Goal: Task Accomplishment & Management: Complete application form

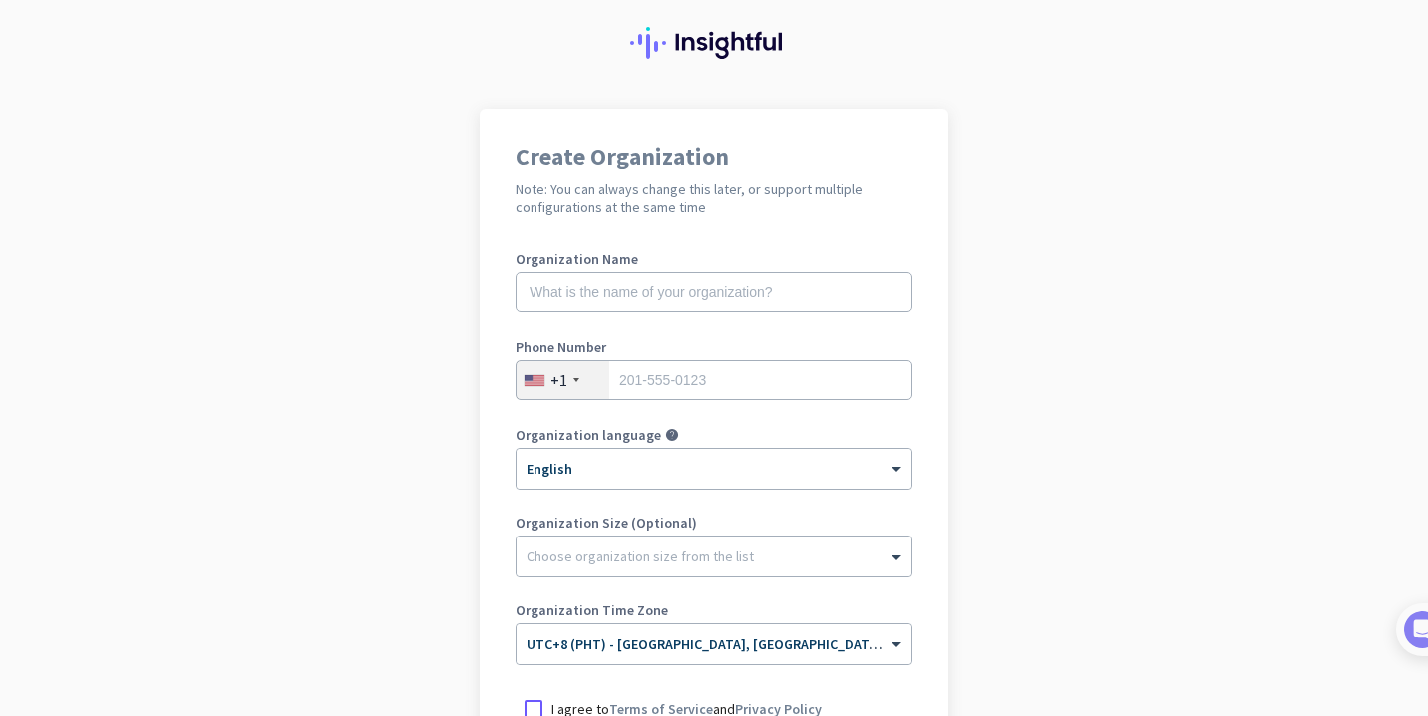
scroll to position [66, 0]
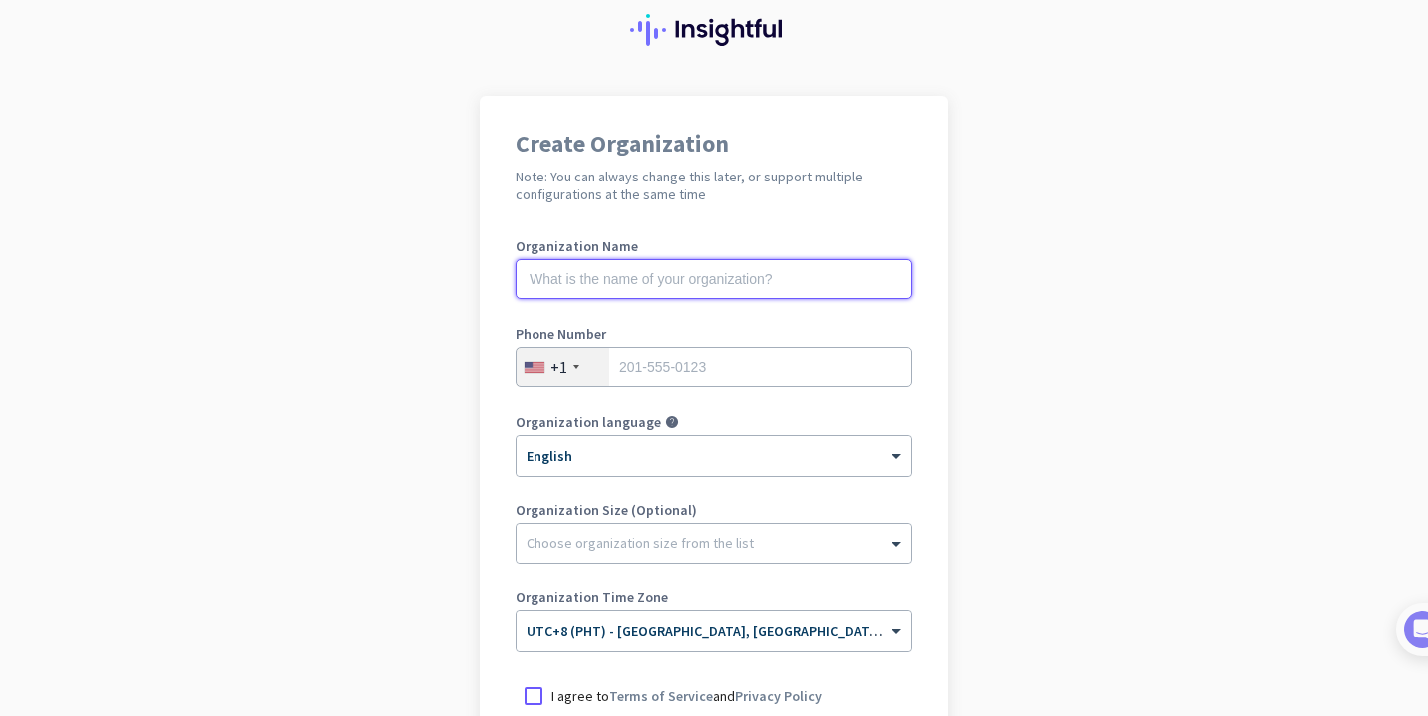
click at [707, 273] on input "text" at bounding box center [714, 279] width 397 height 40
type input "Bay Agency"
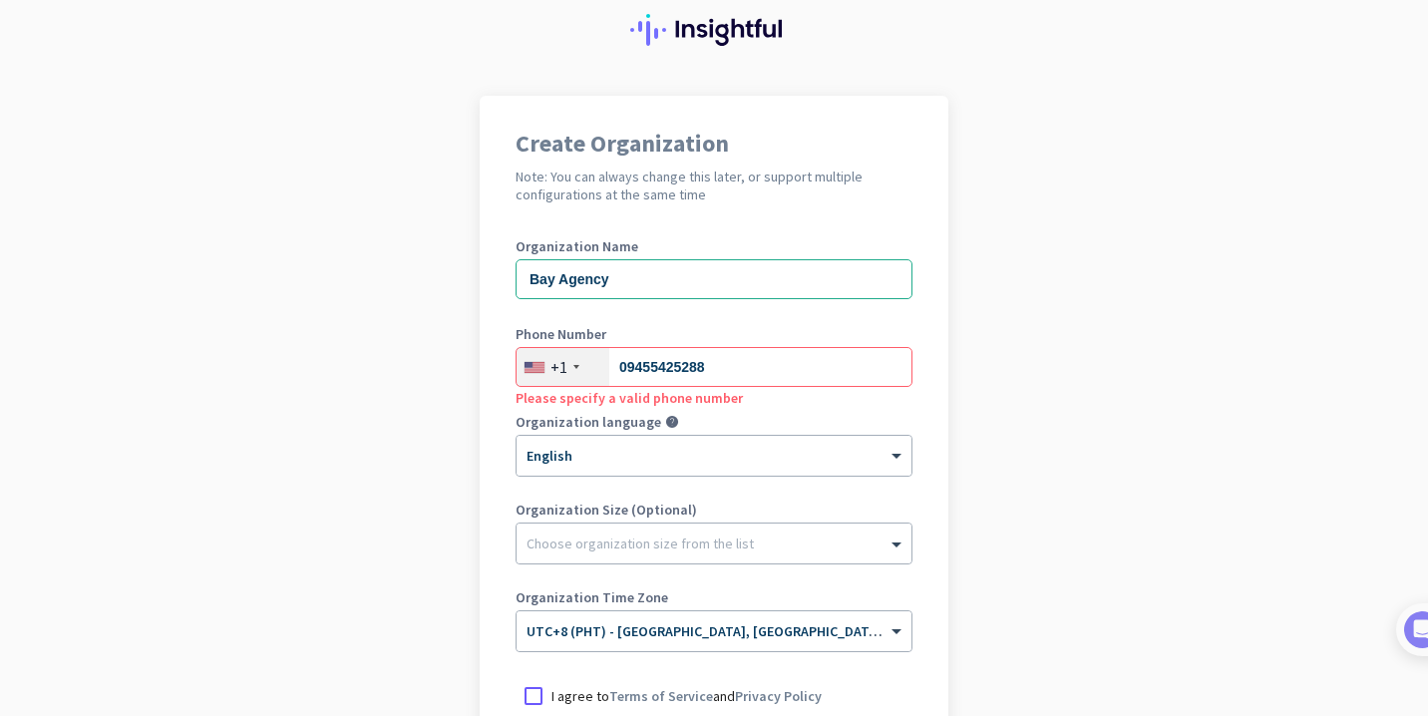
click at [584, 369] on div "+1" at bounding box center [563, 367] width 93 height 38
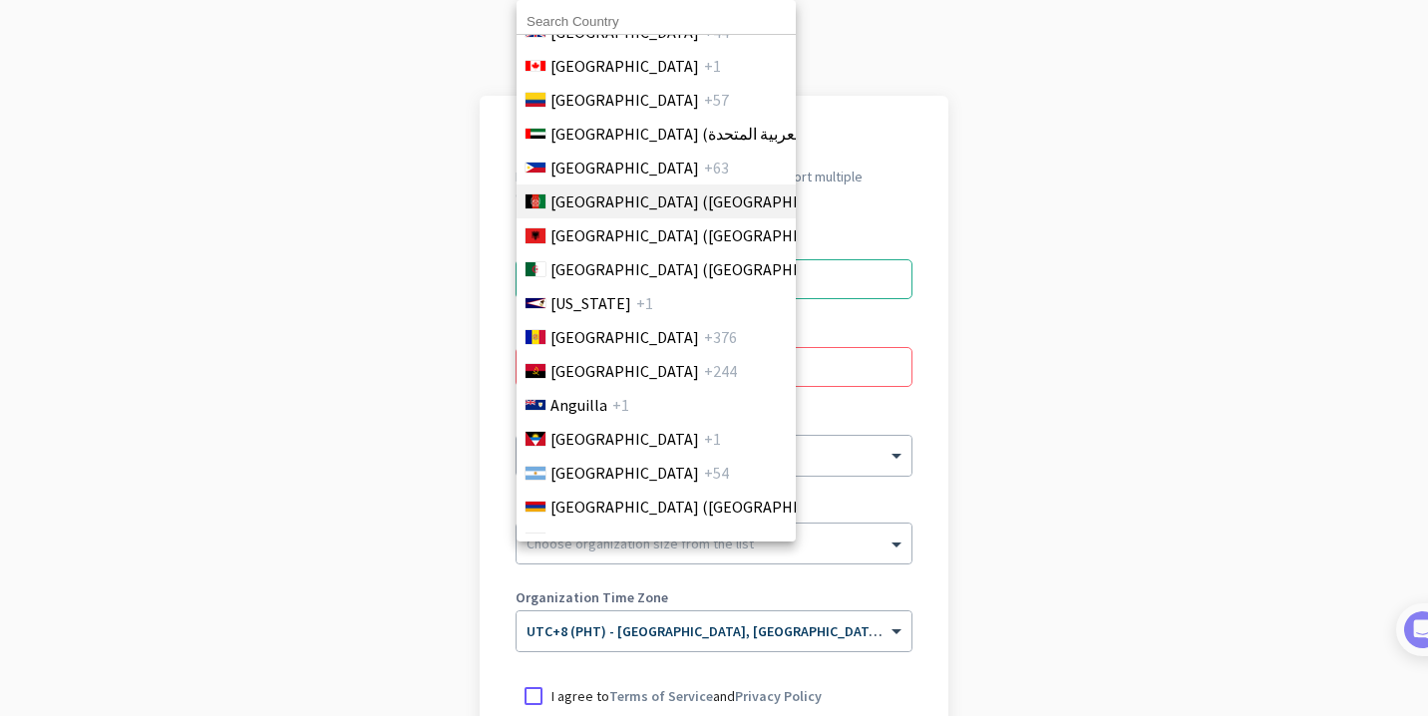
scroll to position [0, 0]
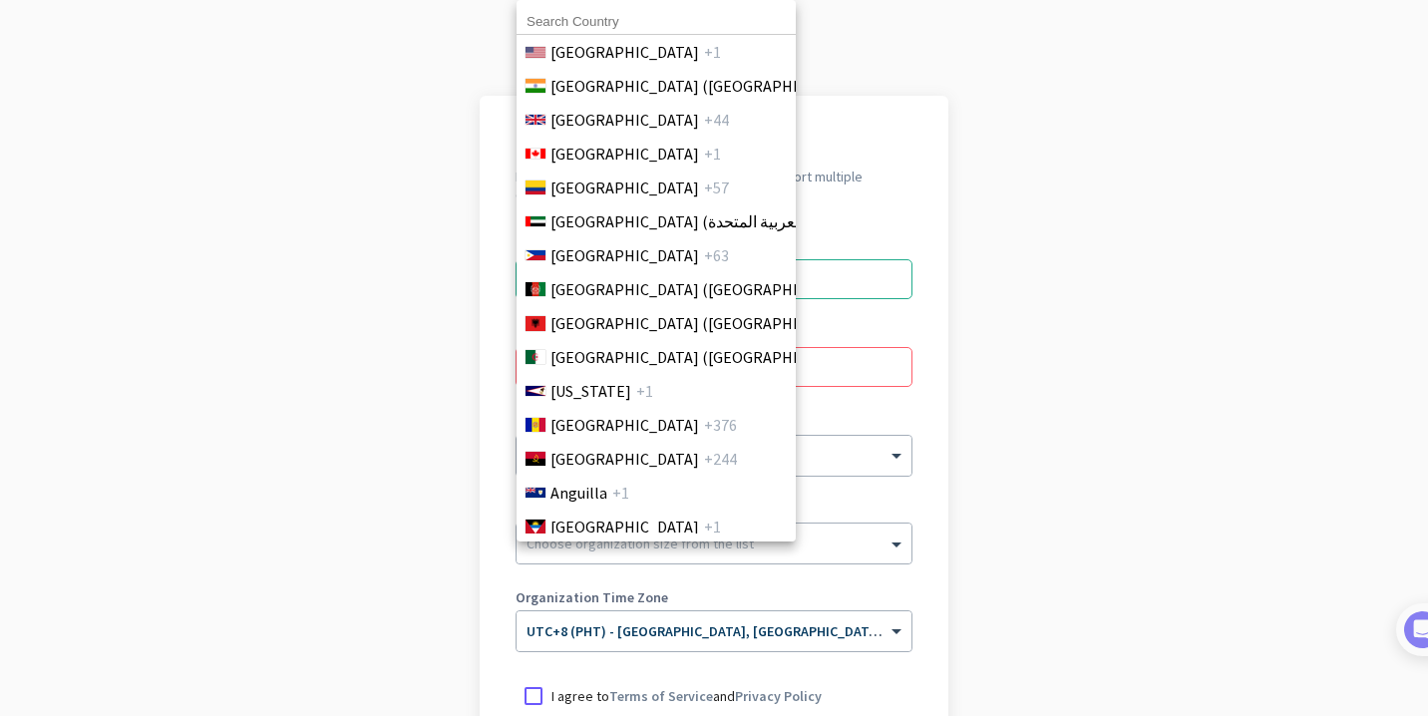
click at [802, 334] on div at bounding box center [714, 358] width 1428 height 716
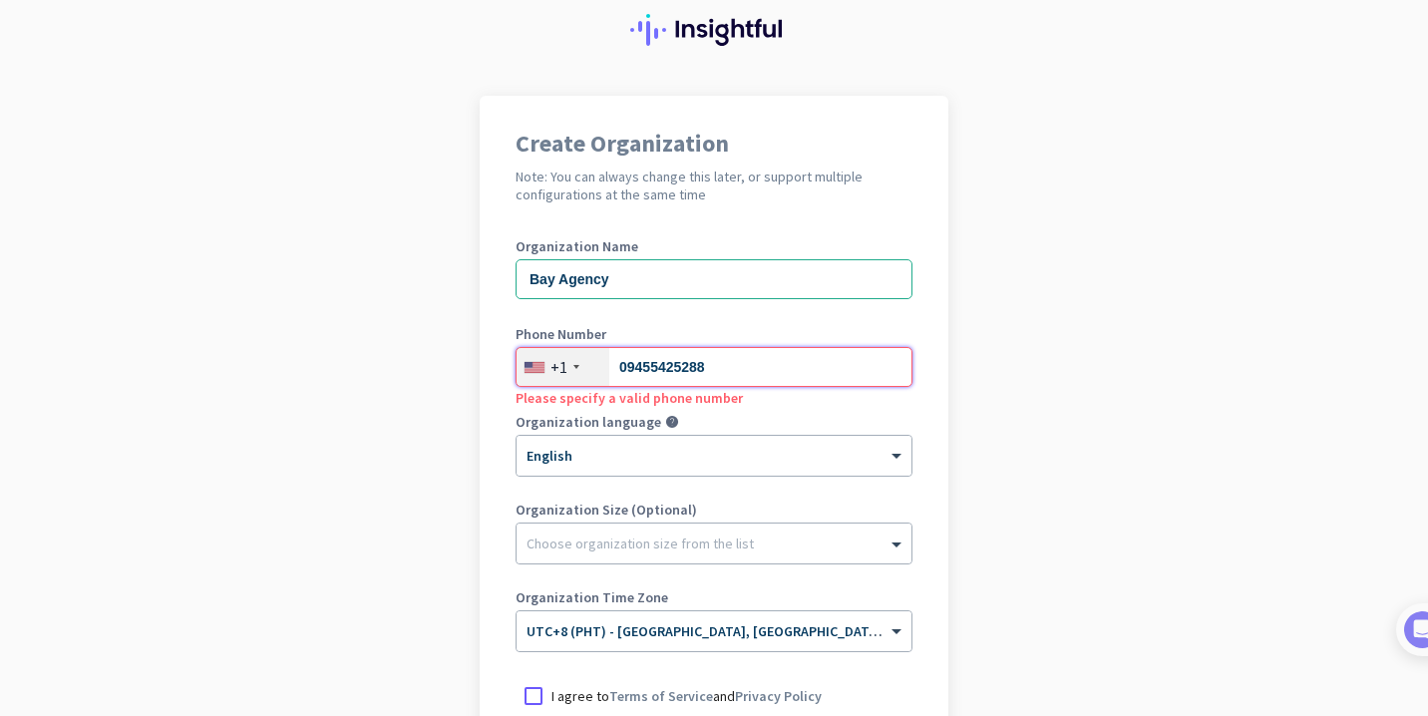
click at [820, 382] on input "09455425288" at bounding box center [714, 367] width 397 height 40
type input "0"
click at [1148, 134] on app-onboarding-organization "Create Organization Note: You can always change this later, or support multiple…" at bounding box center [714, 528] width 1428 height 864
click at [565, 362] on div "+1" at bounding box center [558, 367] width 17 height 20
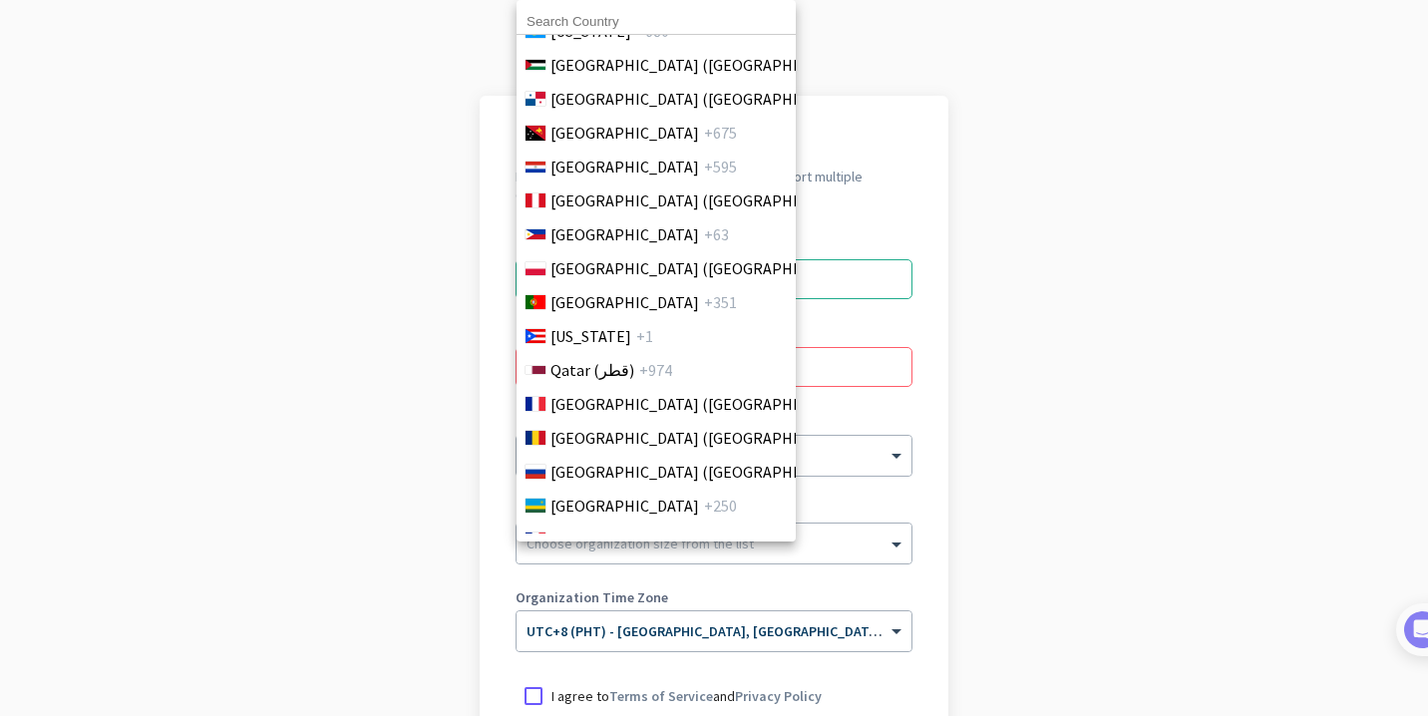
scroll to position [5786, 0]
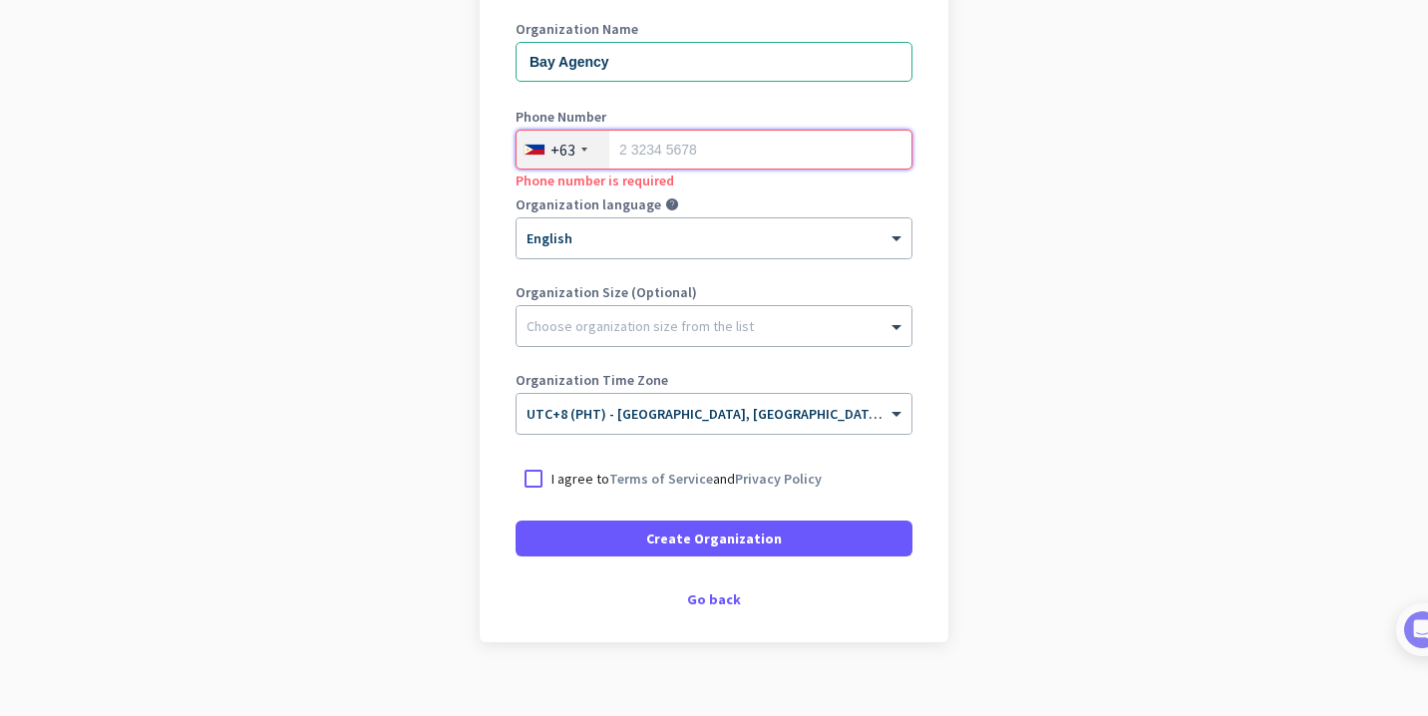
scroll to position [284, 0]
click at [621, 243] on div "× English" at bounding box center [702, 237] width 370 height 17
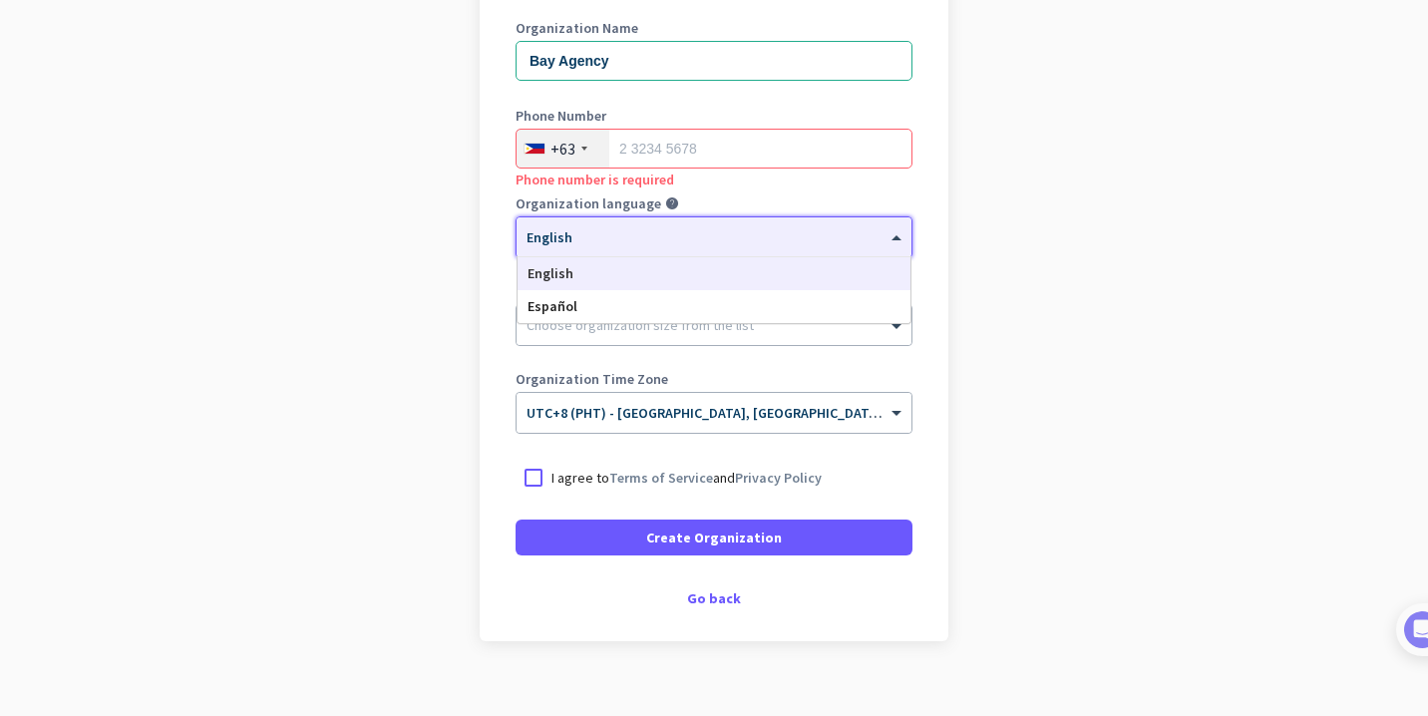
click at [621, 243] on div "× English" at bounding box center [702, 237] width 370 height 17
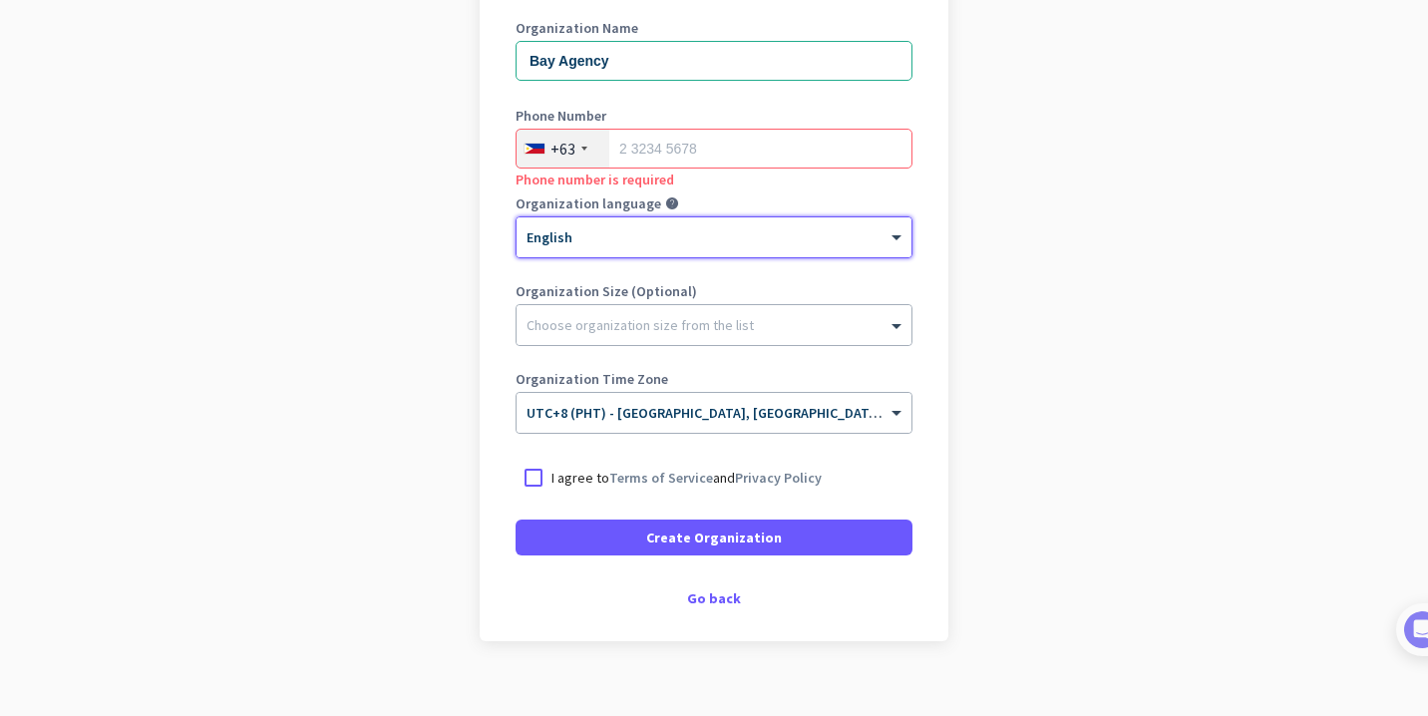
click at [621, 243] on div "× English" at bounding box center [702, 237] width 370 height 17
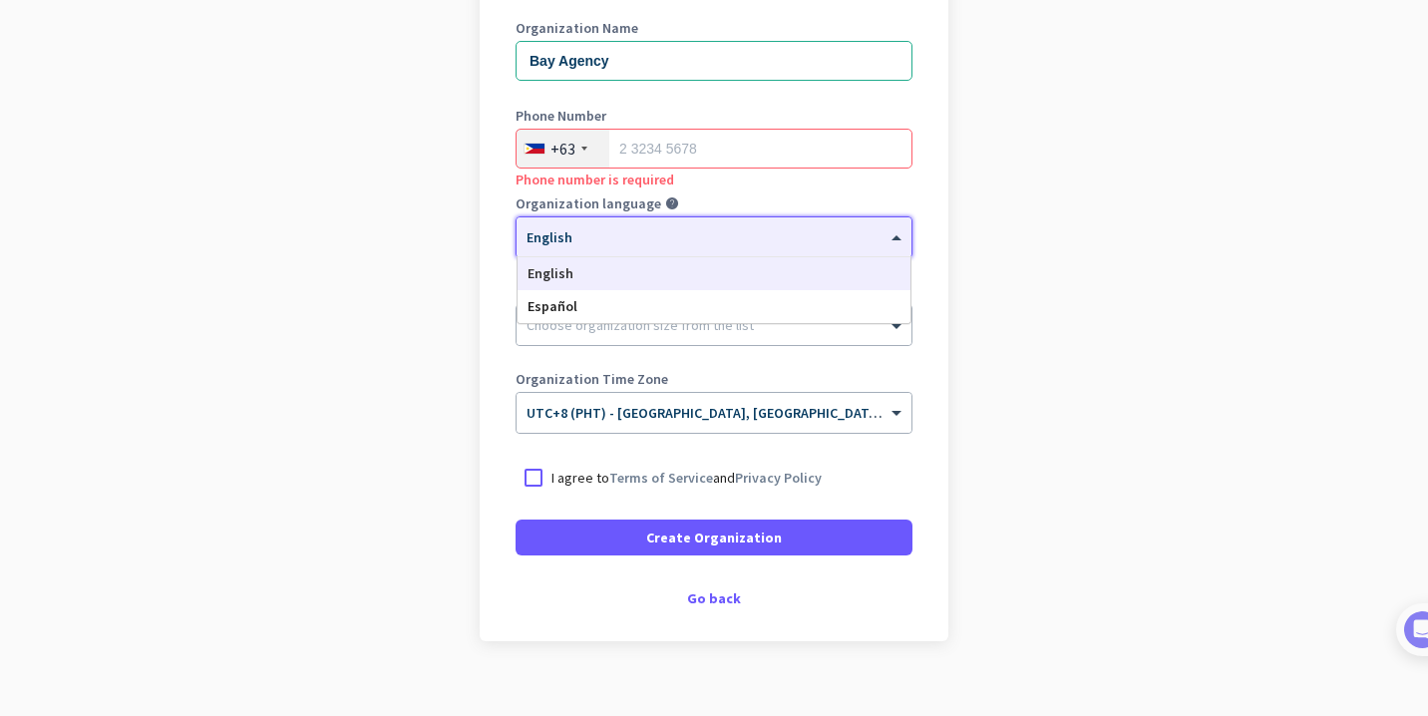
click at [621, 243] on div "× English" at bounding box center [702, 237] width 370 height 17
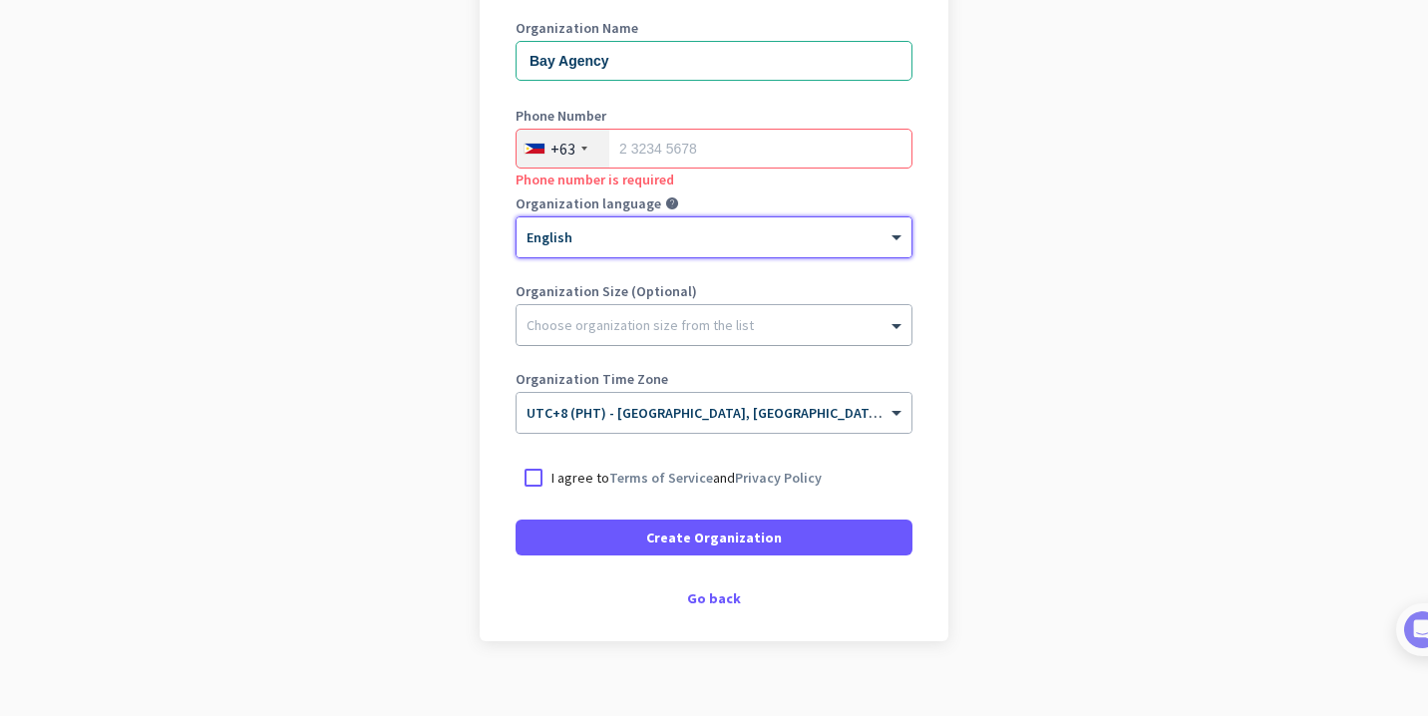
click at [619, 330] on div "Choose organization size from the list" at bounding box center [640, 325] width 227 height 18
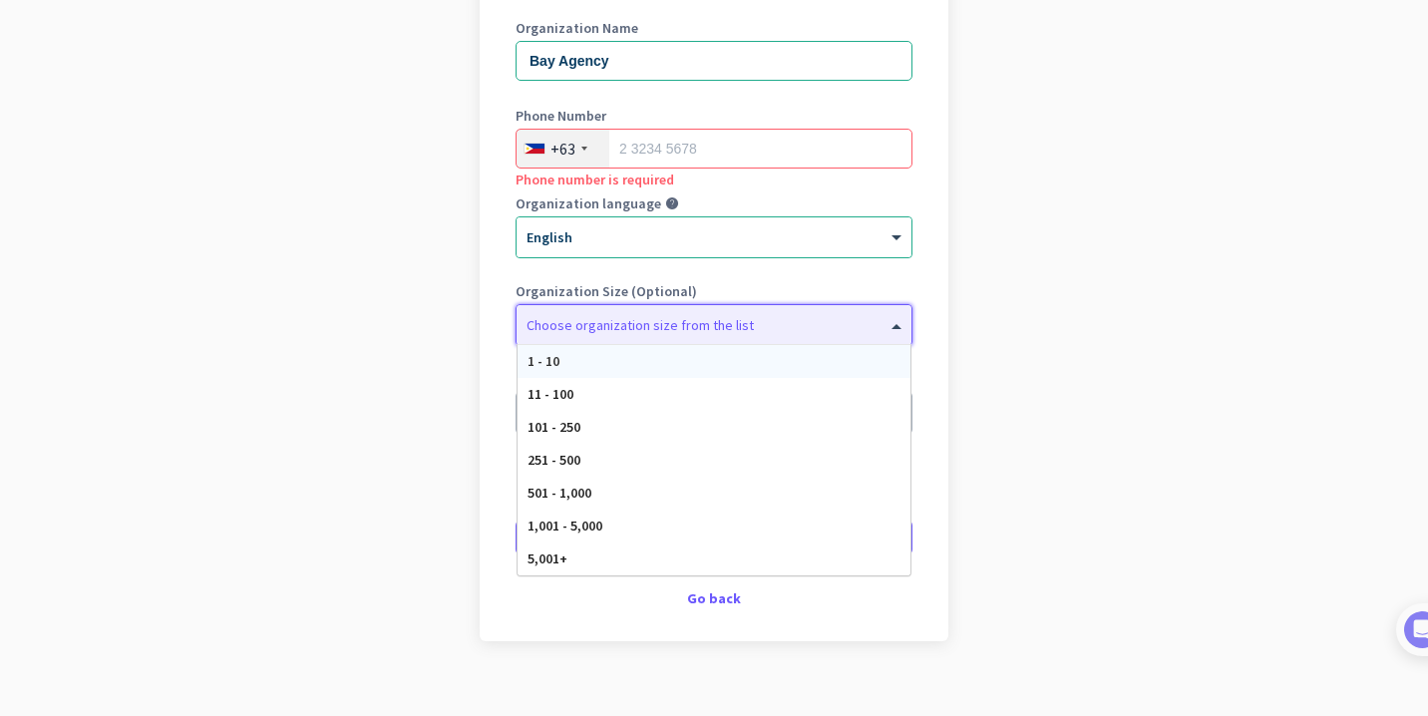
click at [1096, 264] on app-onboarding-organization "Create Organization Note: You can always change this later, or support multiple…" at bounding box center [714, 309] width 1428 height 864
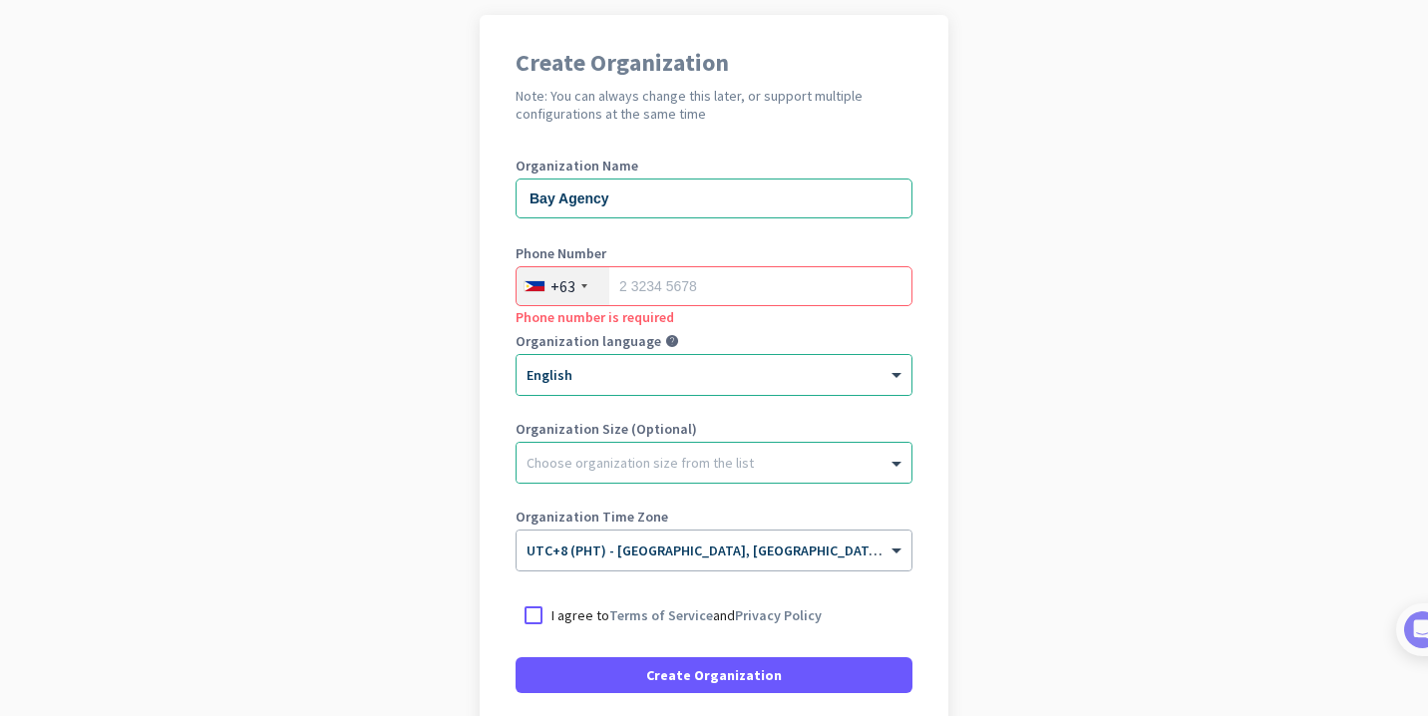
scroll to position [137, 0]
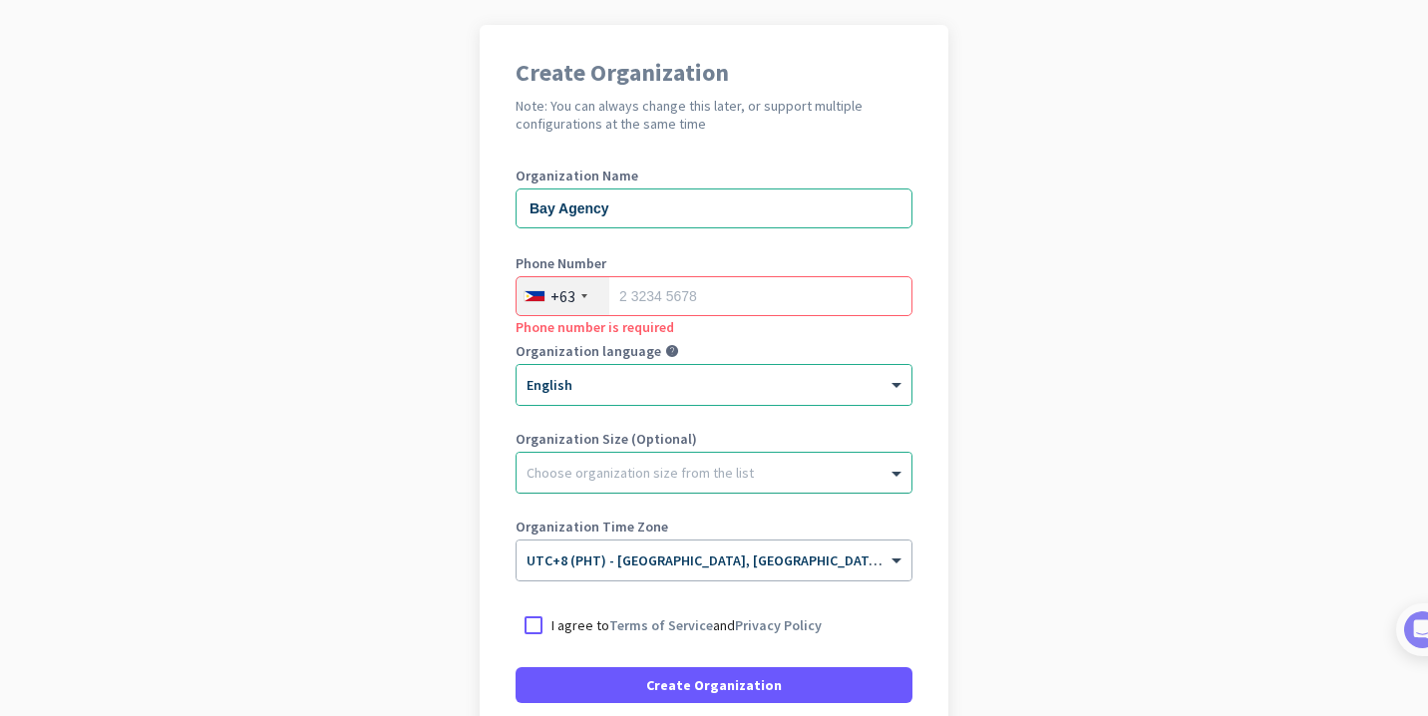
click at [828, 477] on div at bounding box center [714, 468] width 395 height 20
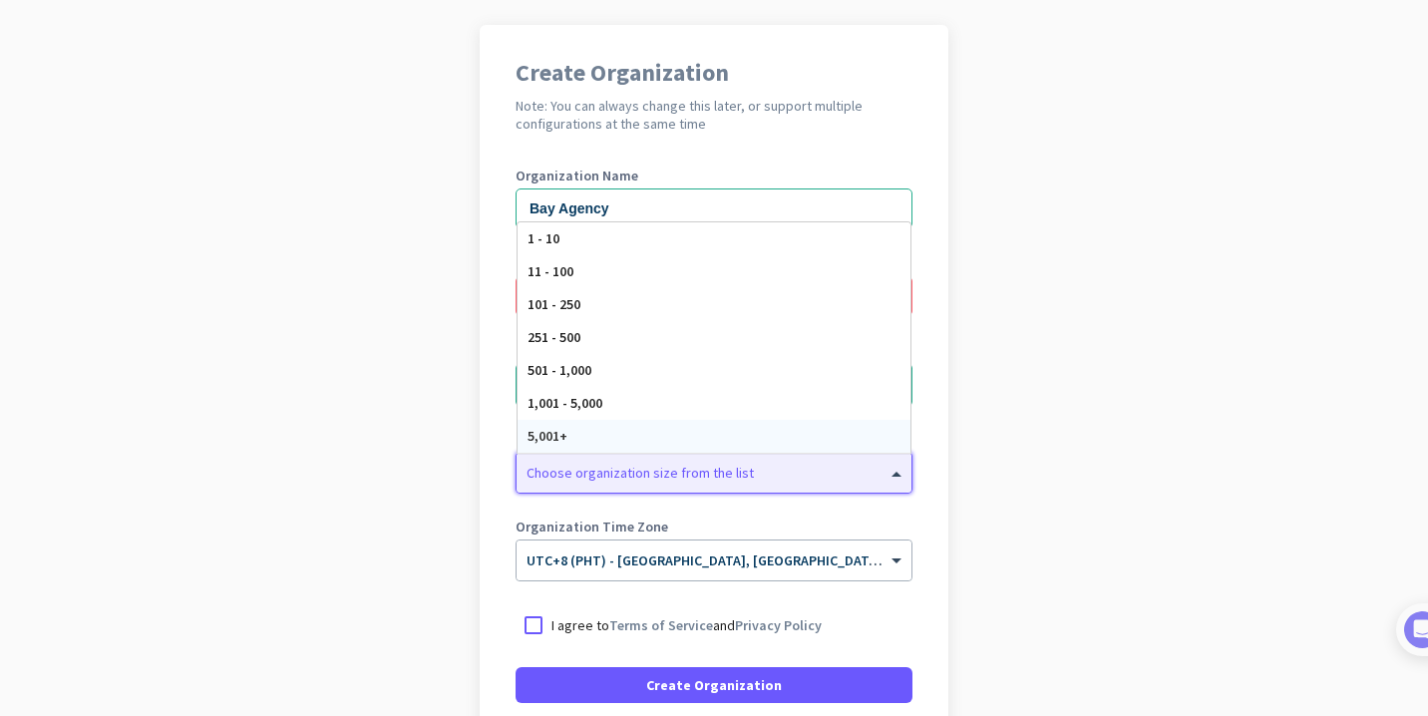
click at [1012, 380] on app-onboarding-organization "Create Organization Note: You can always change this later, or support multiple…" at bounding box center [714, 457] width 1428 height 864
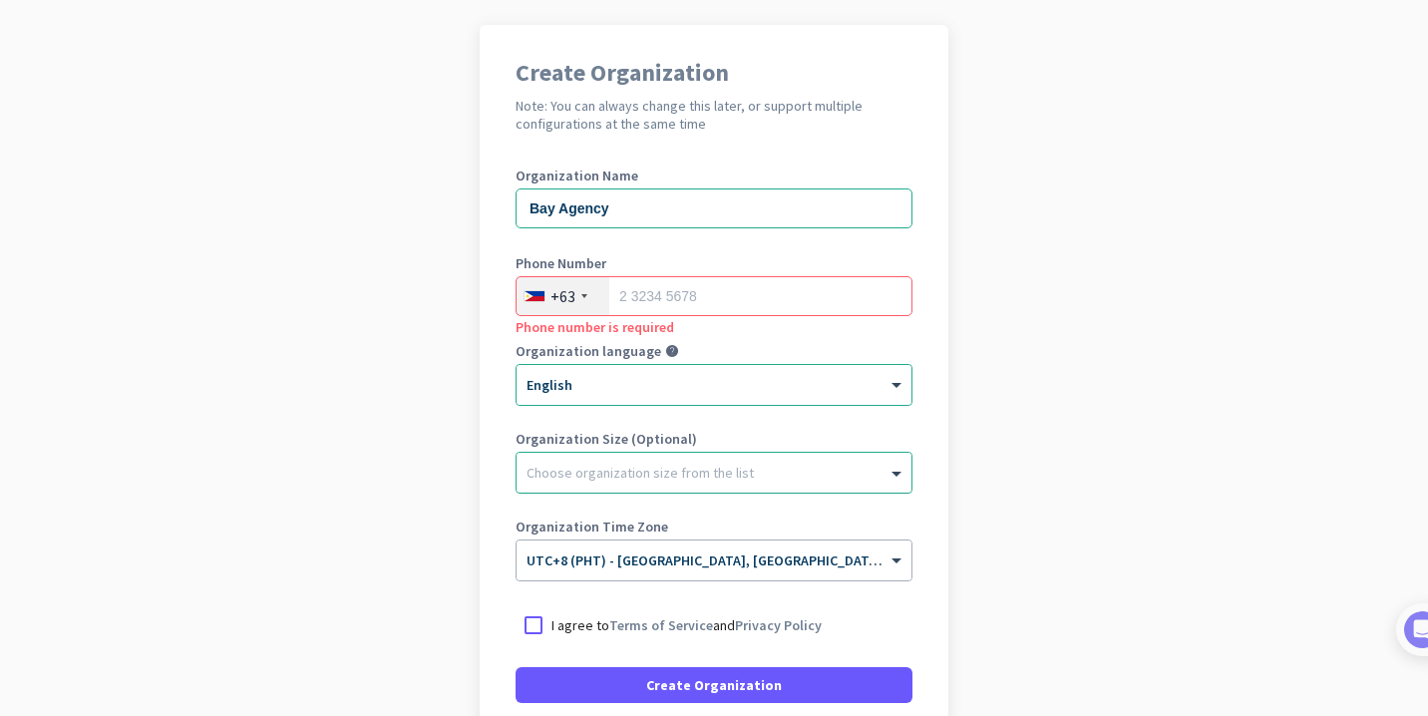
click at [883, 477] on div at bounding box center [714, 468] width 395 height 20
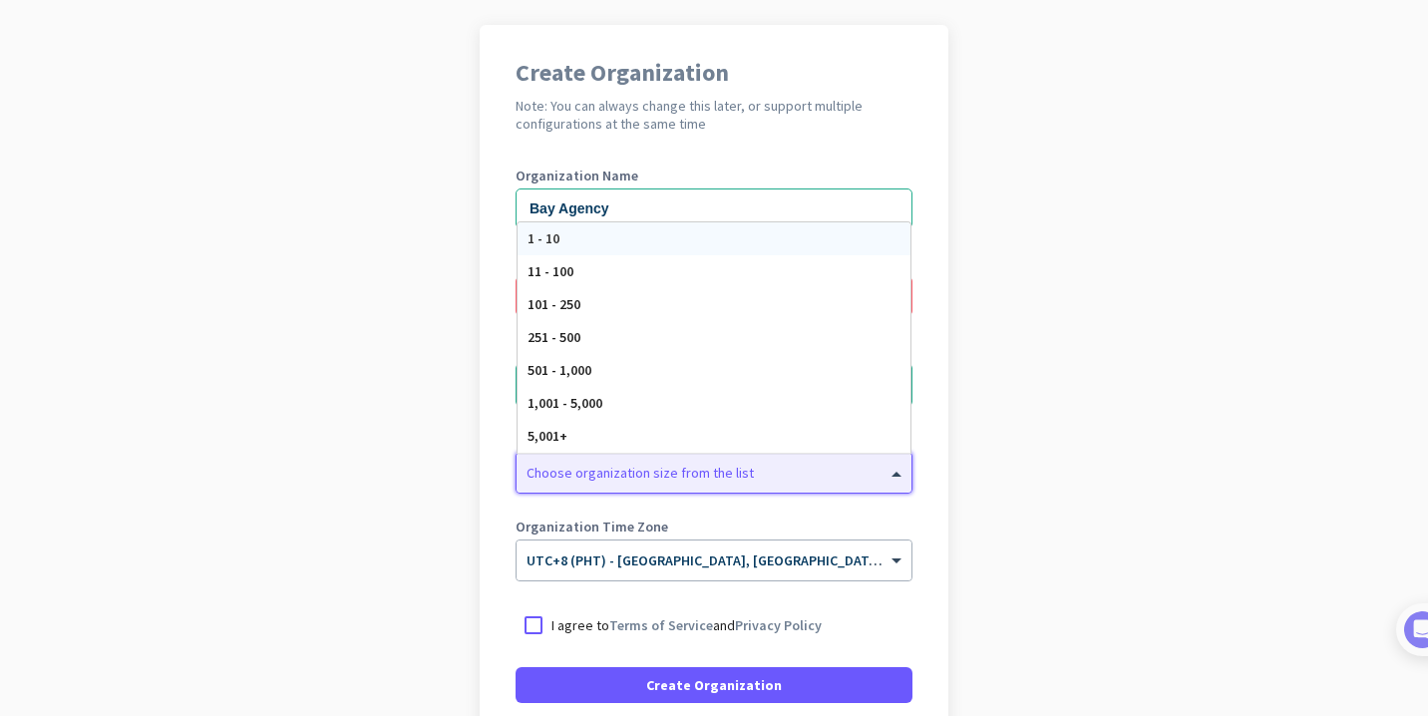
click at [1089, 400] on app-onboarding-organization "Create Organization Note: You can always change this later, or support multiple…" at bounding box center [714, 457] width 1428 height 864
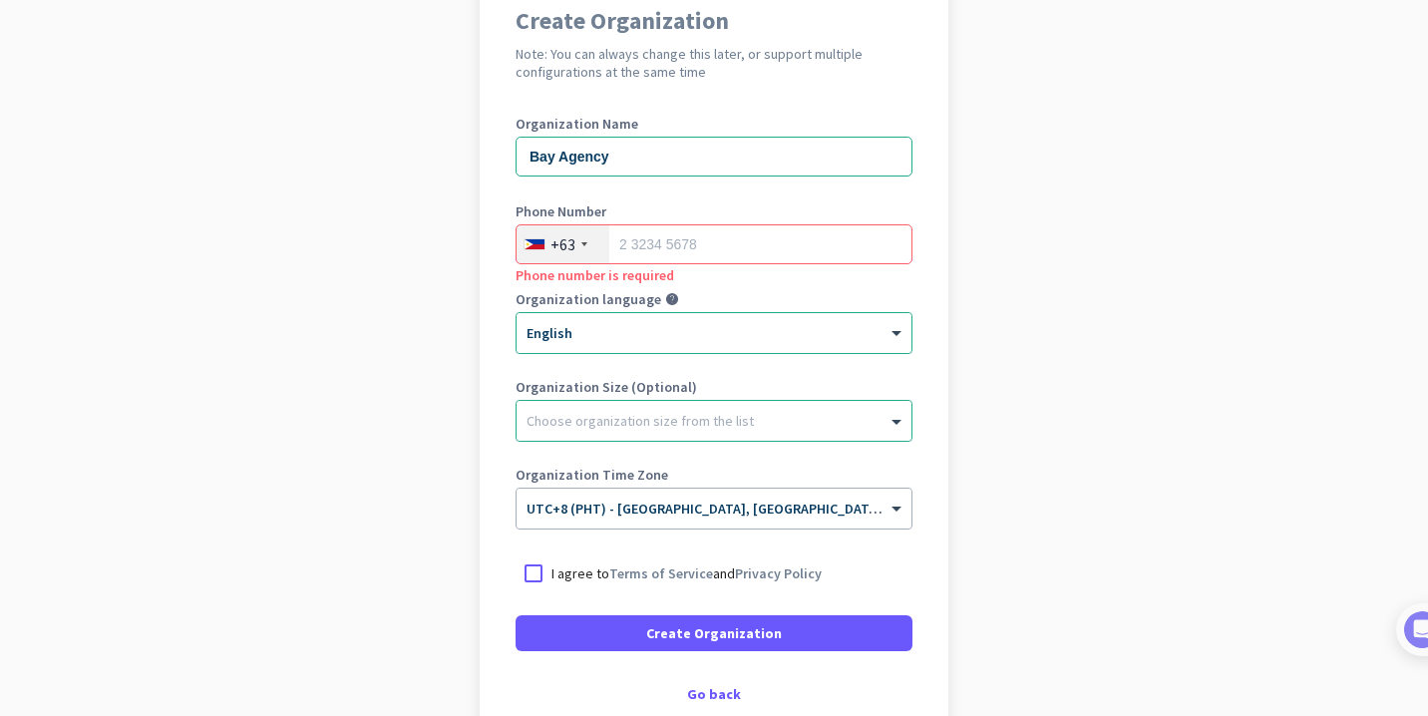
scroll to position [198, 0]
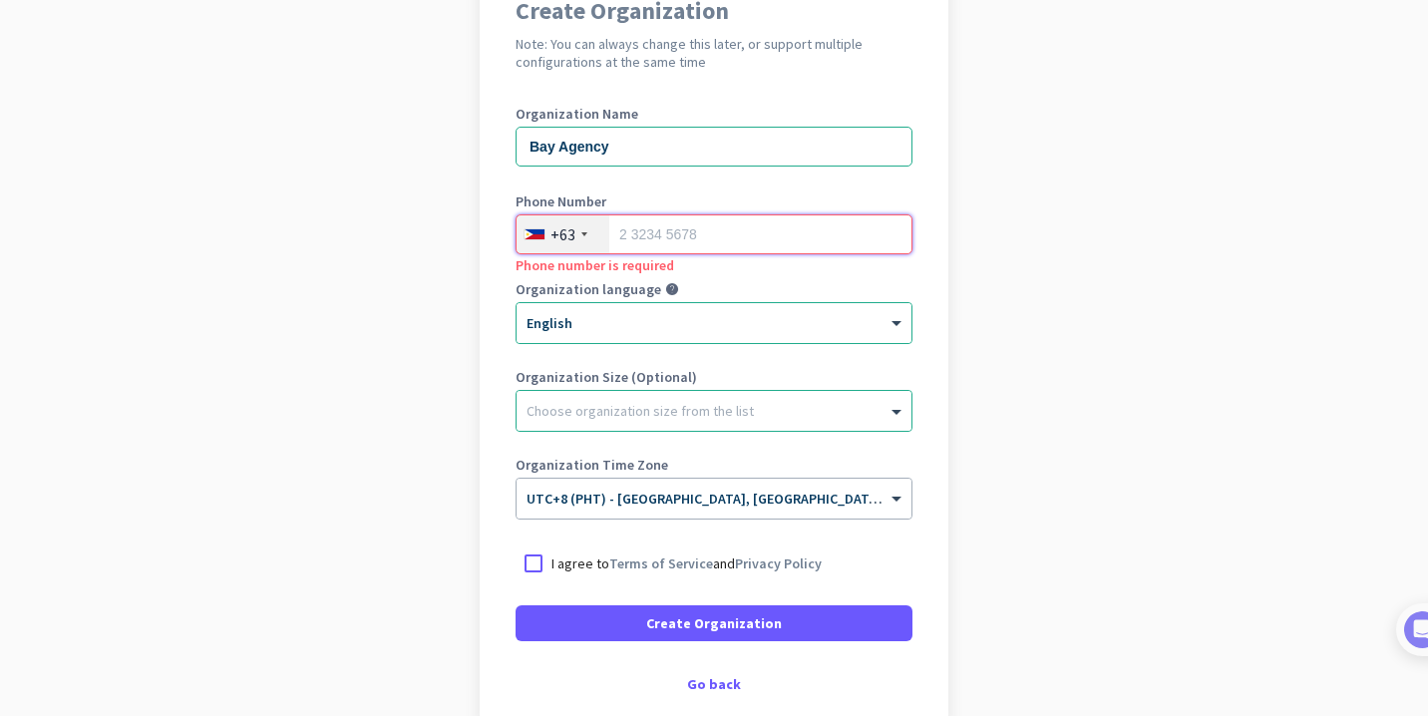
click at [723, 220] on input "tel" at bounding box center [714, 234] width 397 height 40
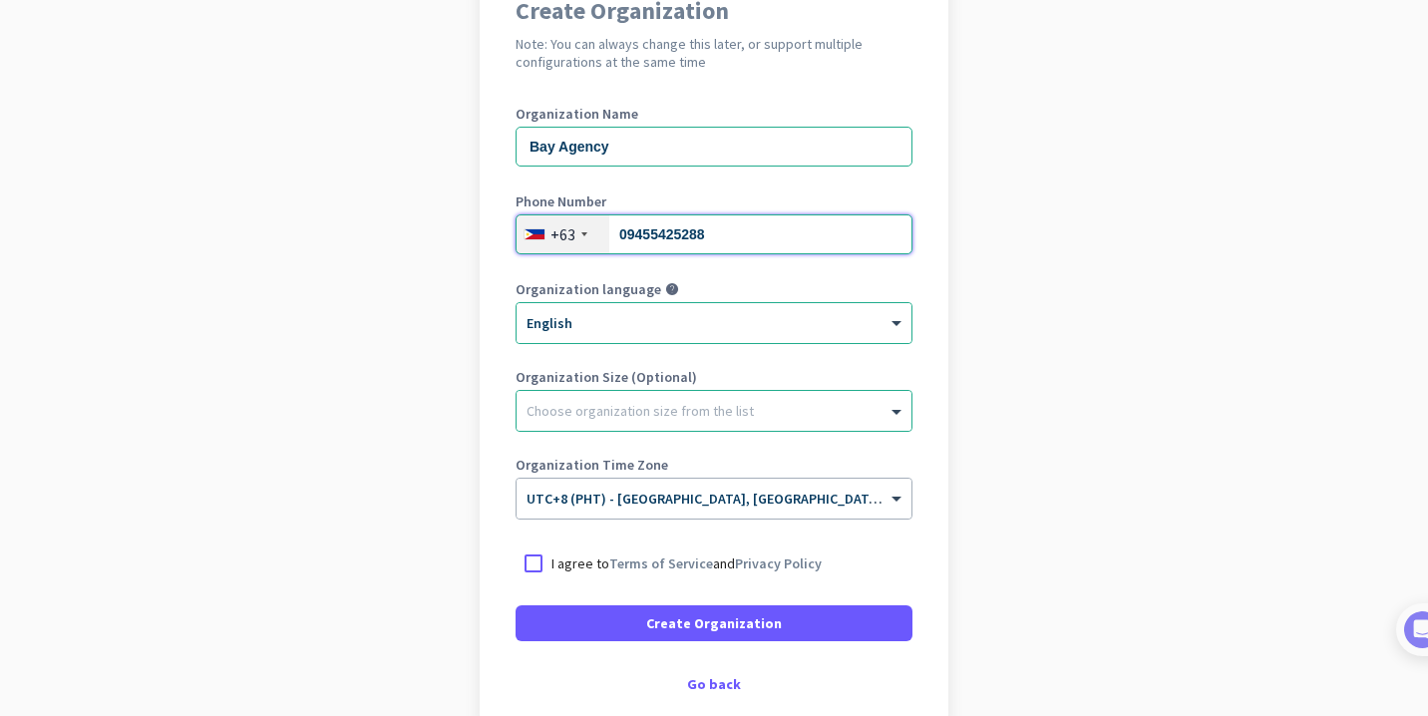
click at [630, 234] on input "09455425288" at bounding box center [714, 234] width 397 height 40
type input "9455425288"
click at [674, 412] on div at bounding box center [714, 406] width 395 height 20
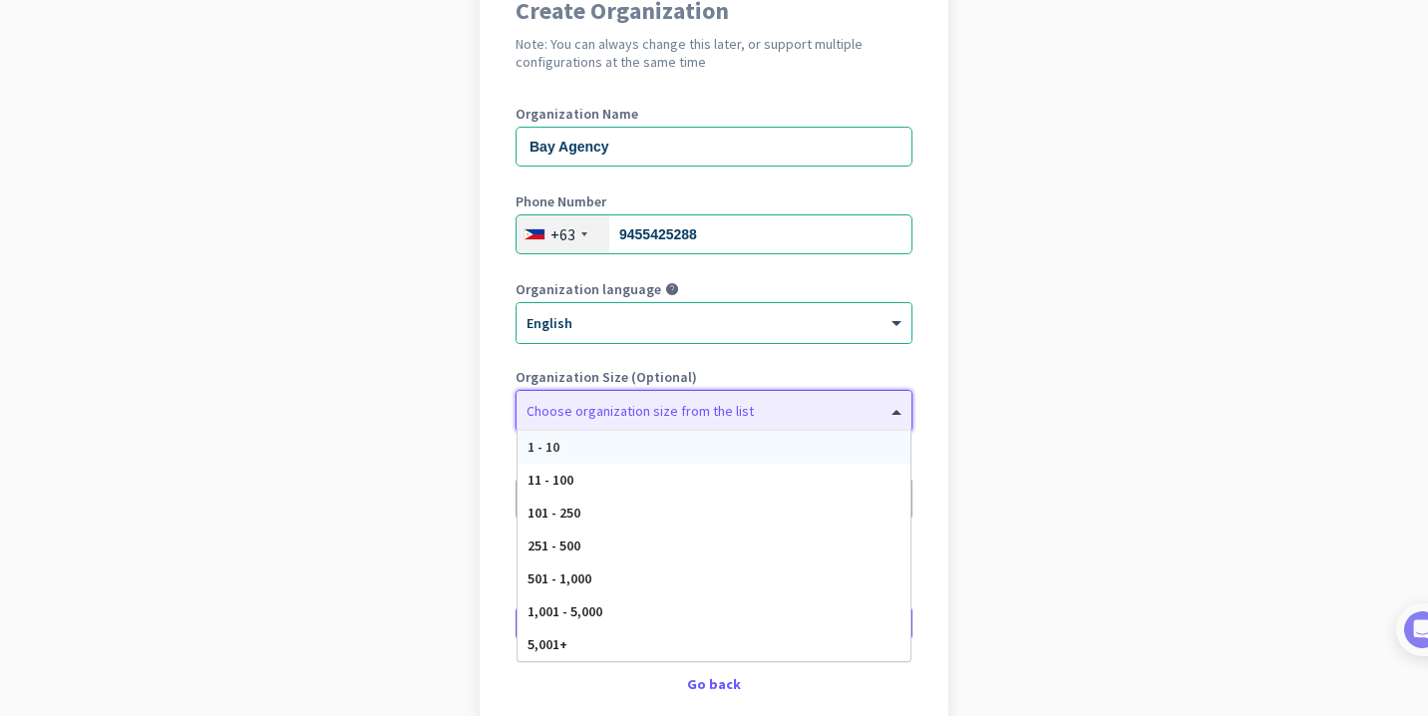
click at [674, 412] on div at bounding box center [714, 406] width 395 height 20
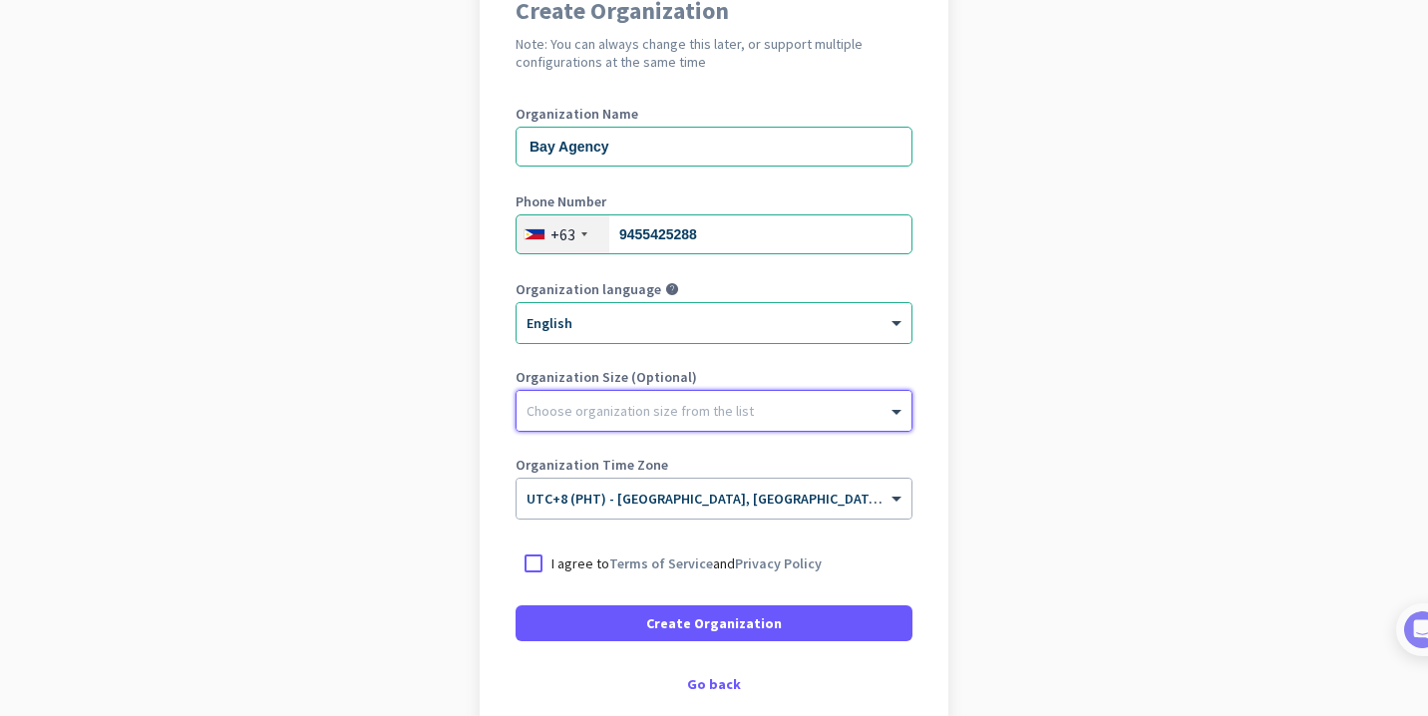
click at [674, 412] on div at bounding box center [714, 406] width 395 height 20
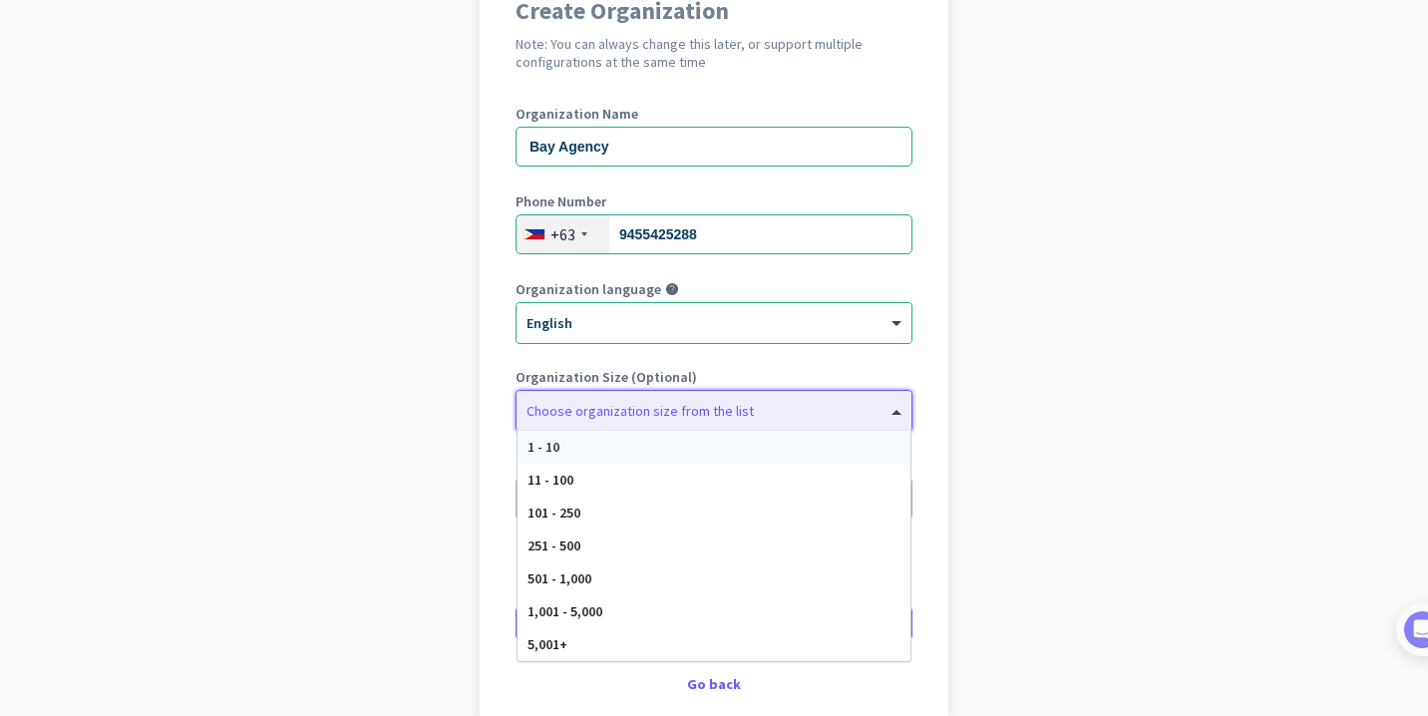
click at [645, 460] on div "1 - 10" at bounding box center [714, 447] width 393 height 33
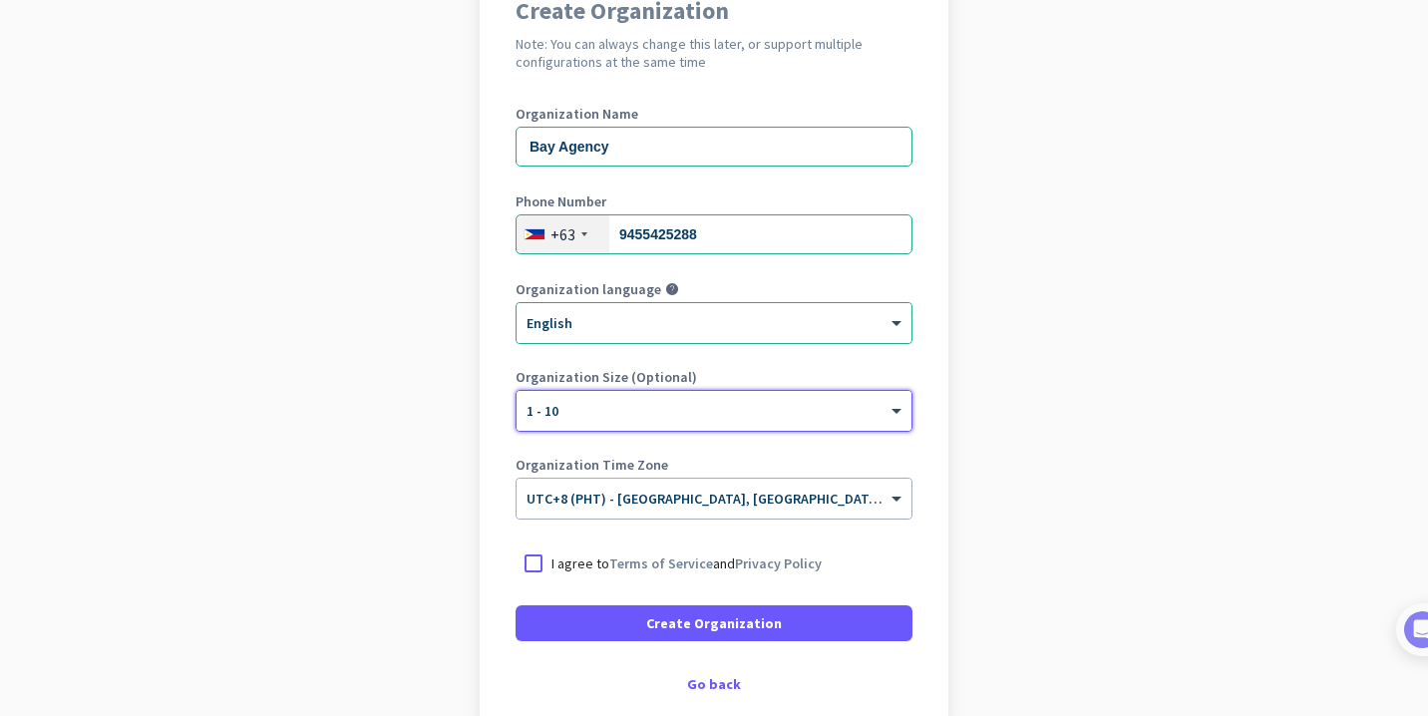
click at [607, 415] on div "× 1 - 10" at bounding box center [702, 411] width 370 height 17
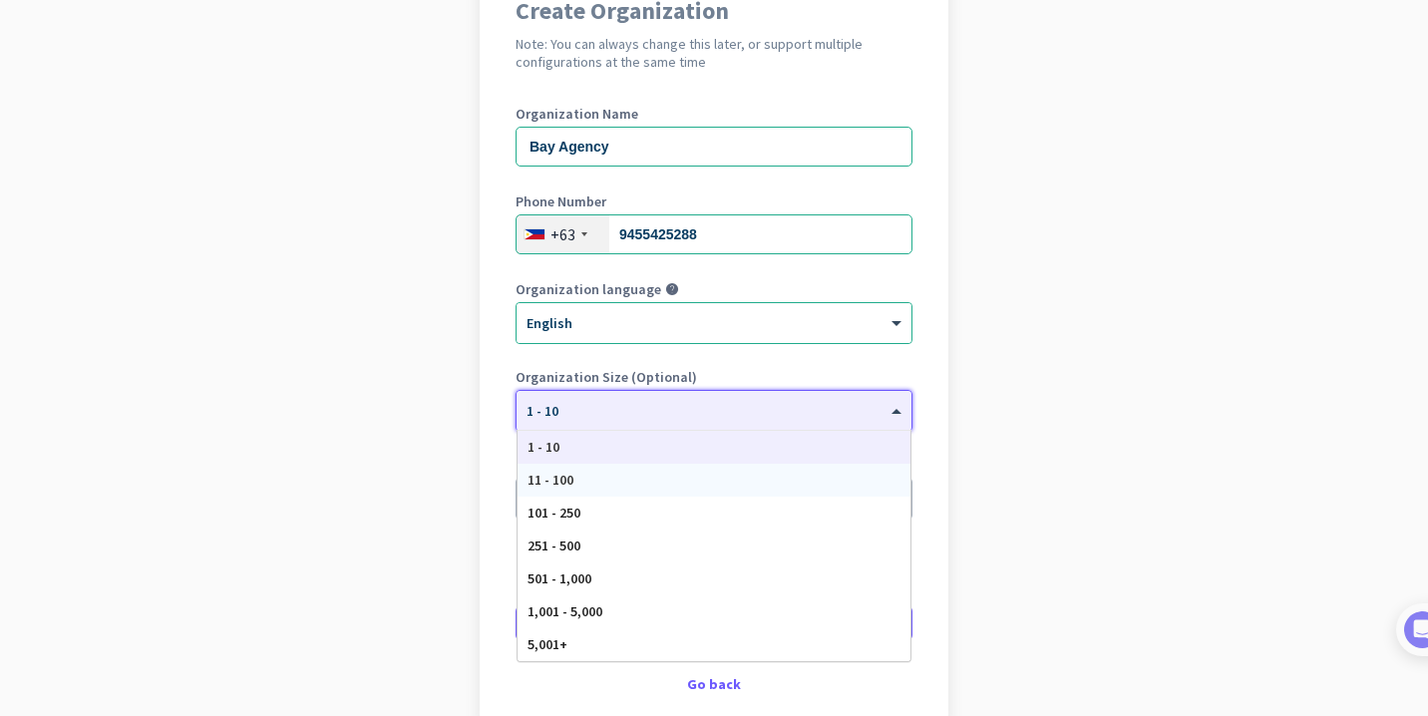
click at [600, 471] on div "11 - 100" at bounding box center [714, 480] width 393 height 33
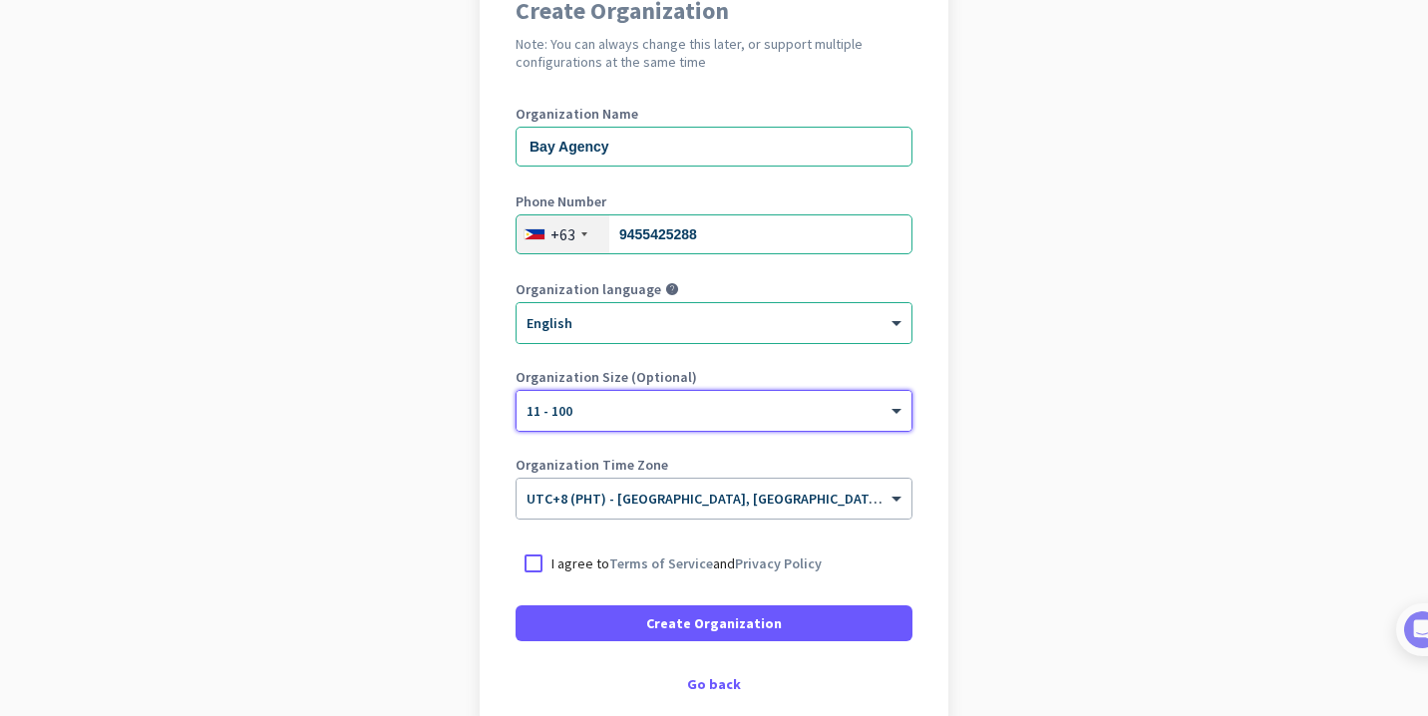
scroll to position [163, 0]
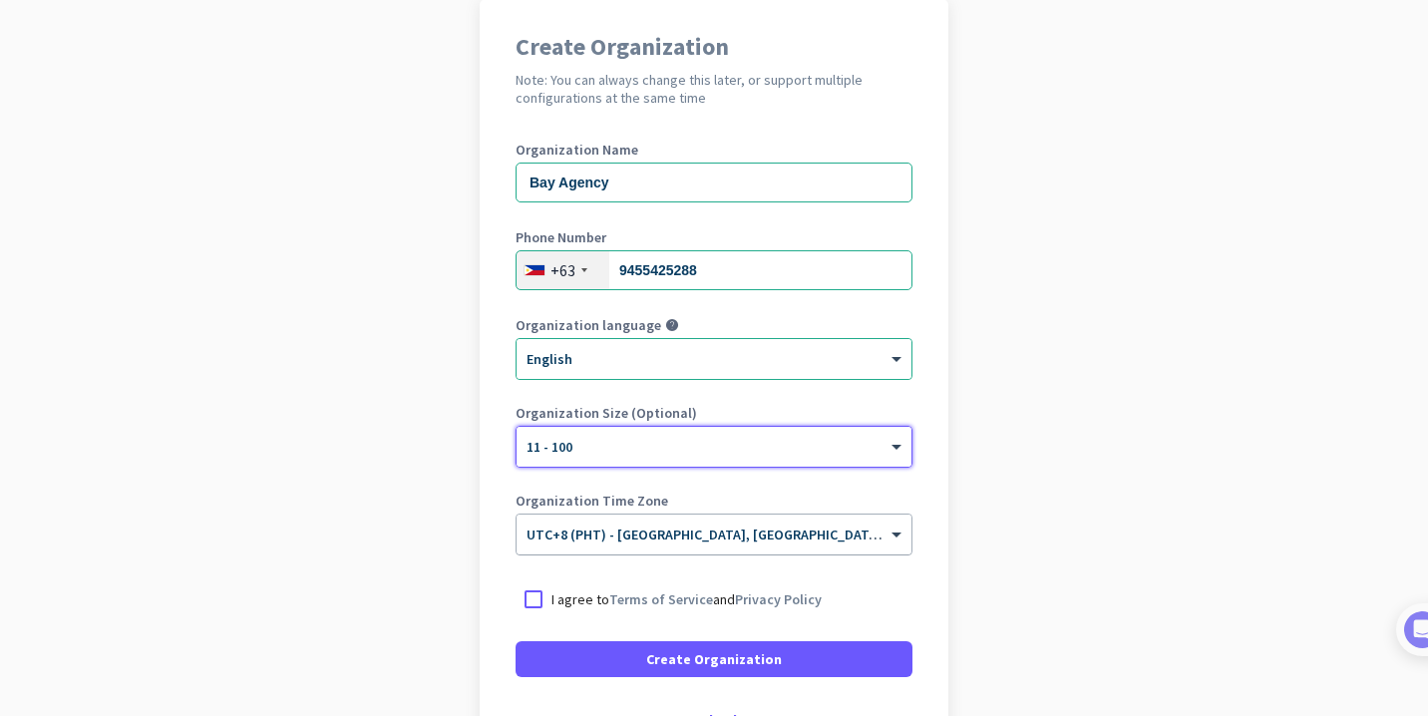
click at [688, 534] on input "text" at bounding box center [694, 528] width 335 height 15
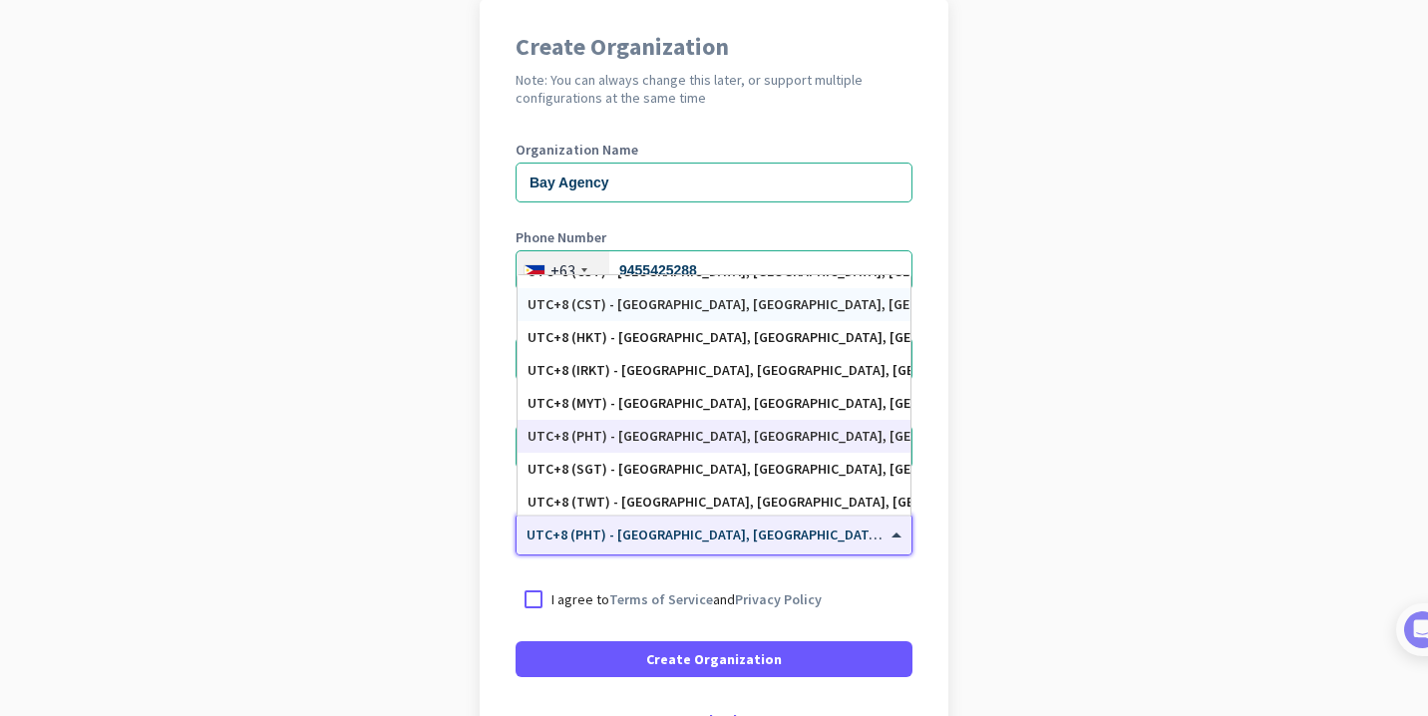
scroll to position [8780, 0]
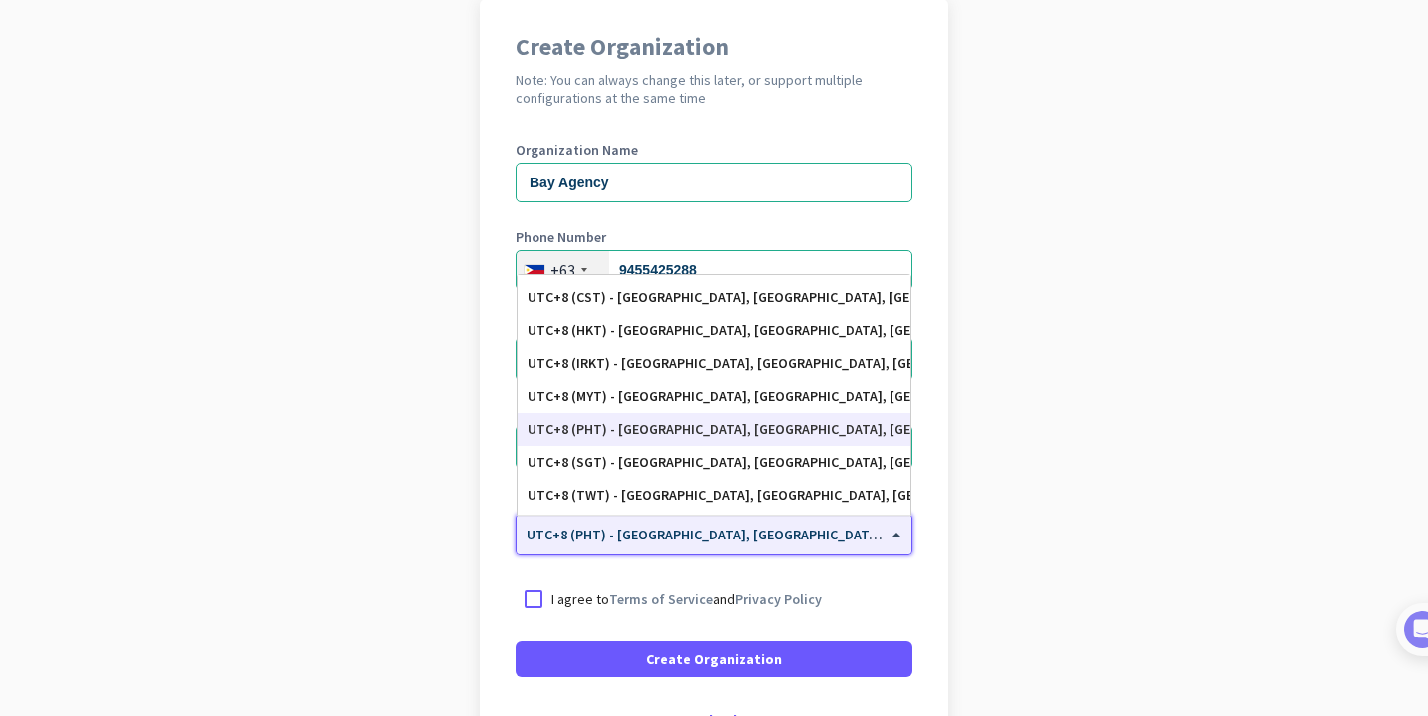
click at [829, 431] on div "UTC+8 (PHT) - [GEOGRAPHIC_DATA], [GEOGRAPHIC_DATA], [GEOGRAPHIC_DATA], [GEOGRAP…" at bounding box center [714, 429] width 373 height 17
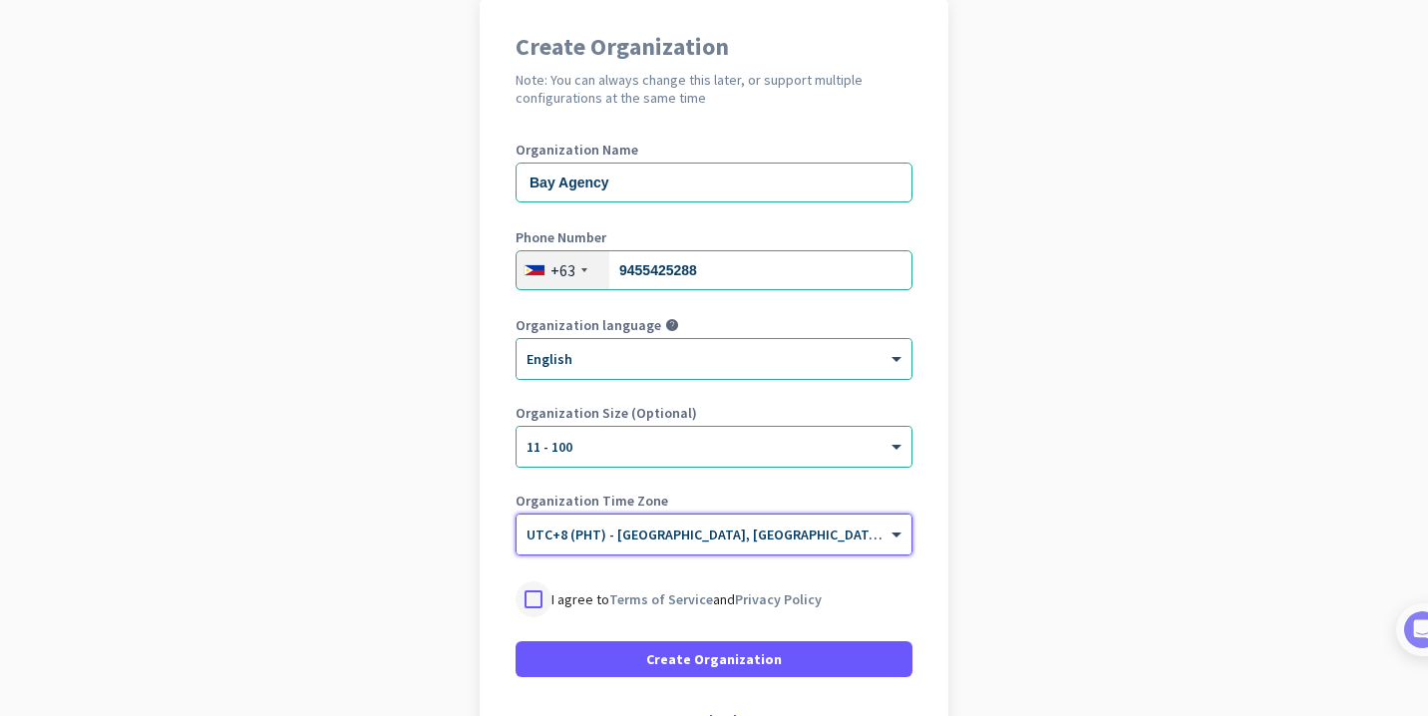
click at [531, 601] on div at bounding box center [534, 599] width 36 height 36
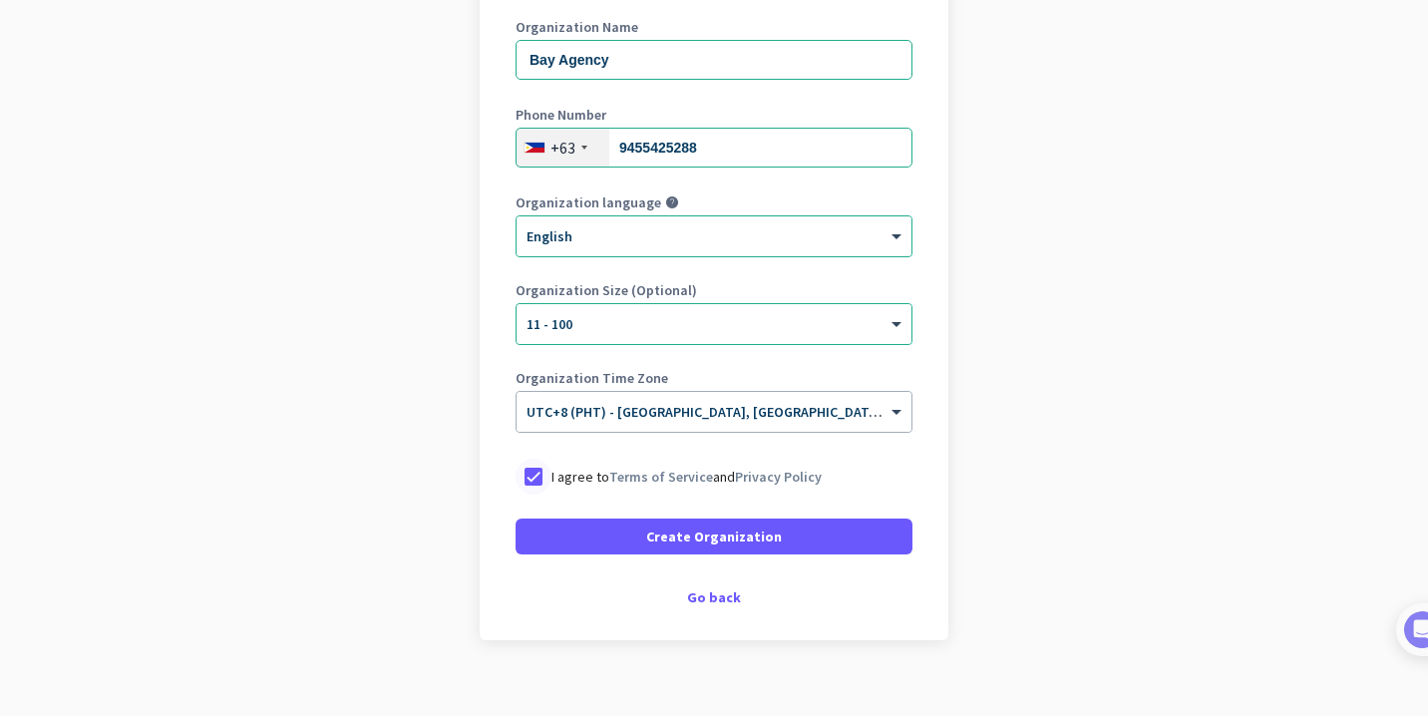
scroll to position [278, 0]
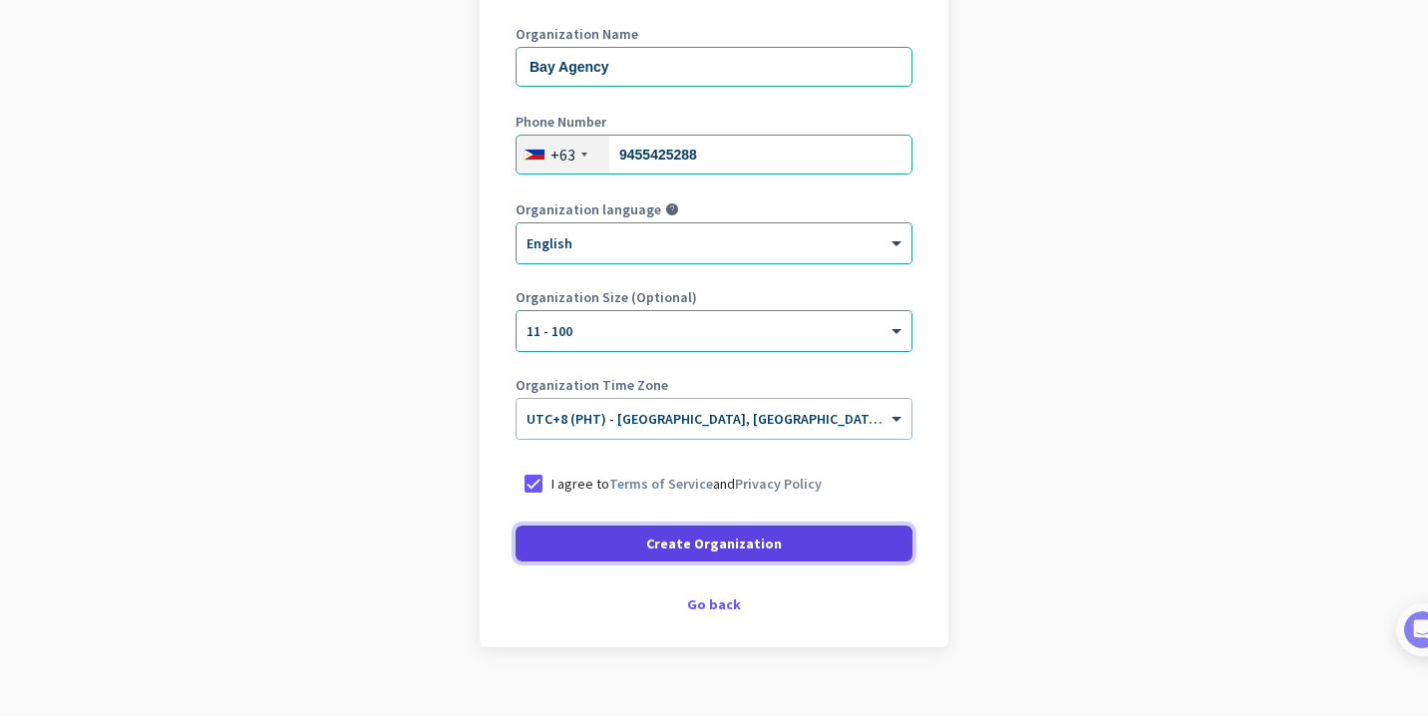
click at [596, 545] on span at bounding box center [714, 544] width 397 height 48
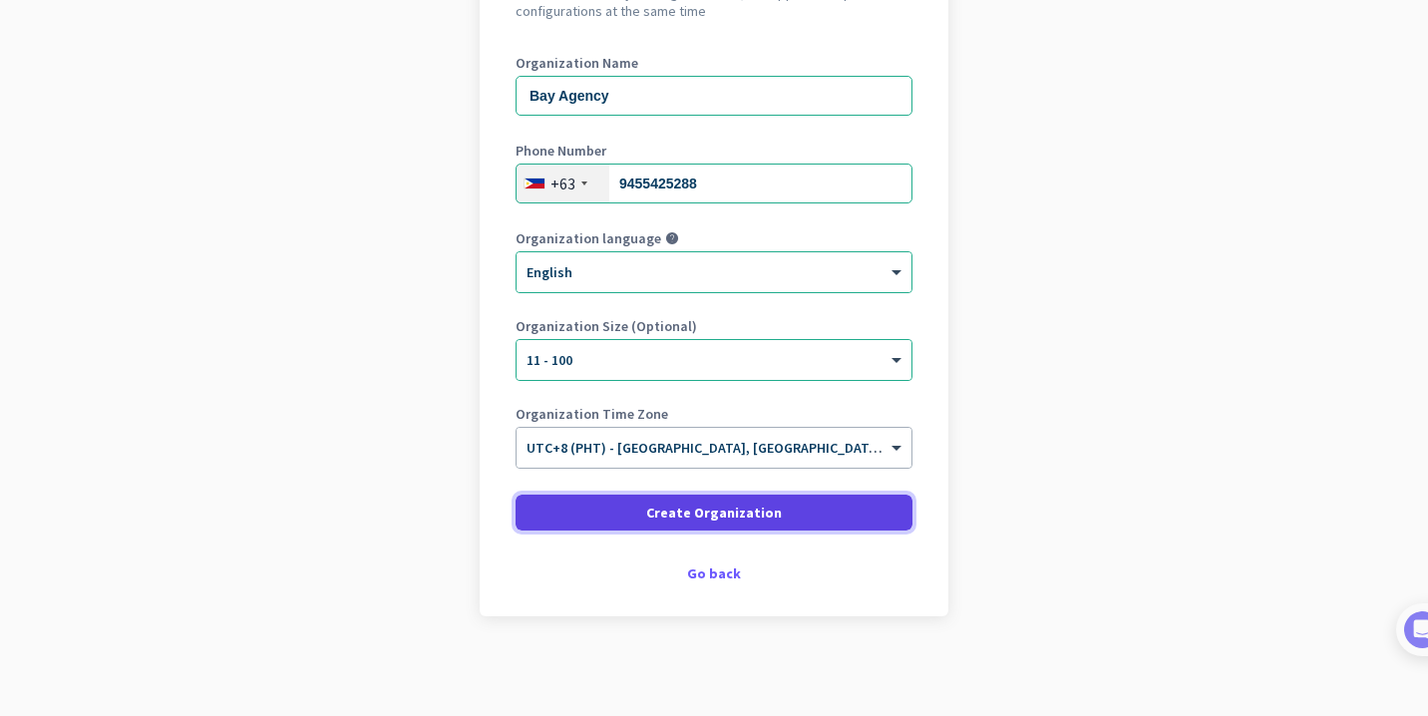
click at [621, 509] on span at bounding box center [714, 513] width 397 height 48
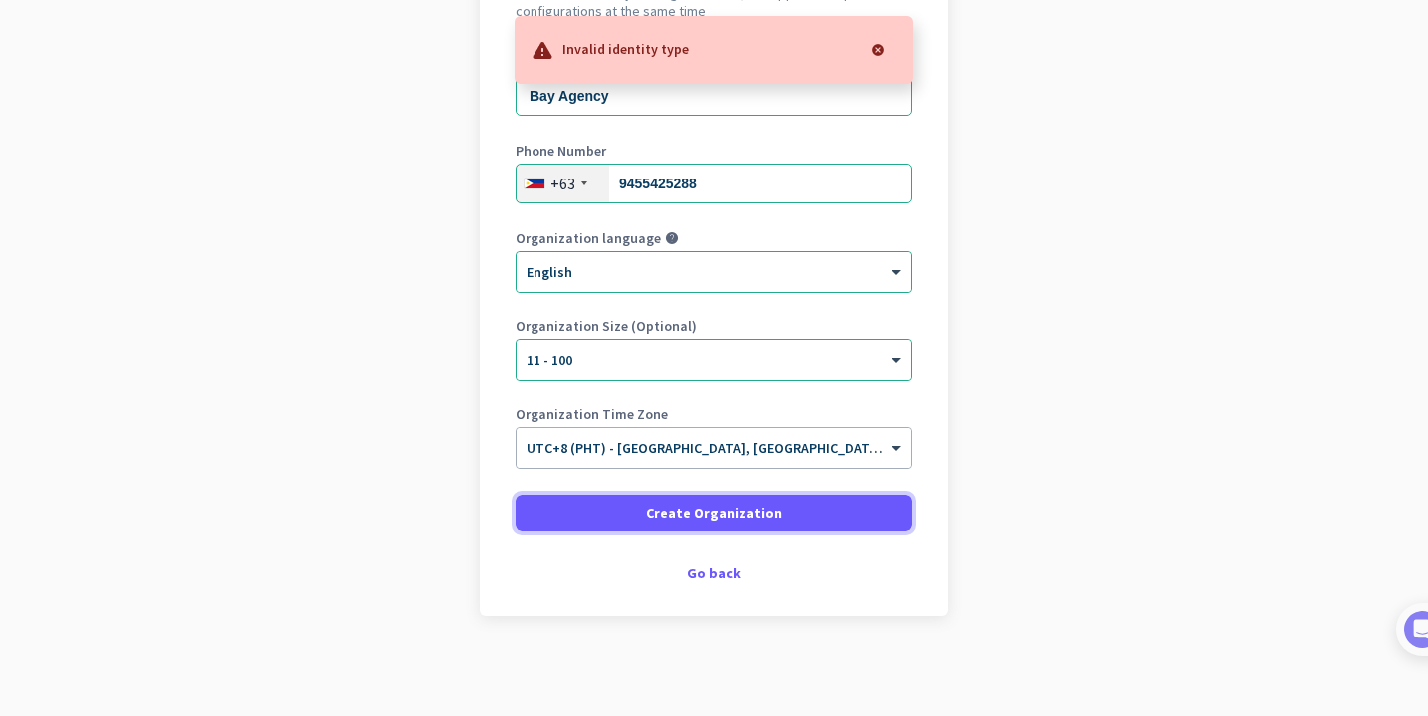
scroll to position [0, 0]
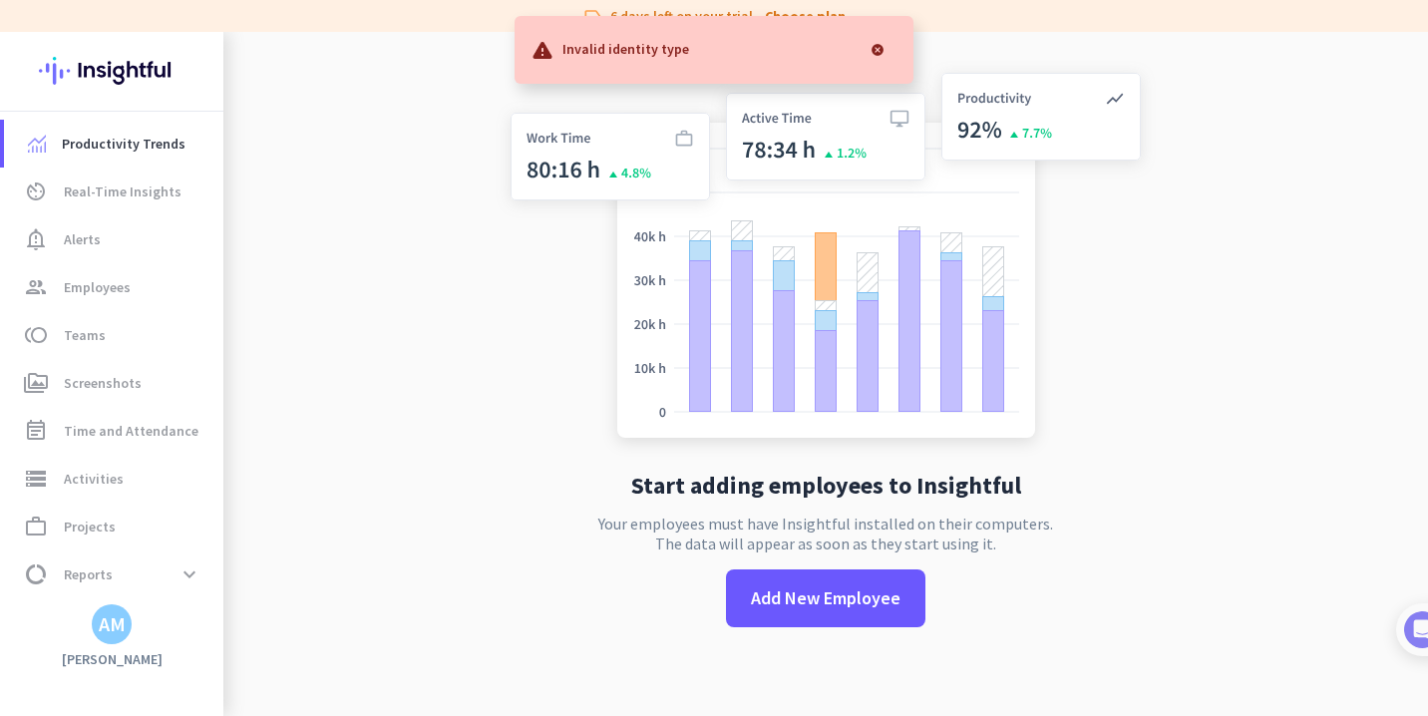
scroll to position [32, 0]
click at [119, 618] on div "AM" at bounding box center [112, 624] width 27 height 20
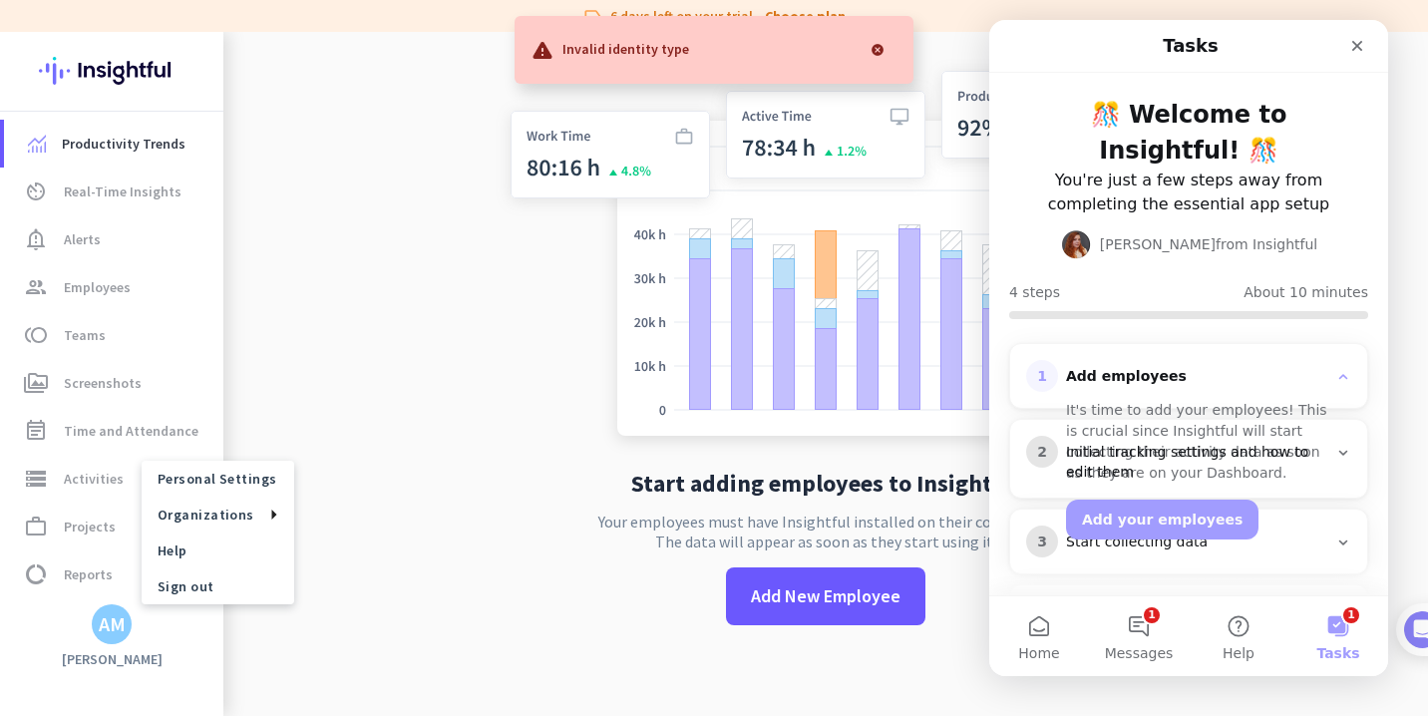
scroll to position [0, 0]
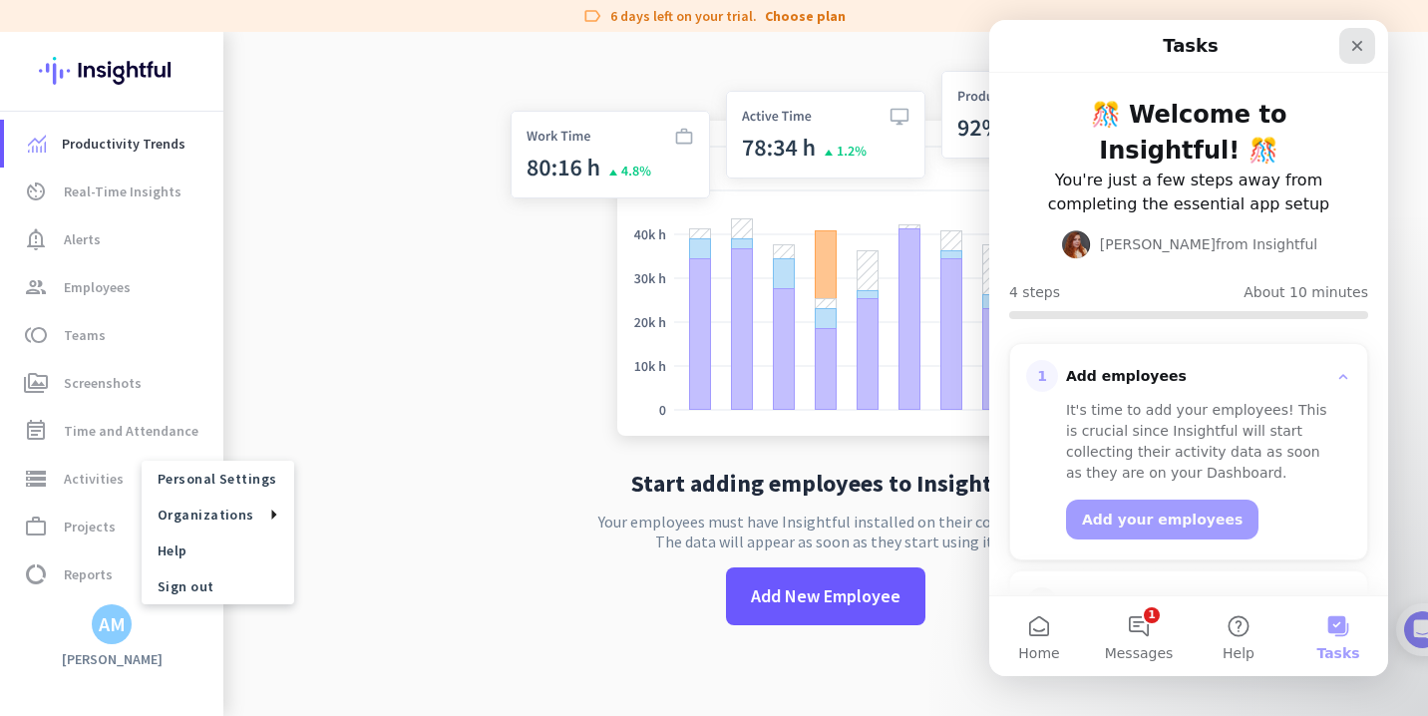
click at [1350, 46] on icon "Close" at bounding box center [1357, 46] width 16 height 16
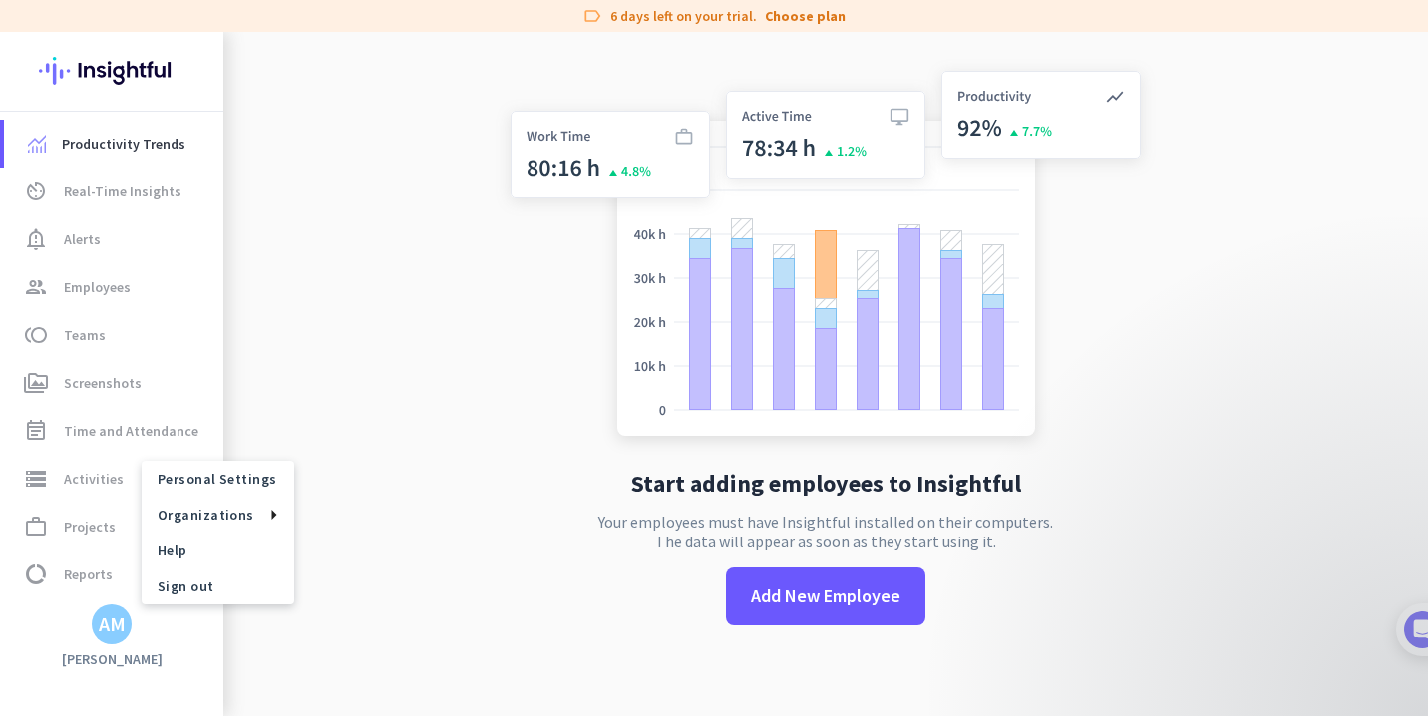
click at [808, 21] on div at bounding box center [714, 358] width 1428 height 716
click at [786, 16] on link "Choose plan" at bounding box center [805, 16] width 81 height 20
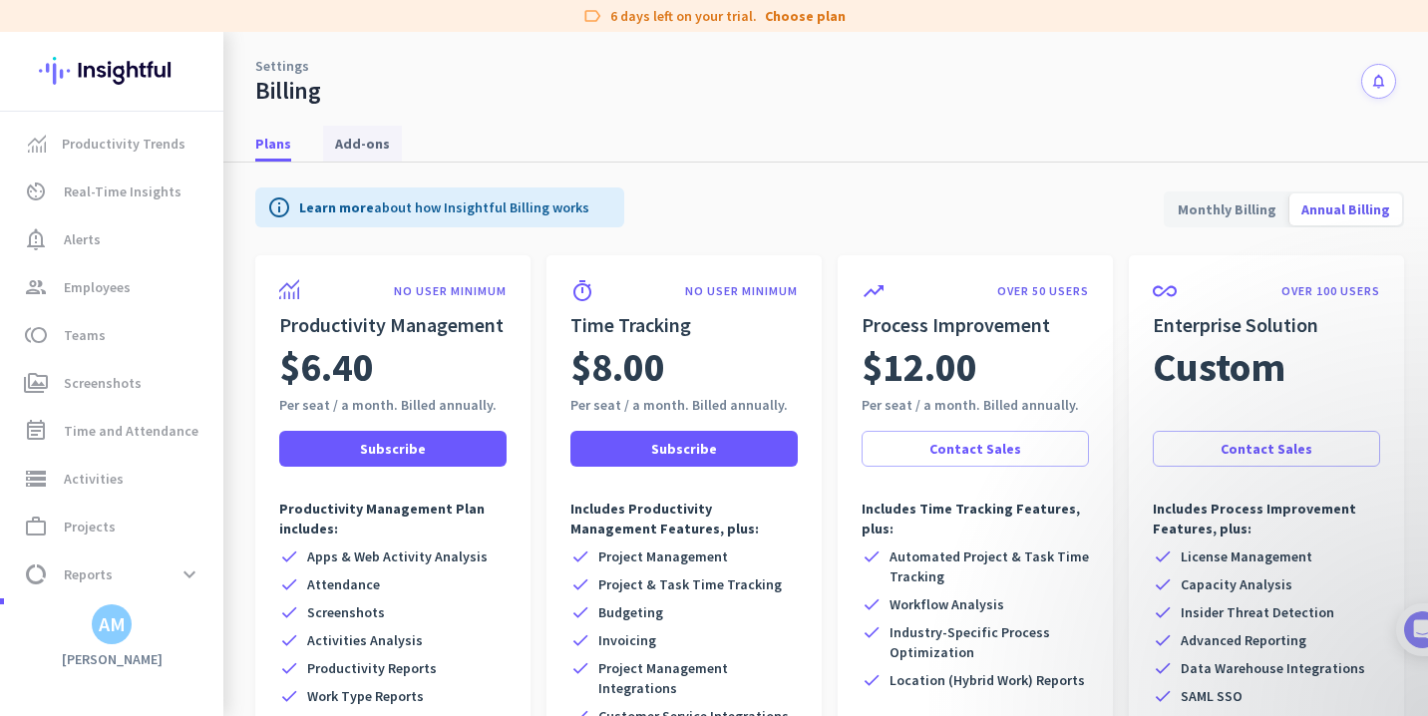
click at [348, 135] on span "Add-ons" at bounding box center [362, 144] width 55 height 20
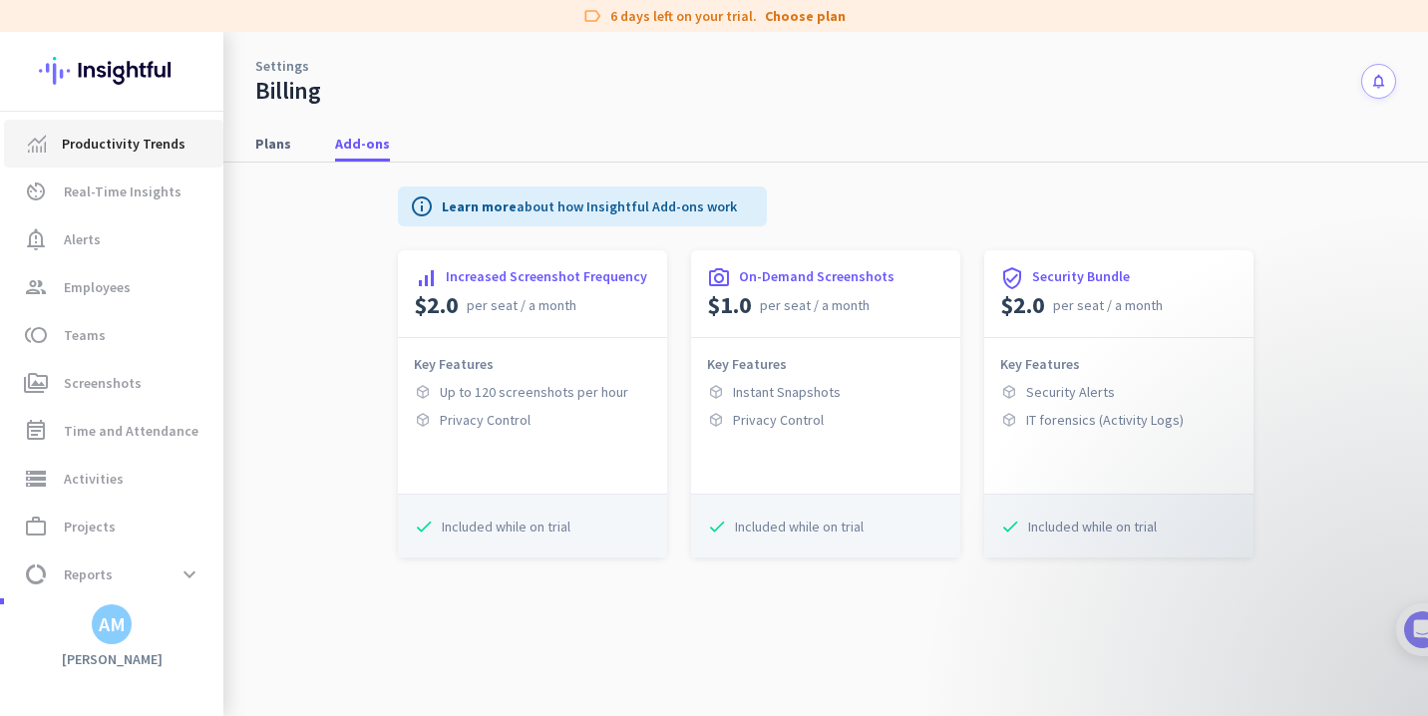
click at [166, 152] on span "Productivity Trends" at bounding box center [124, 144] width 124 height 24
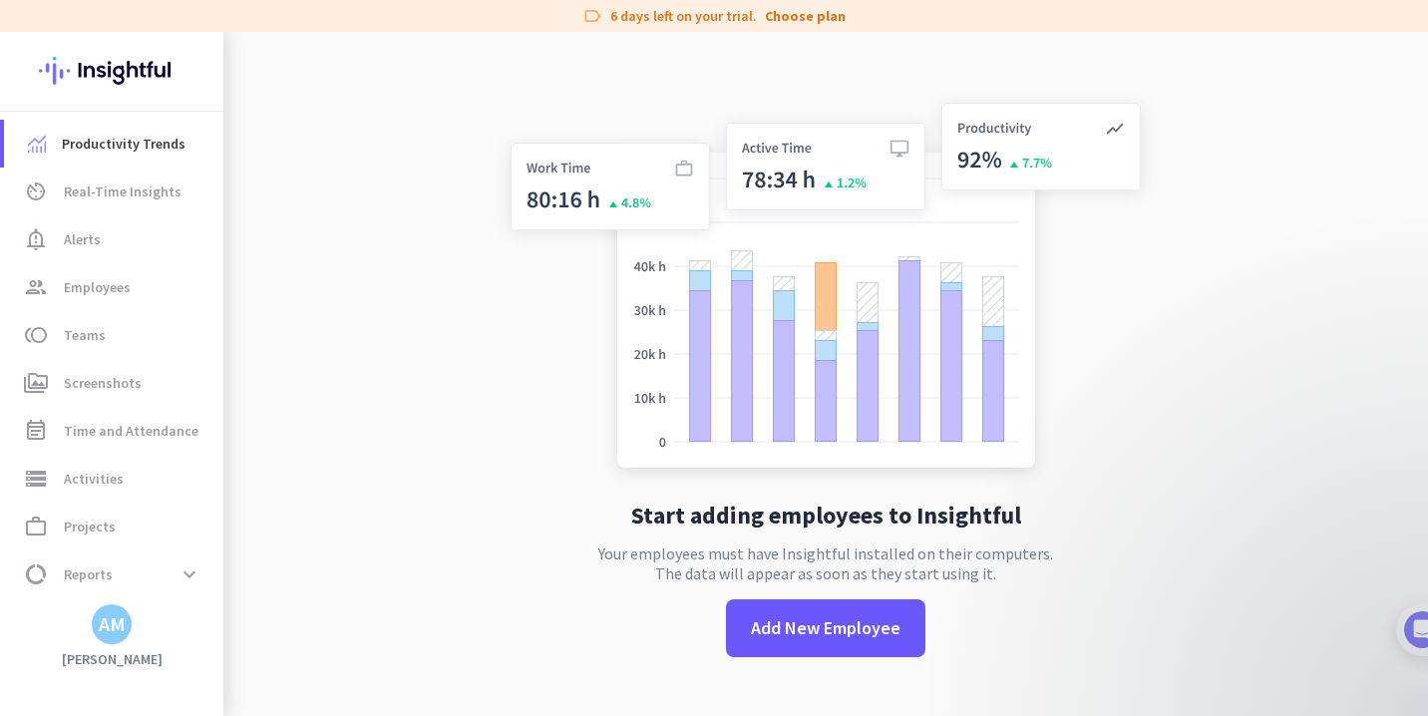
click at [117, 628] on div "AM" at bounding box center [112, 624] width 27 height 20
click at [100, 585] on div "Personal Settings Organizations Help Sign out" at bounding box center [193, 533] width 202 height 144
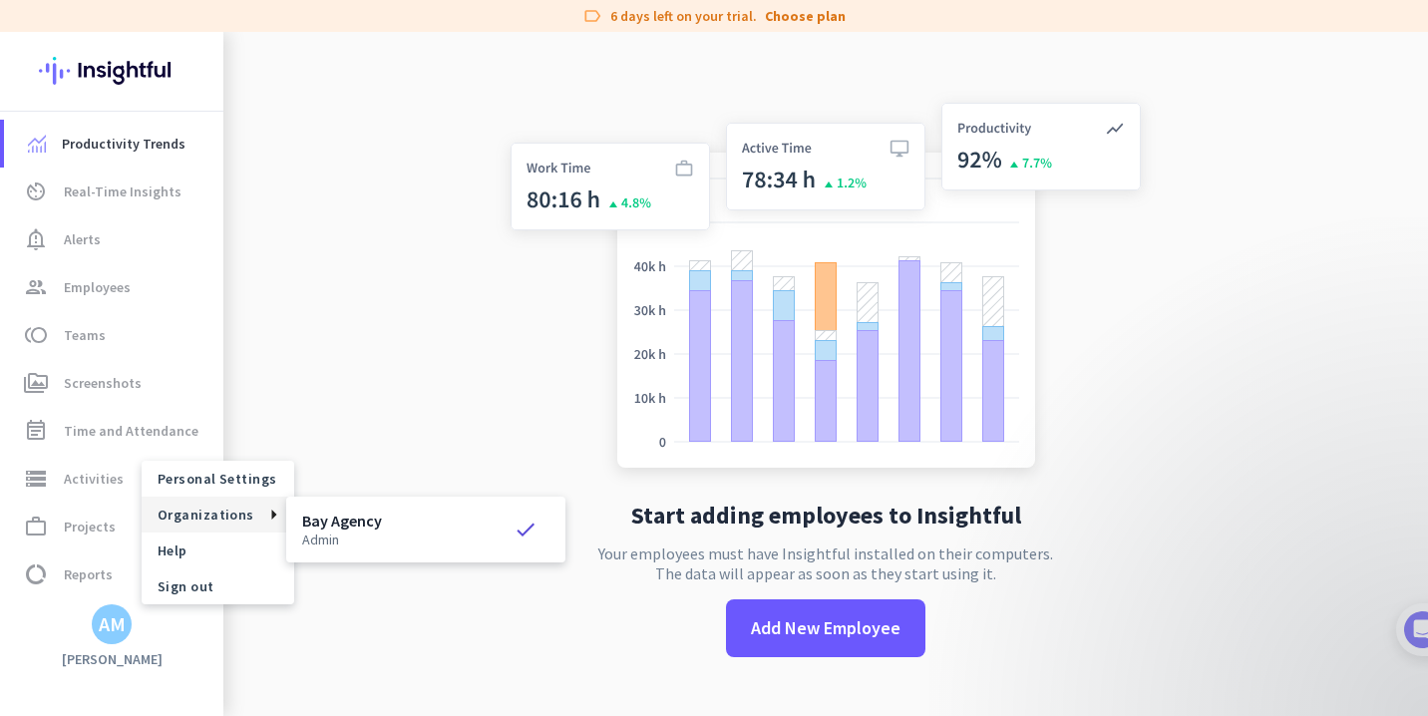
click at [329, 537] on p "admin" at bounding box center [342, 539] width 80 height 14
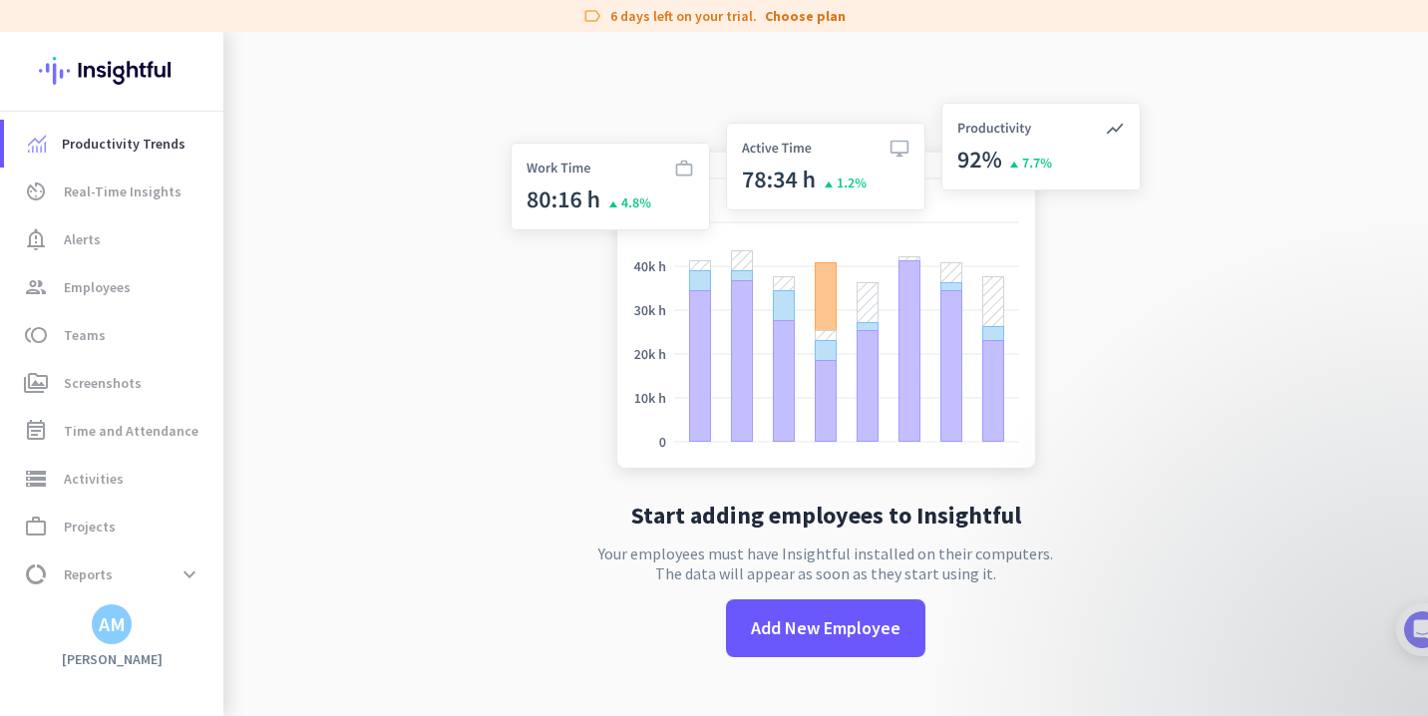
click at [326, 419] on app-no-employees "Start adding employees to Insightful Your employees must have Insightful instal…" at bounding box center [825, 390] width 1205 height 716
click at [783, 16] on link "Choose plan" at bounding box center [805, 16] width 81 height 20
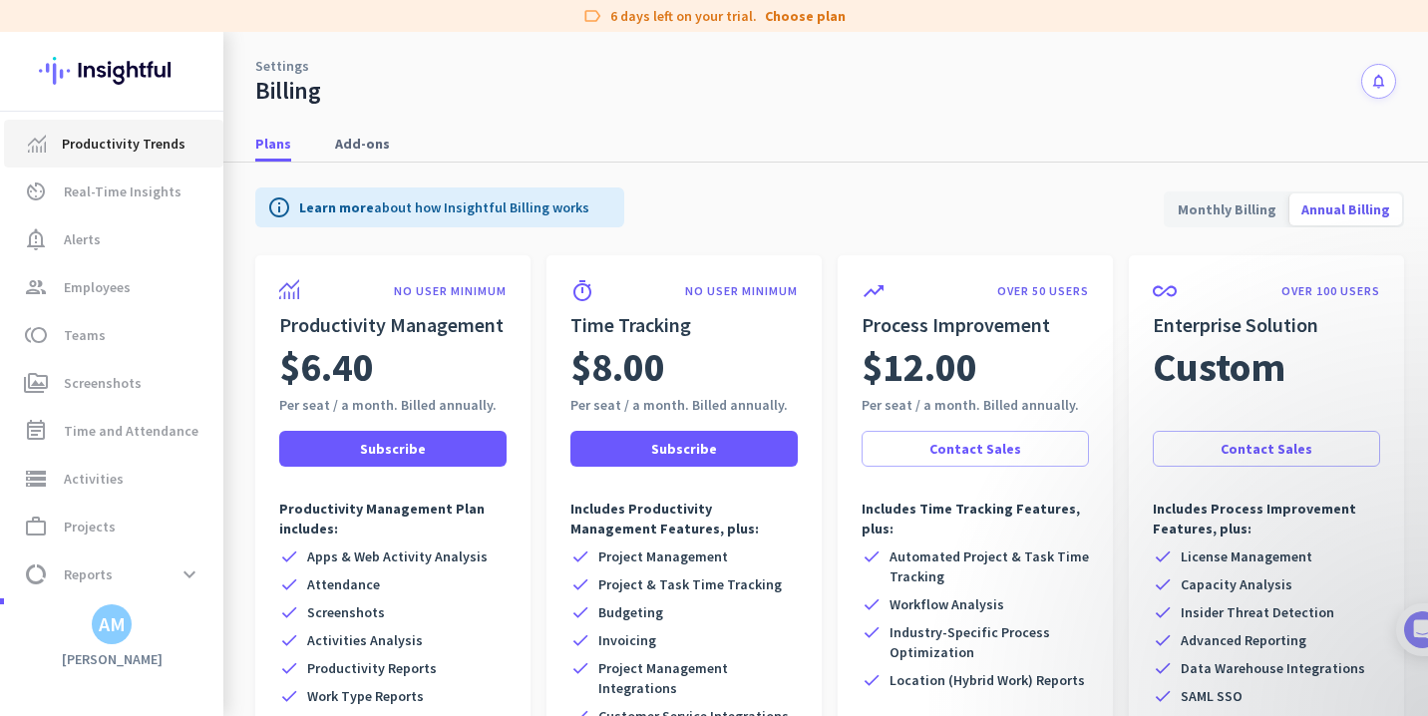
click at [177, 149] on span "Productivity Trends" at bounding box center [124, 144] width 124 height 24
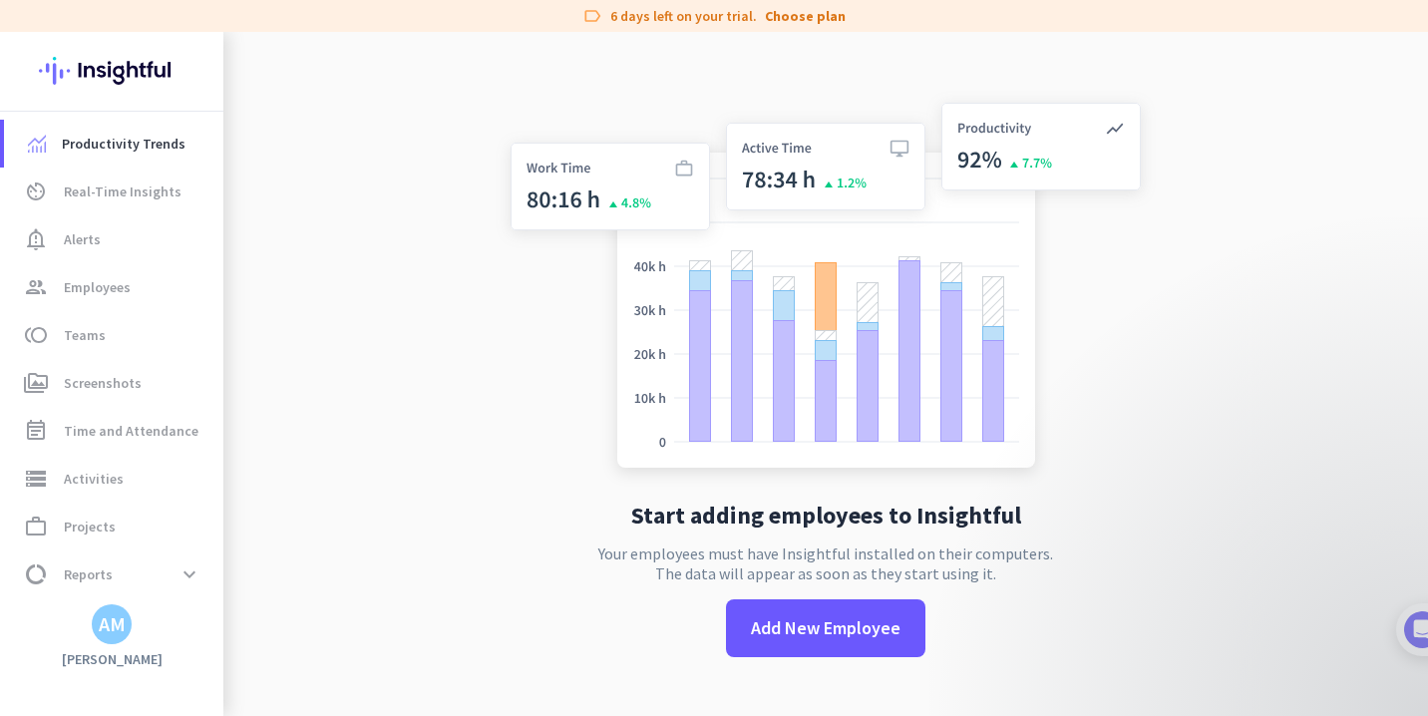
click at [121, 634] on div "AM" at bounding box center [112, 624] width 27 height 20
click at [199, 503] on span "Organizations" at bounding box center [218, 515] width 153 height 36
click at [207, 488] on span "Personal Settings" at bounding box center [218, 479] width 153 height 36
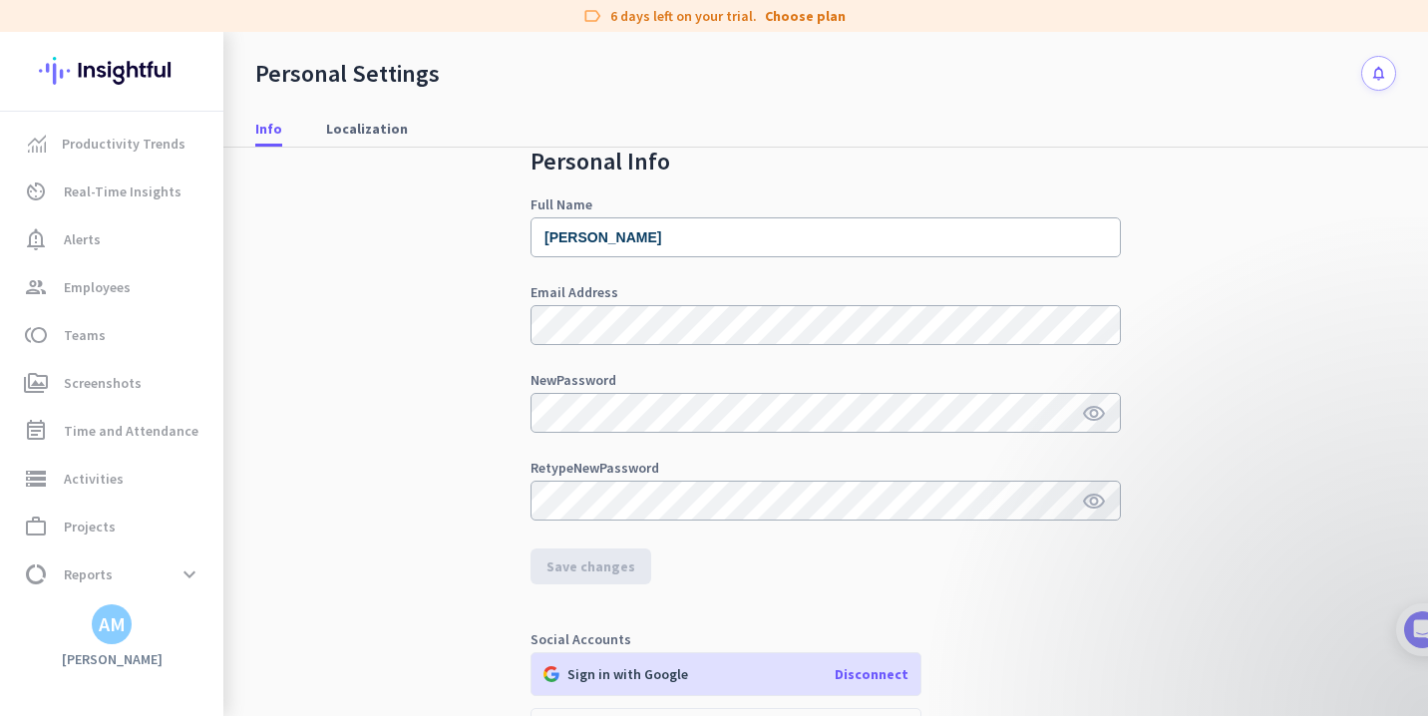
scroll to position [43, 0]
click at [193, 182] on span "av_timer Real-Time Insights" at bounding box center [113, 191] width 187 height 24
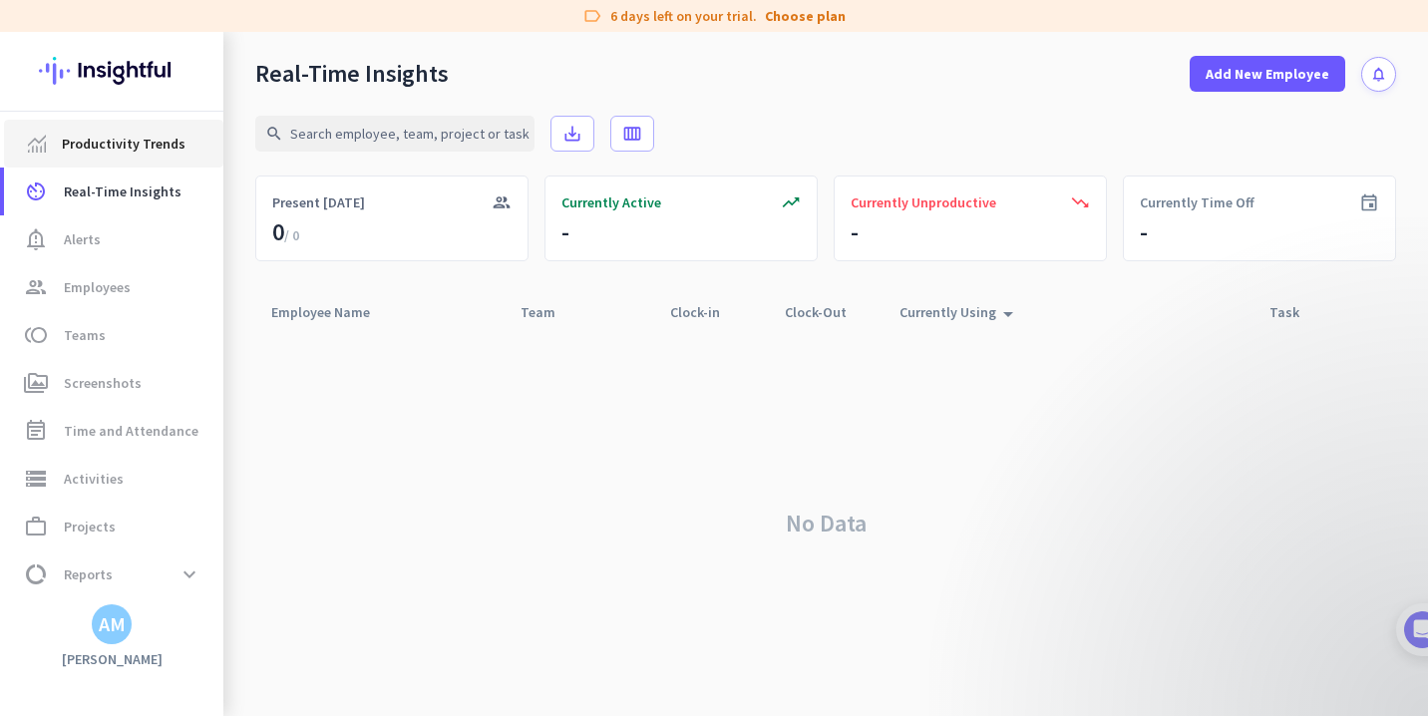
click at [160, 145] on span "Productivity Trends" at bounding box center [124, 144] width 124 height 24
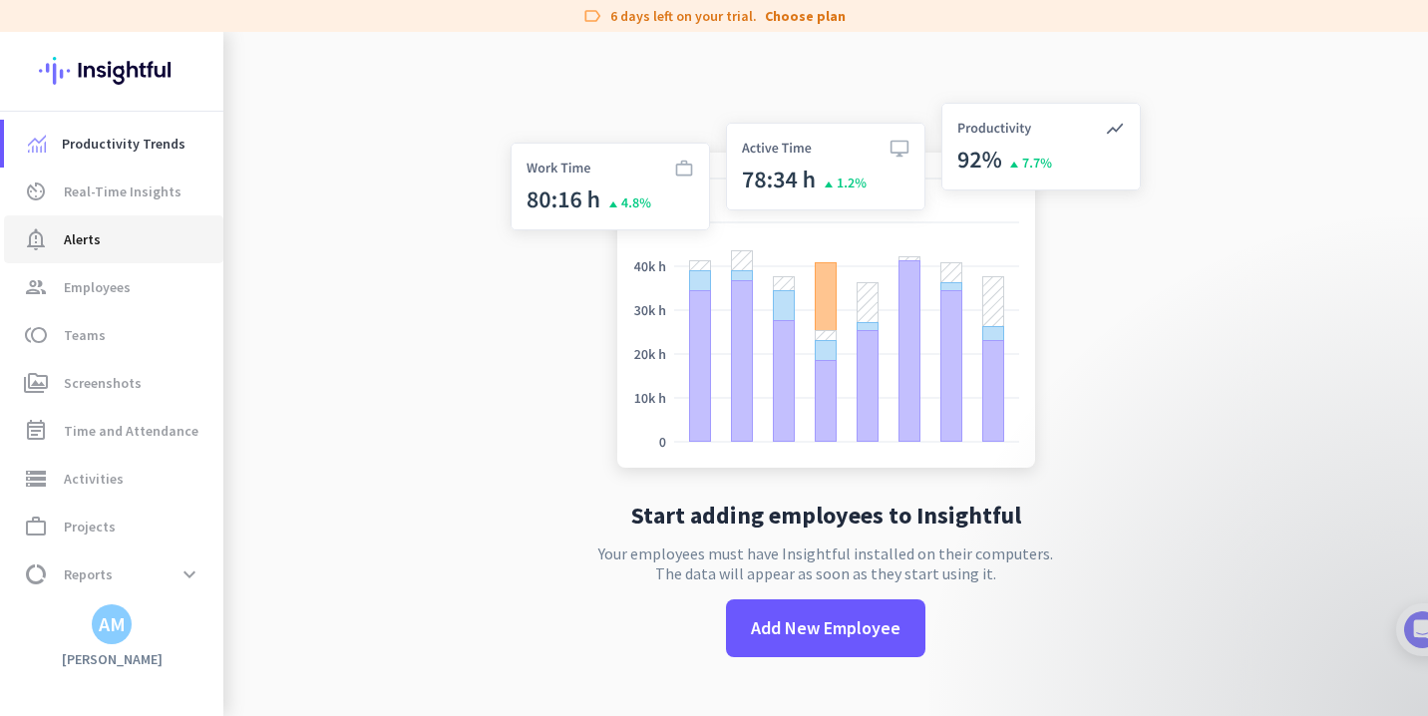
click at [138, 239] on span "notification_important Alerts" at bounding box center [113, 239] width 187 height 24
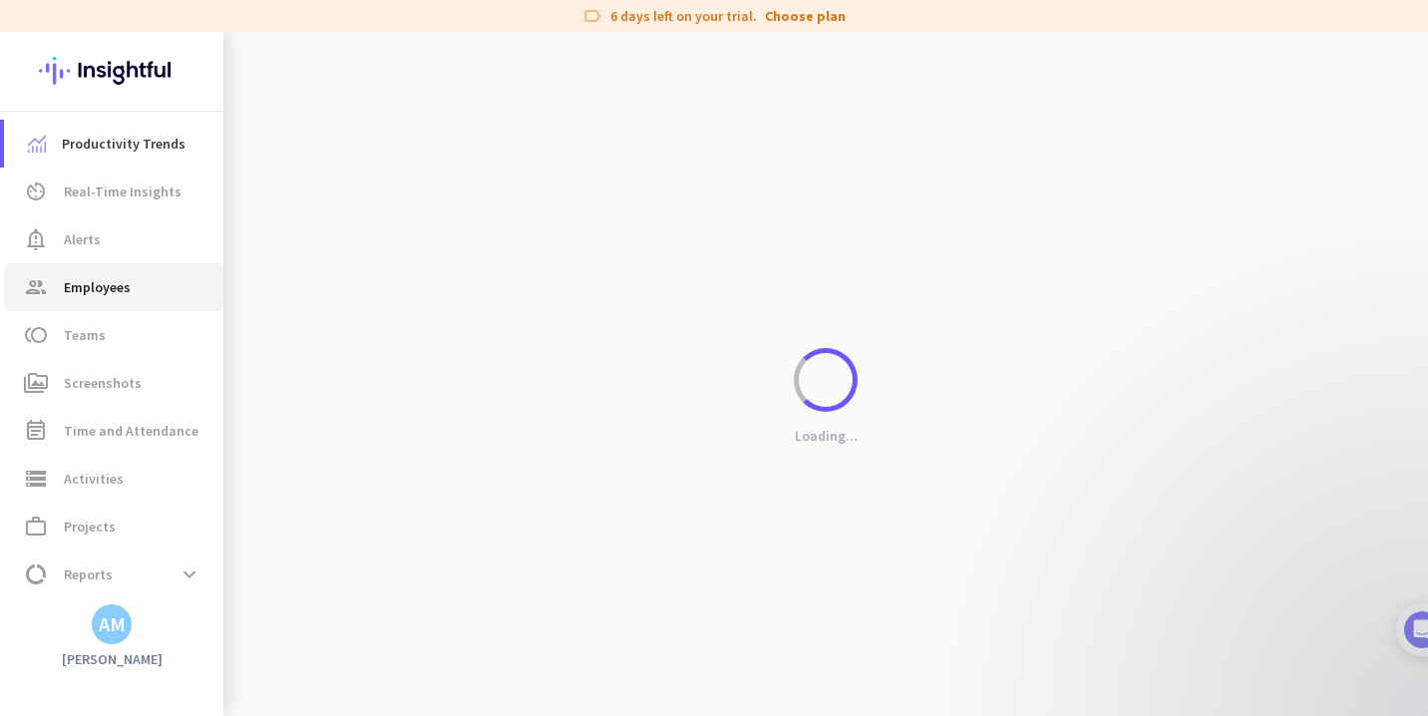
click at [126, 285] on span "Employees" at bounding box center [97, 287] width 67 height 24
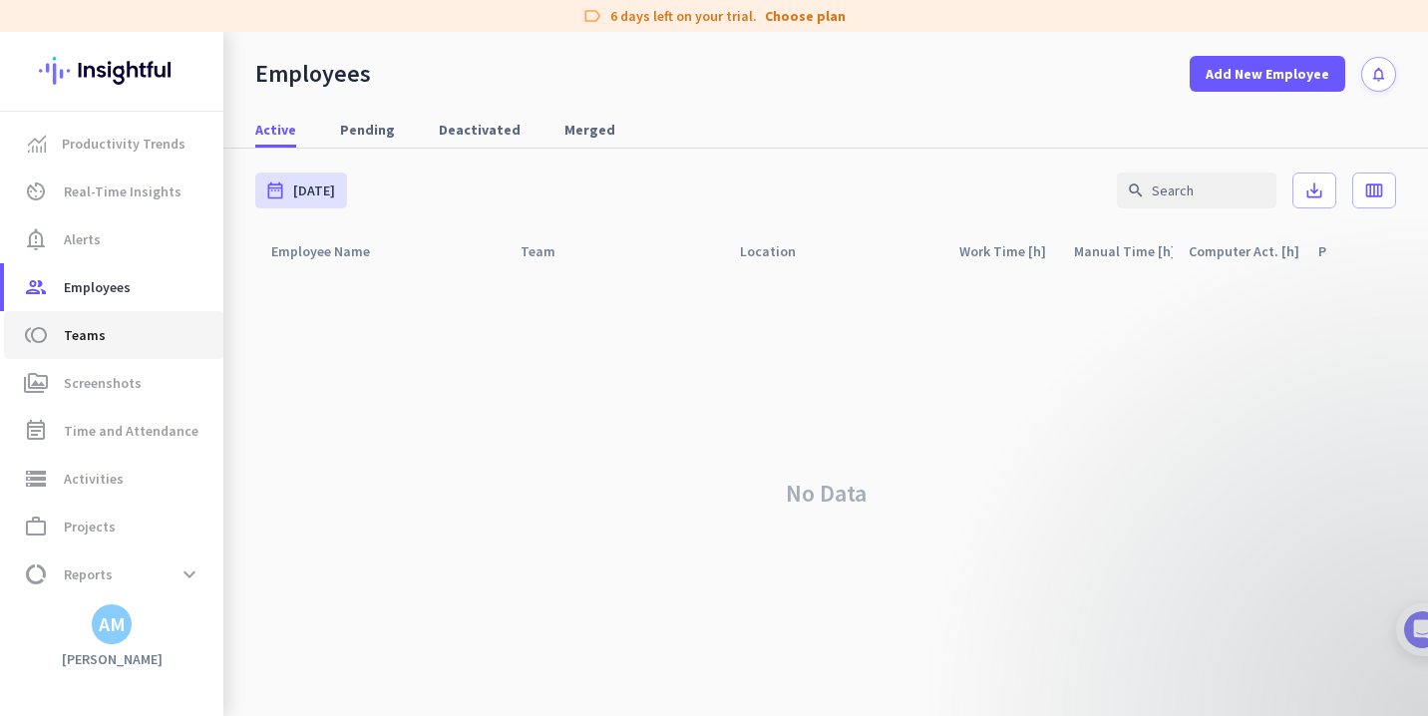
click at [127, 324] on span "toll Teams" at bounding box center [113, 335] width 187 height 24
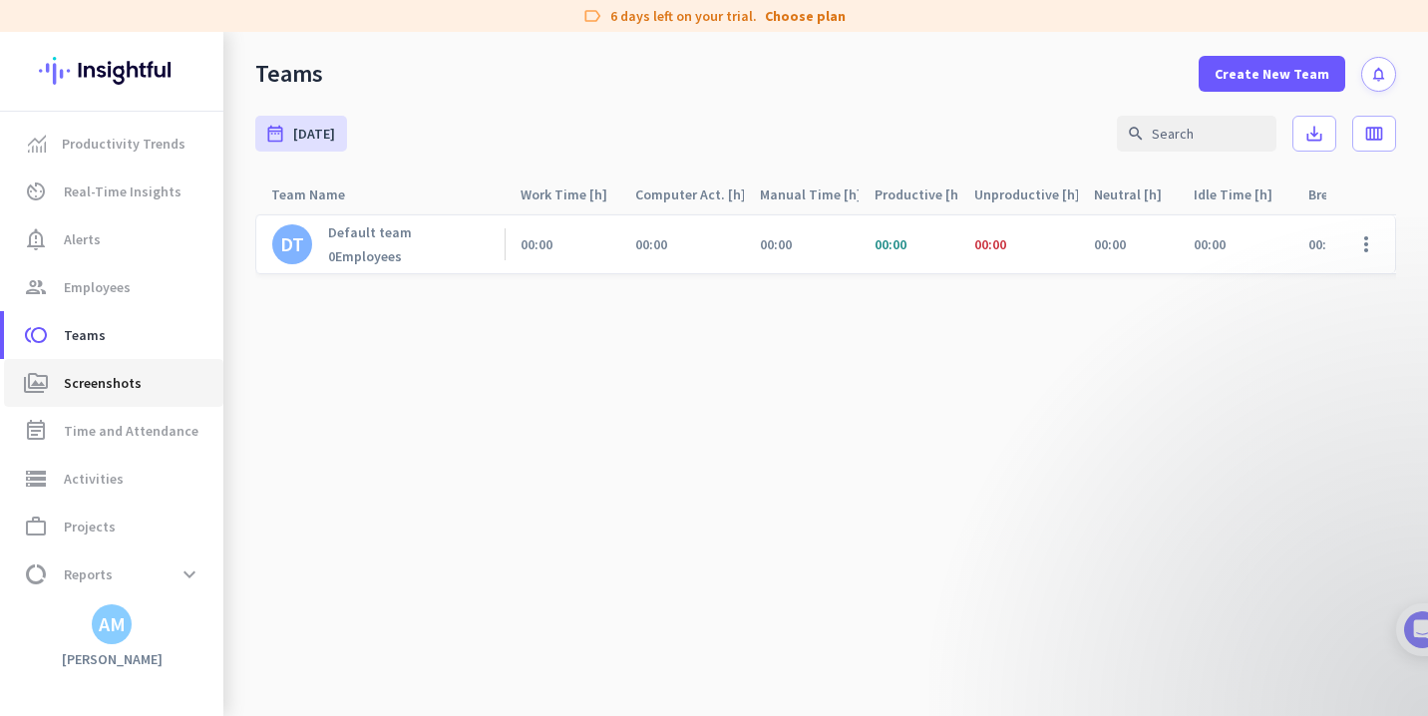
click at [122, 377] on span "Screenshots" at bounding box center [103, 383] width 78 height 24
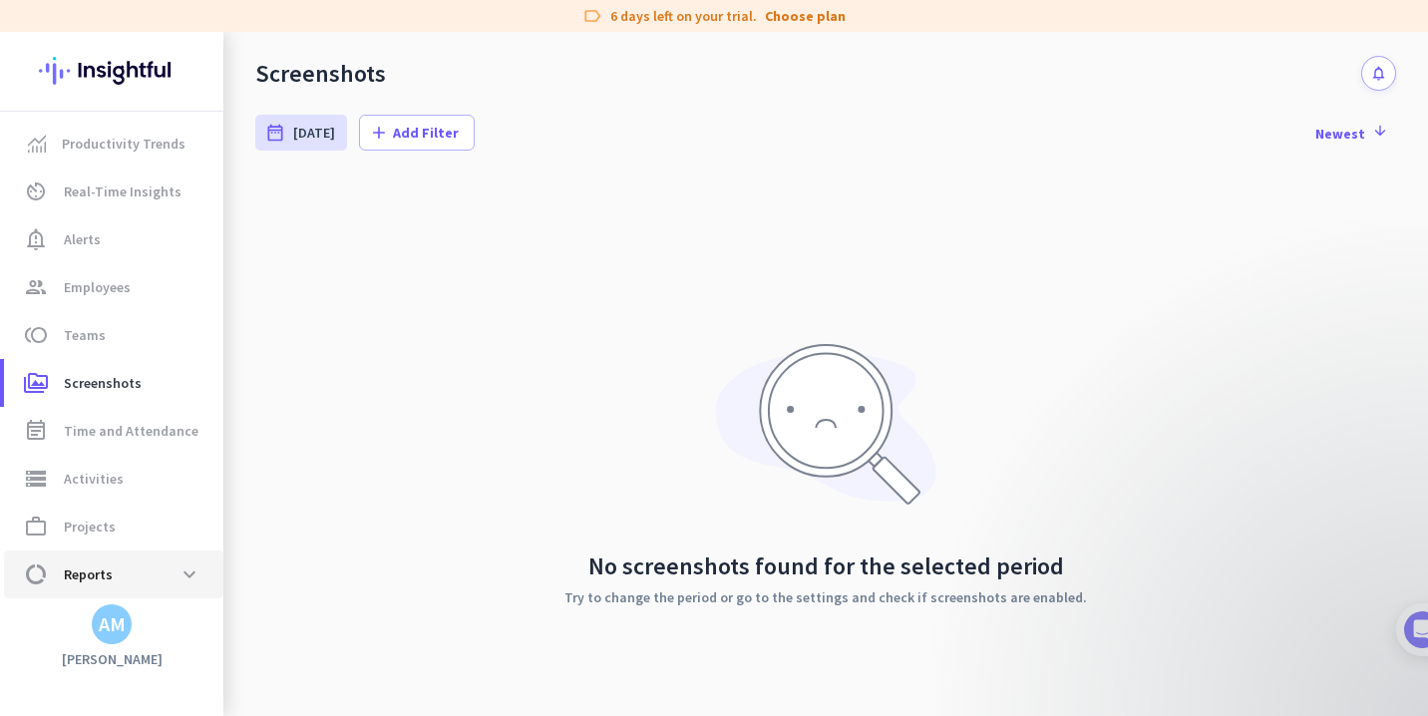
click at [92, 566] on span "Reports" at bounding box center [88, 574] width 49 height 24
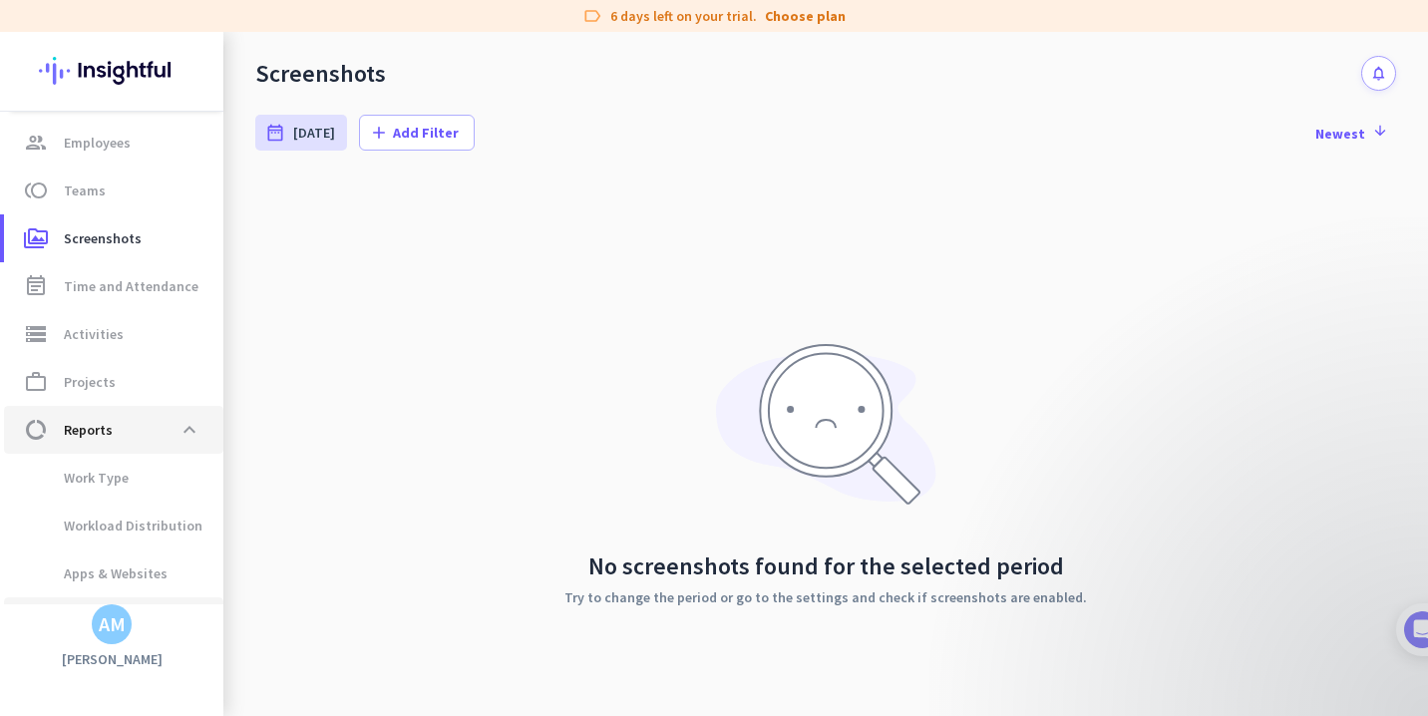
scroll to position [185, 0]
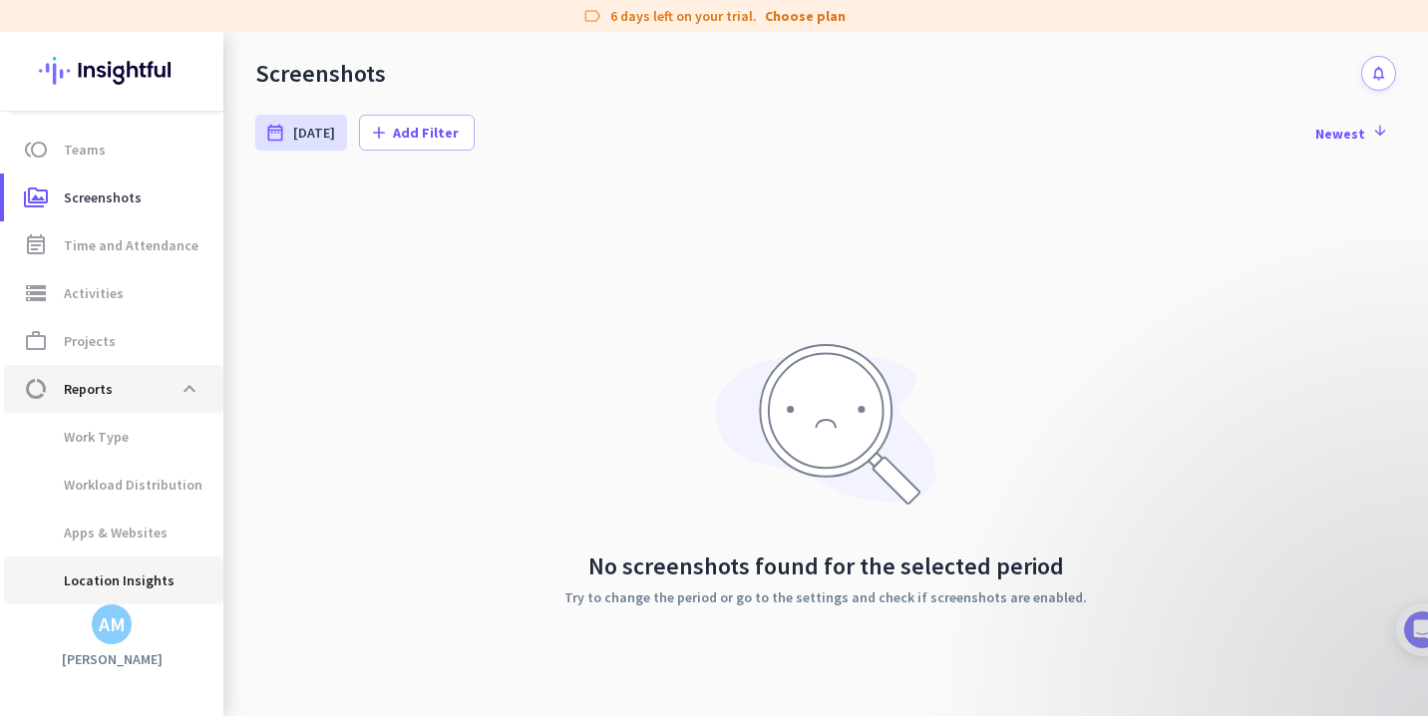
click at [92, 566] on span "Location Insights" at bounding box center [97, 580] width 155 height 48
type input "[DATE] - [DATE]"
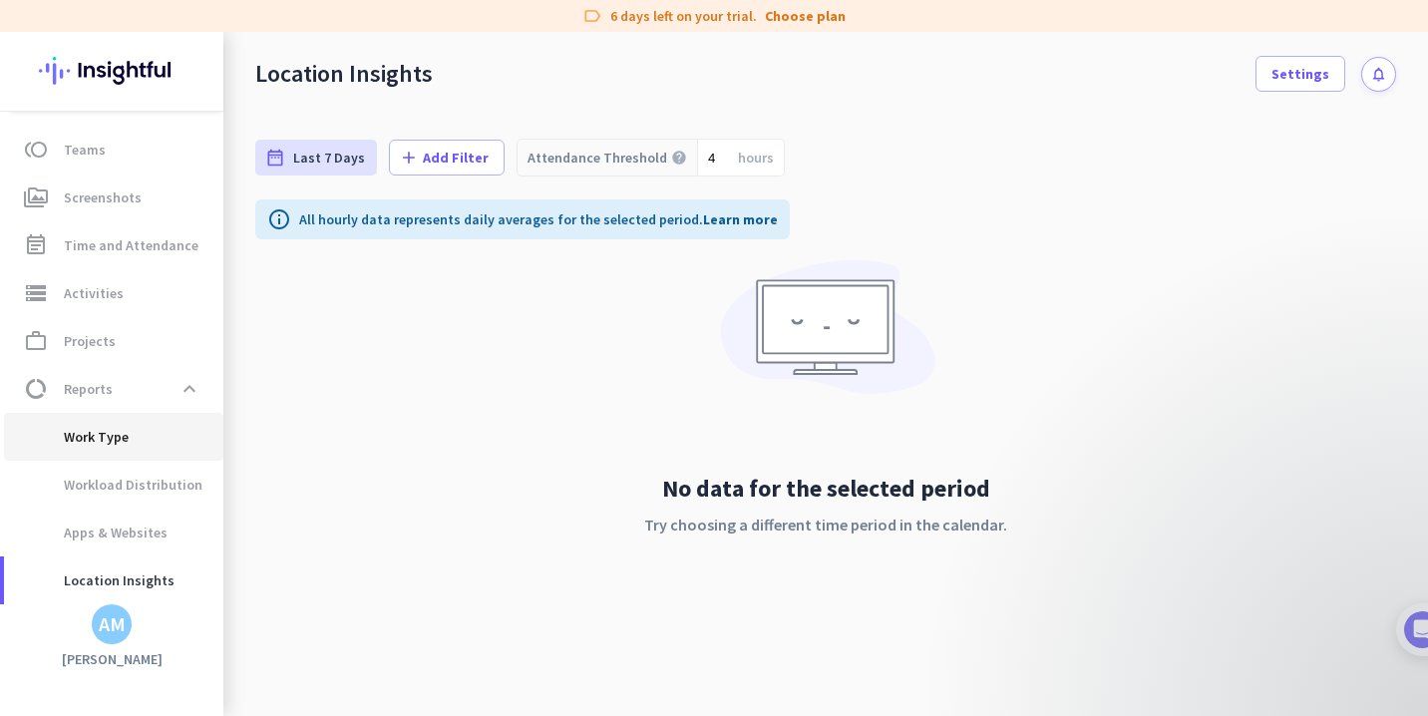
click at [106, 455] on span "Work Type" at bounding box center [74, 437] width 109 height 48
type input "[DATE] - [DATE]"
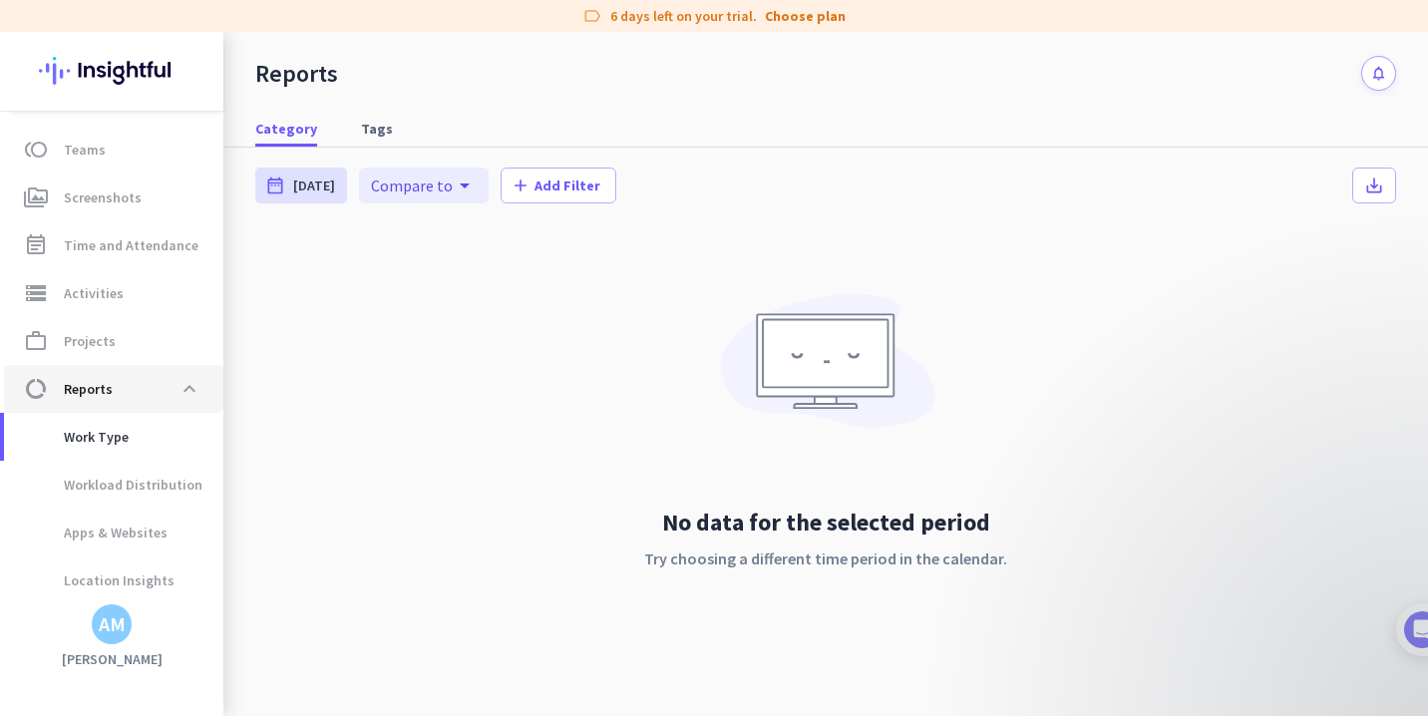
click at [103, 400] on span "Reports" at bounding box center [88, 389] width 49 height 24
click at [156, 256] on span "Time and Attendance" at bounding box center [131, 245] width 135 height 24
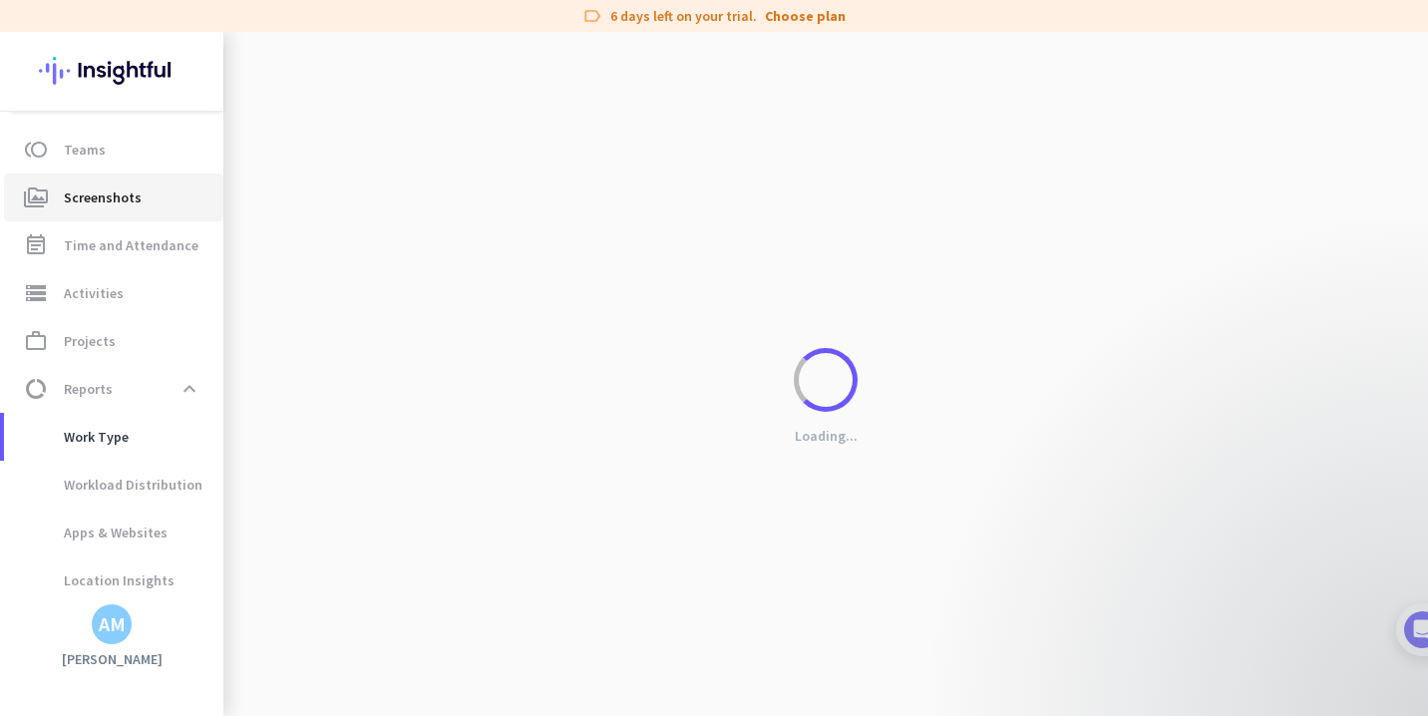
click at [139, 202] on span "perm_media Screenshots" at bounding box center [113, 197] width 187 height 24
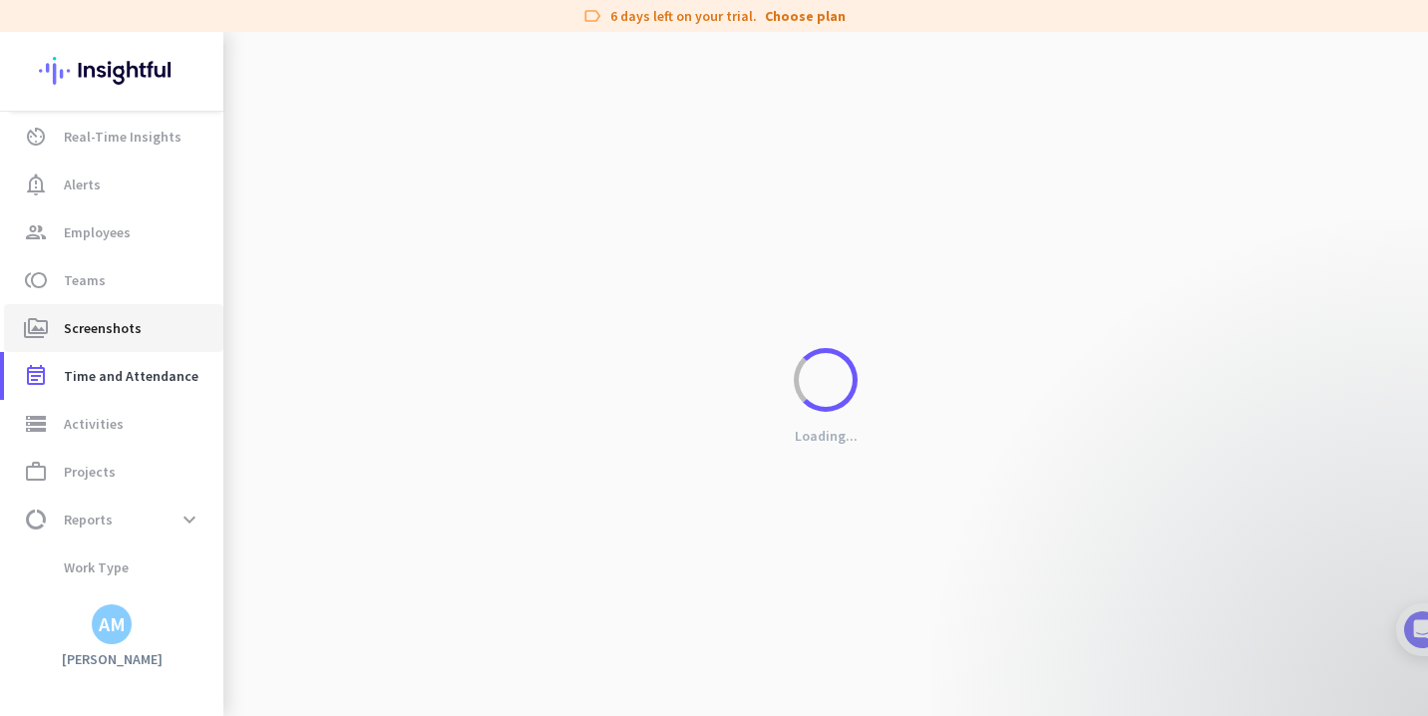
scroll to position [50, 0]
click at [139, 202] on link "notification_important Alerts" at bounding box center [113, 190] width 219 height 48
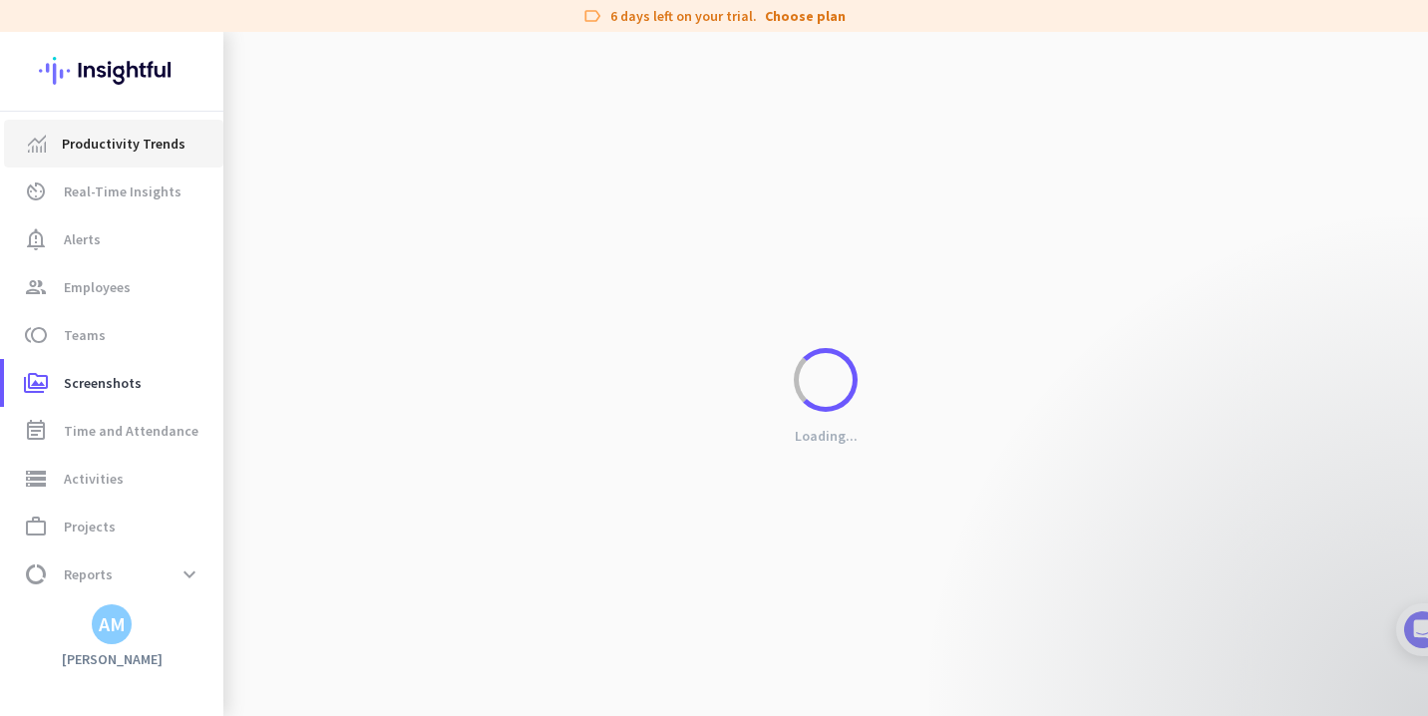
click at [128, 147] on span "Productivity Trends" at bounding box center [124, 144] width 124 height 24
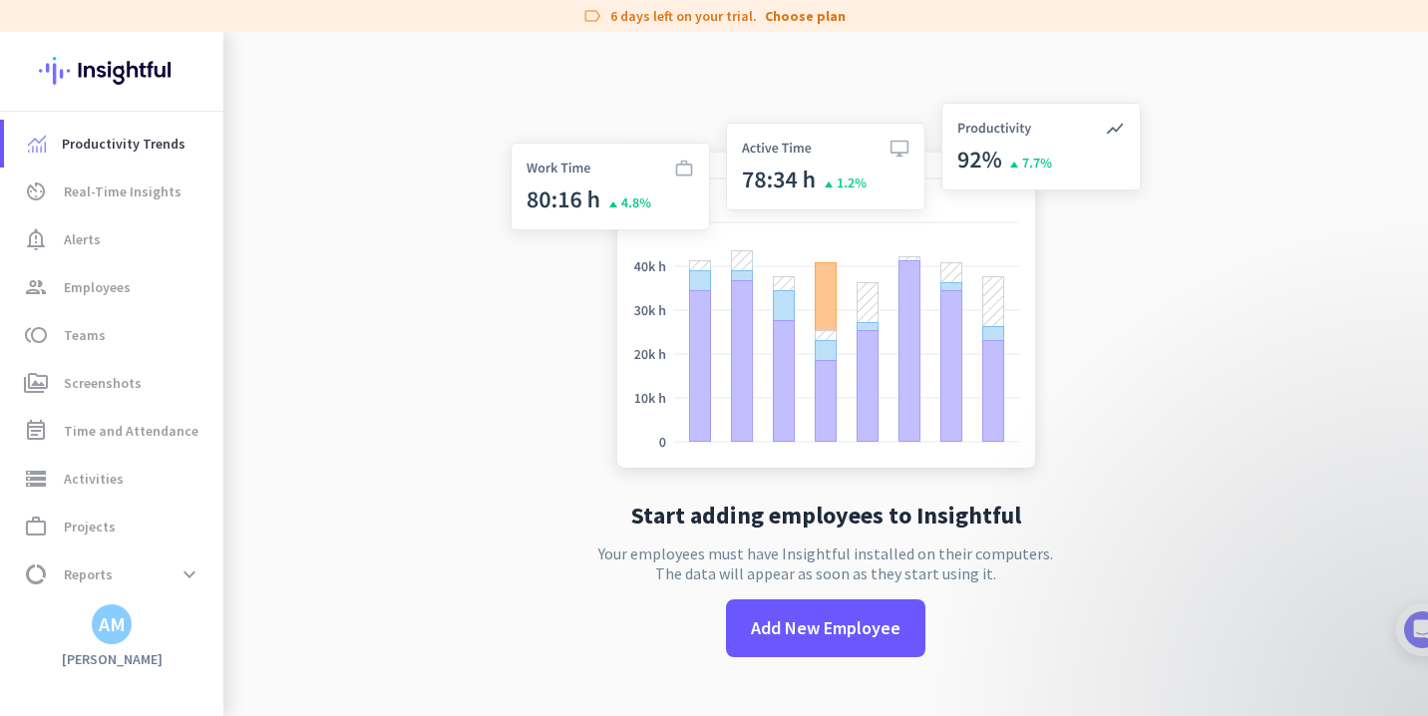
click at [110, 620] on div "AM" at bounding box center [112, 624] width 27 height 20
click at [197, 479] on span "Personal Settings" at bounding box center [218, 479] width 121 height 18
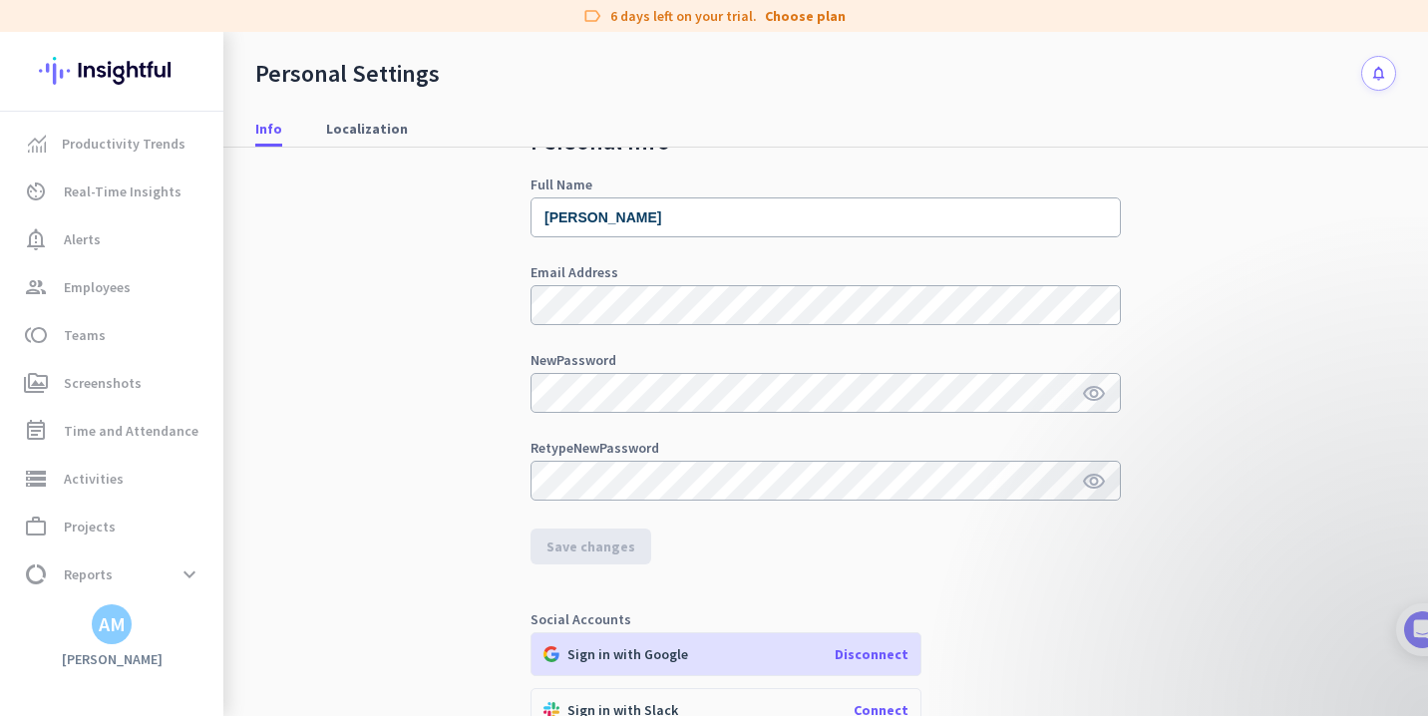
scroll to position [52, 0]
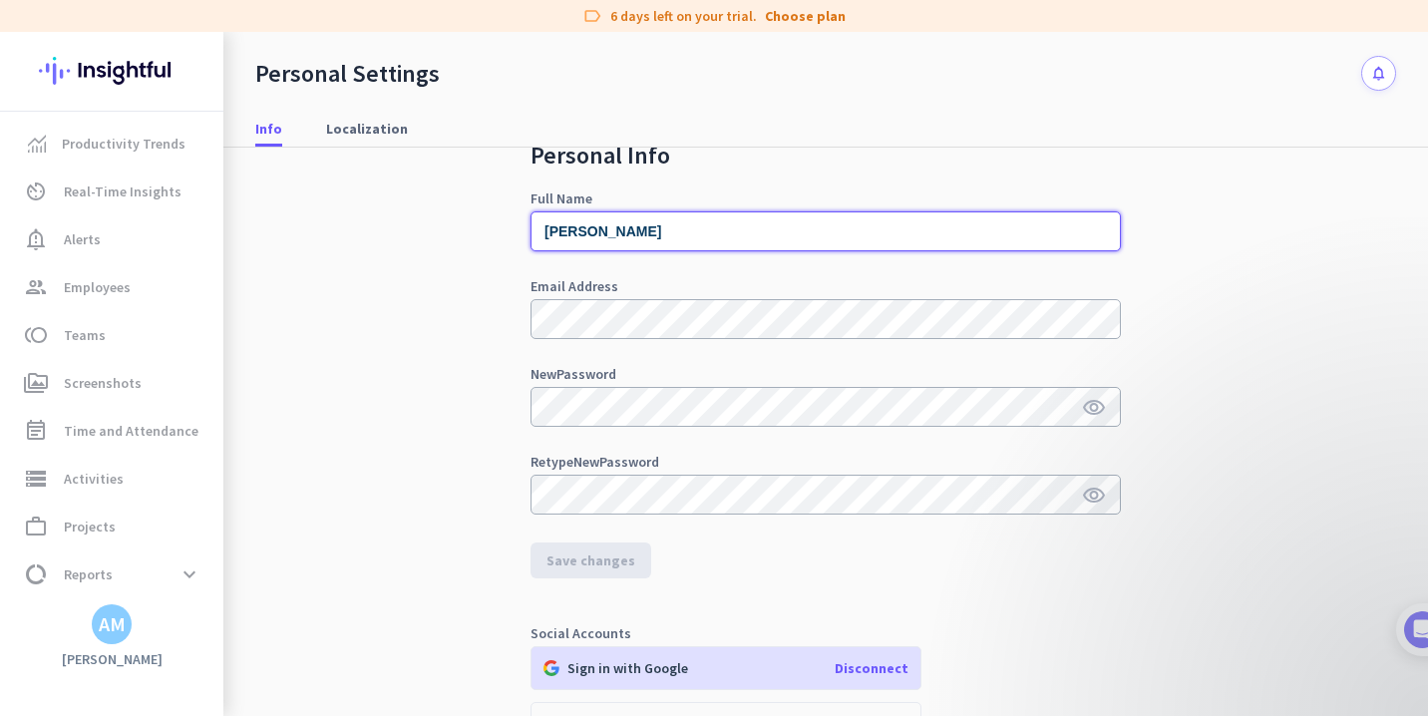
click at [664, 228] on input "[PERSON_NAME]" at bounding box center [826, 231] width 590 height 40
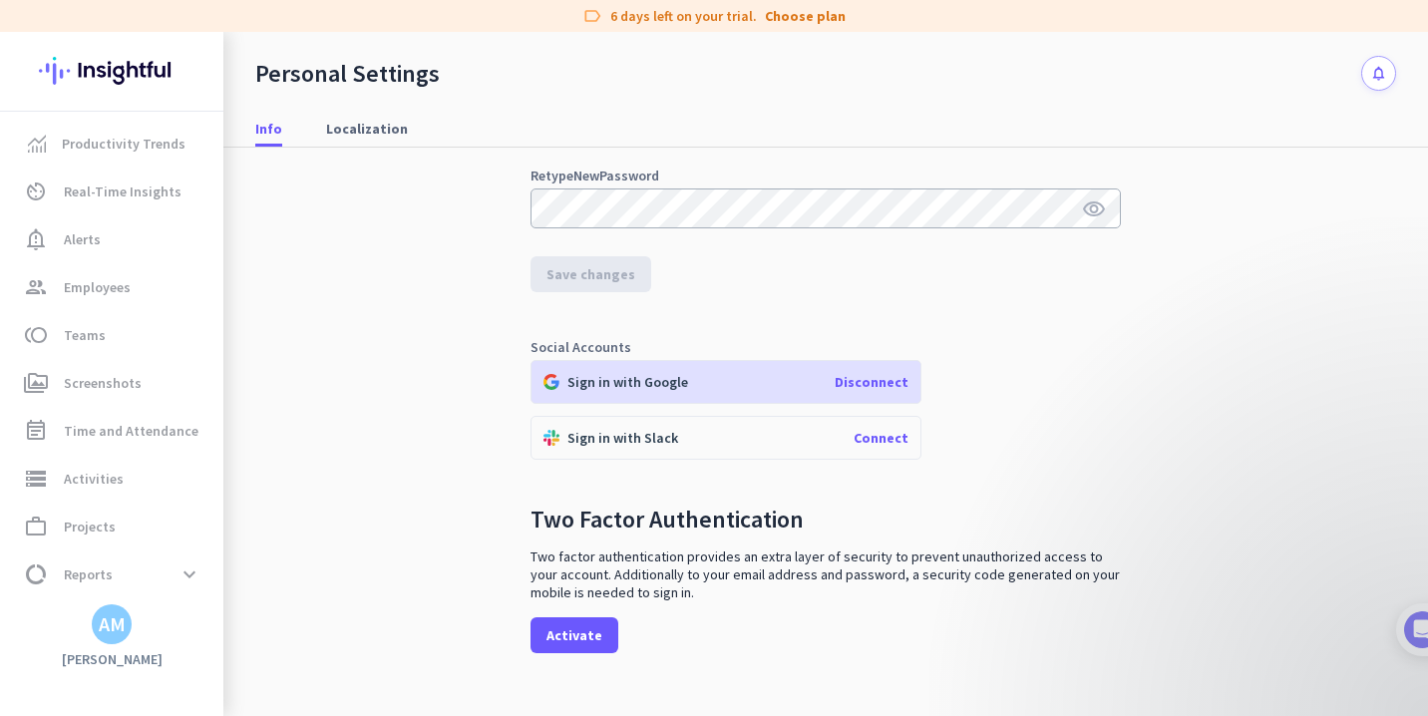
scroll to position [370, 0]
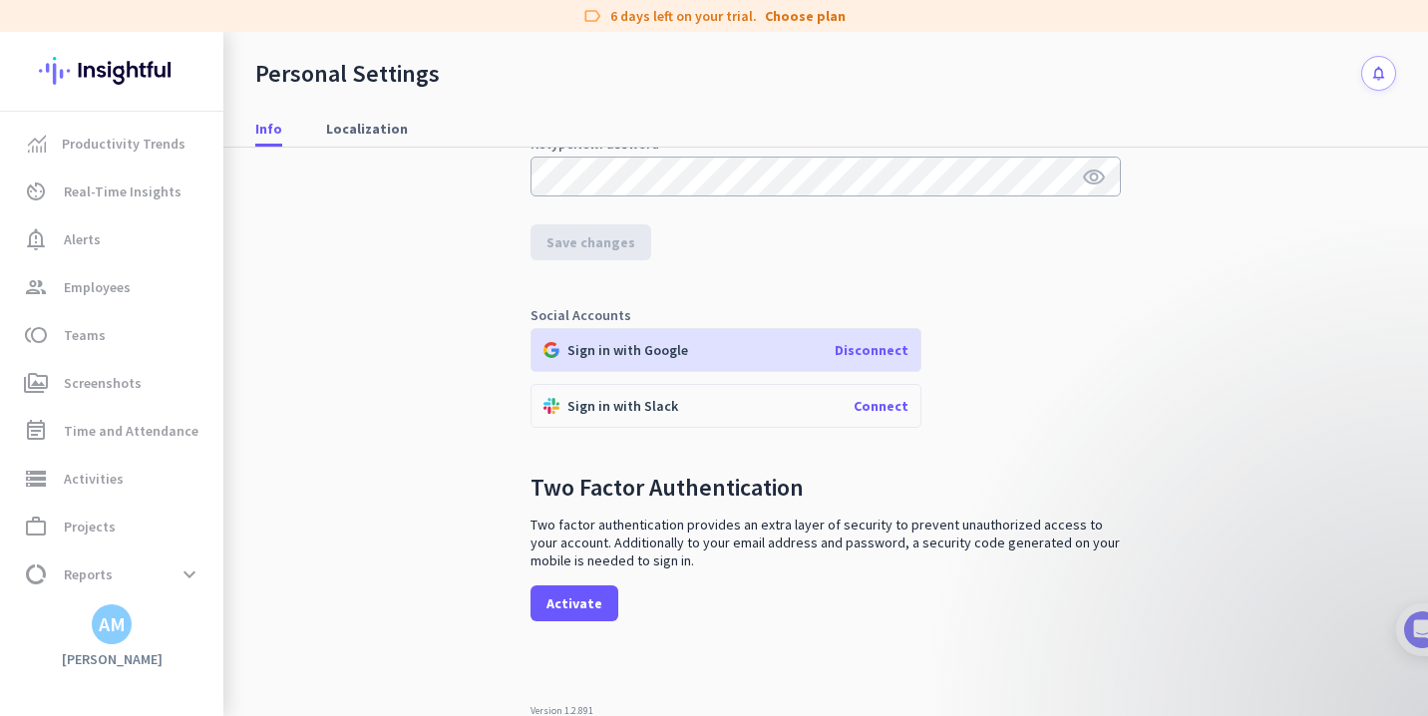
click at [929, 265] on app-personal-settings-info-tab "Personal Info Full Name [PERSON_NAME] Email Address New Password visibility Ret…" at bounding box center [826, 270] width 590 height 891
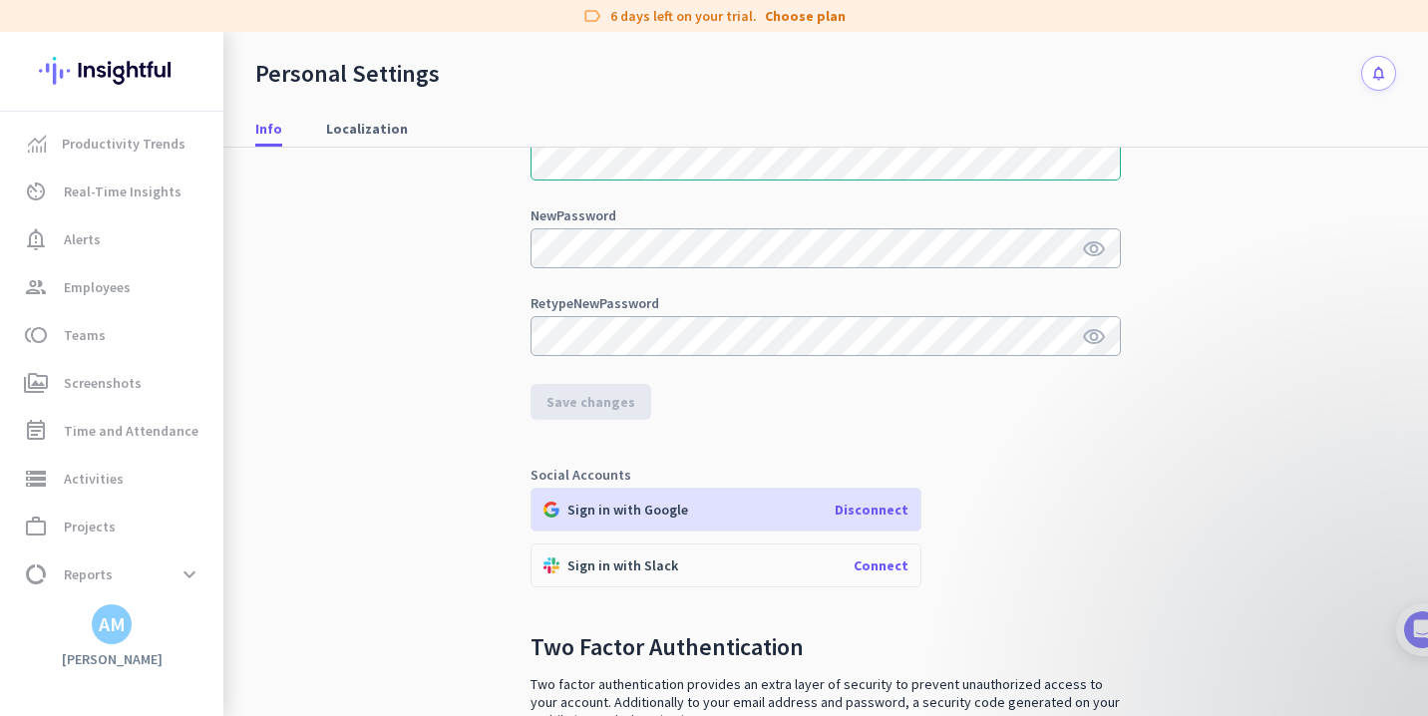
scroll to position [0, 0]
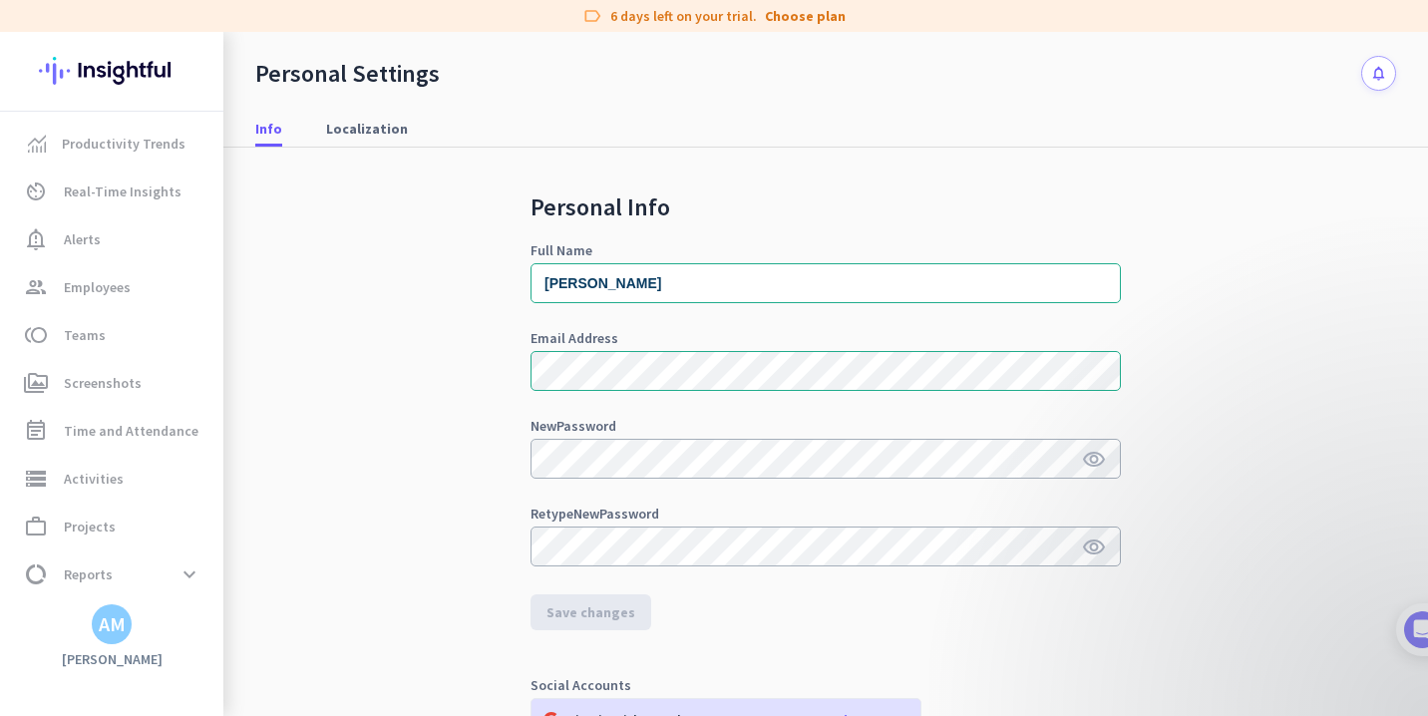
click at [910, 210] on h2 "Personal Info" at bounding box center [826, 207] width 590 height 24
click at [359, 132] on span "Localization" at bounding box center [367, 129] width 82 height 20
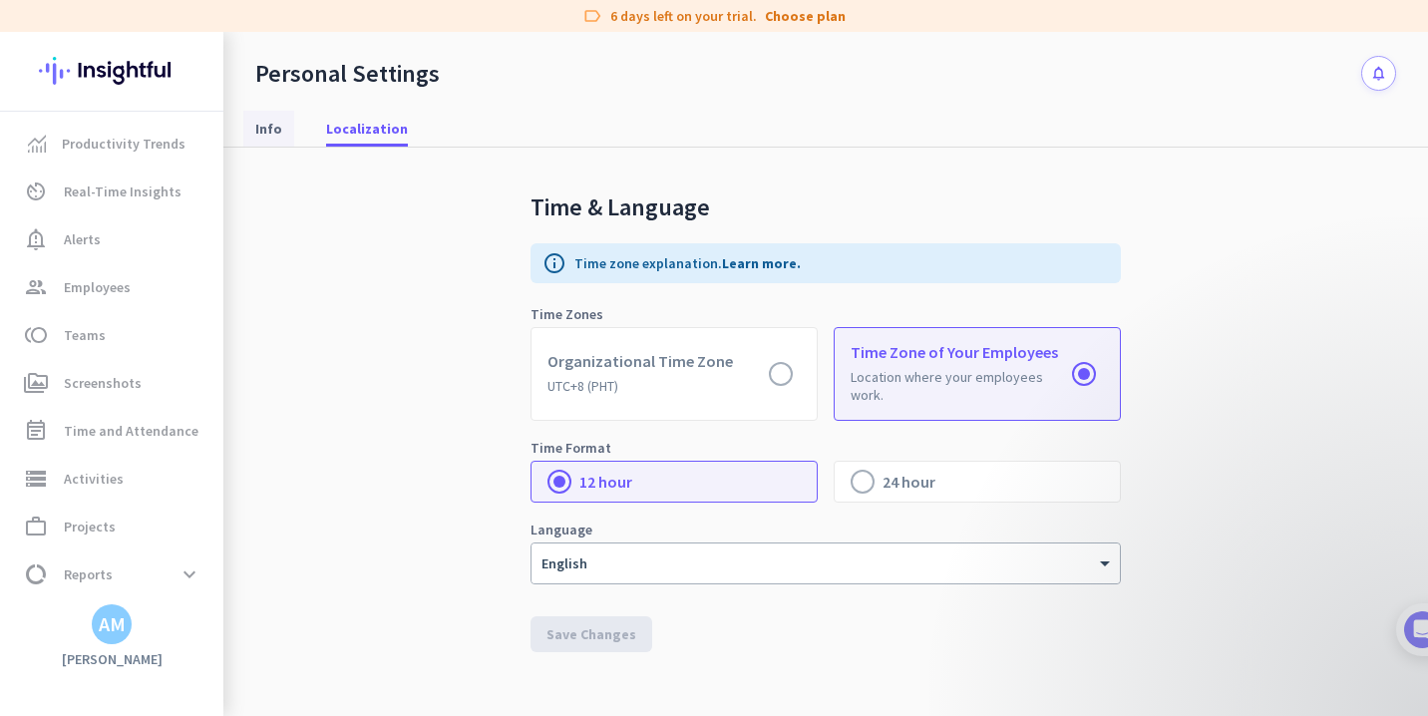
click at [289, 125] on link "Info" at bounding box center [268, 129] width 51 height 36
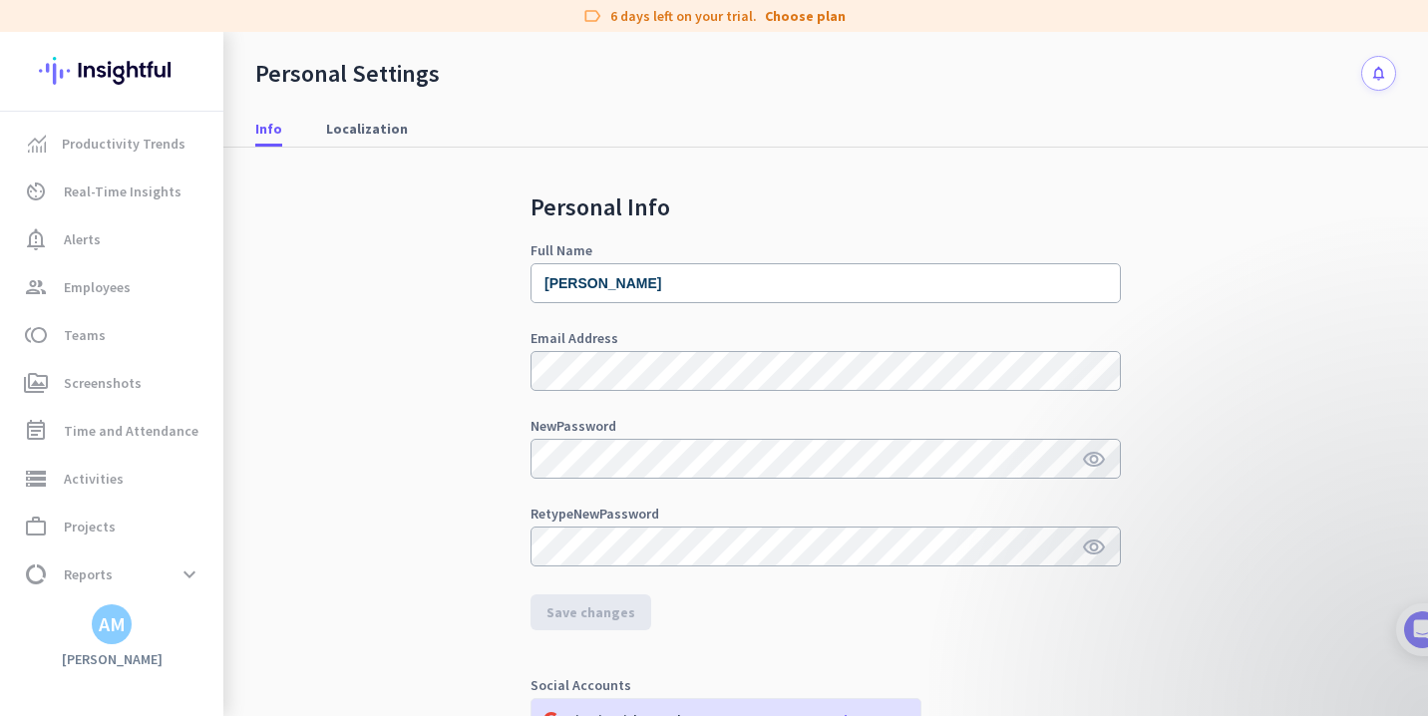
click at [376, 220] on div "Personal Info Full Name [PERSON_NAME] Email Address New Password visibility Ret…" at bounding box center [825, 490] width 1141 height 684
click at [70, 201] on span "Real-Time Insights" at bounding box center [123, 191] width 118 height 24
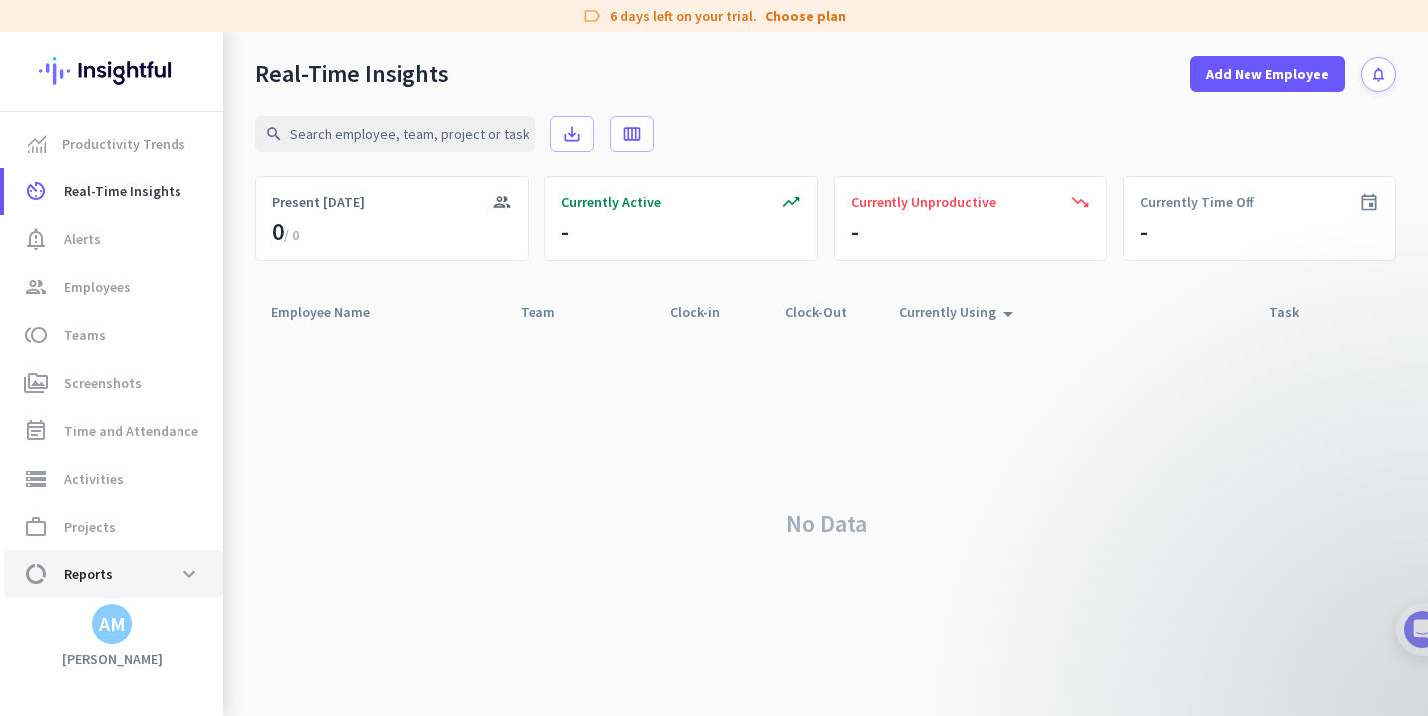
click at [133, 560] on span "data_usage Reports expand_more" at bounding box center [113, 574] width 187 height 36
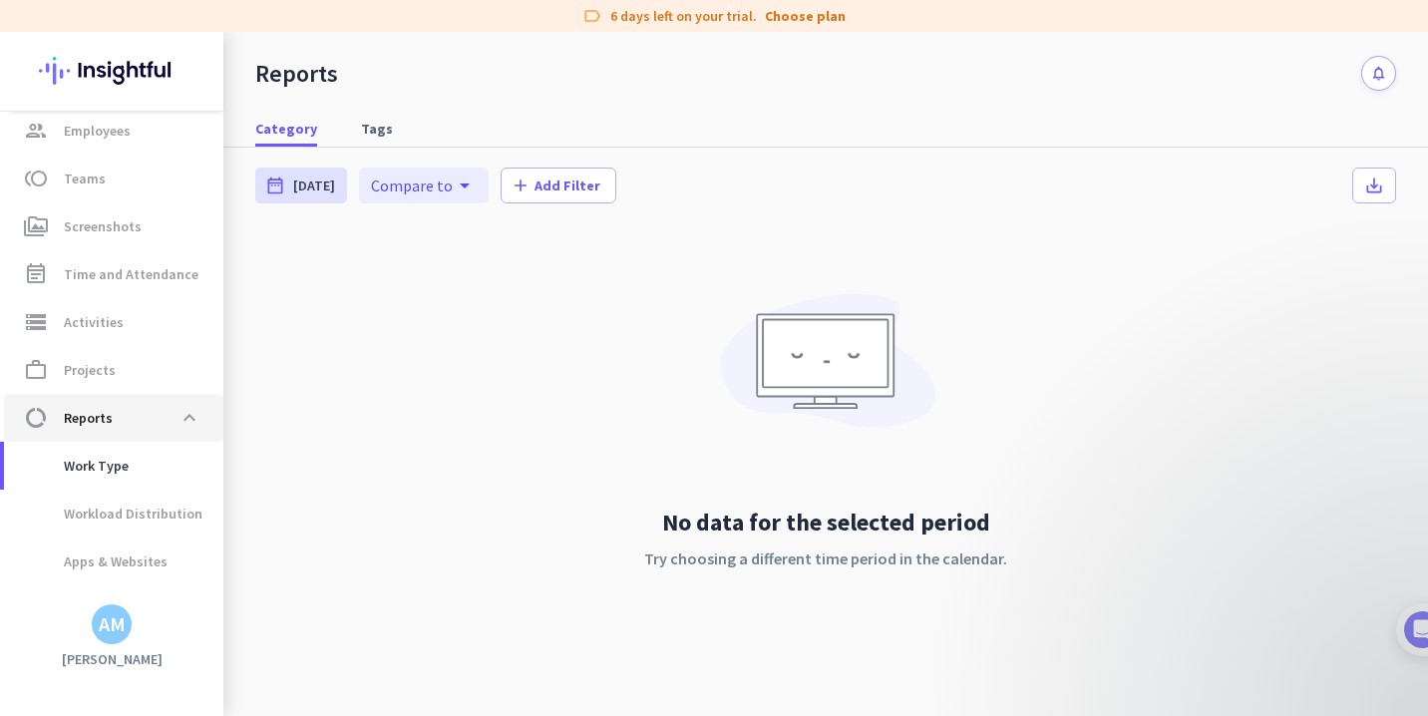
scroll to position [185, 0]
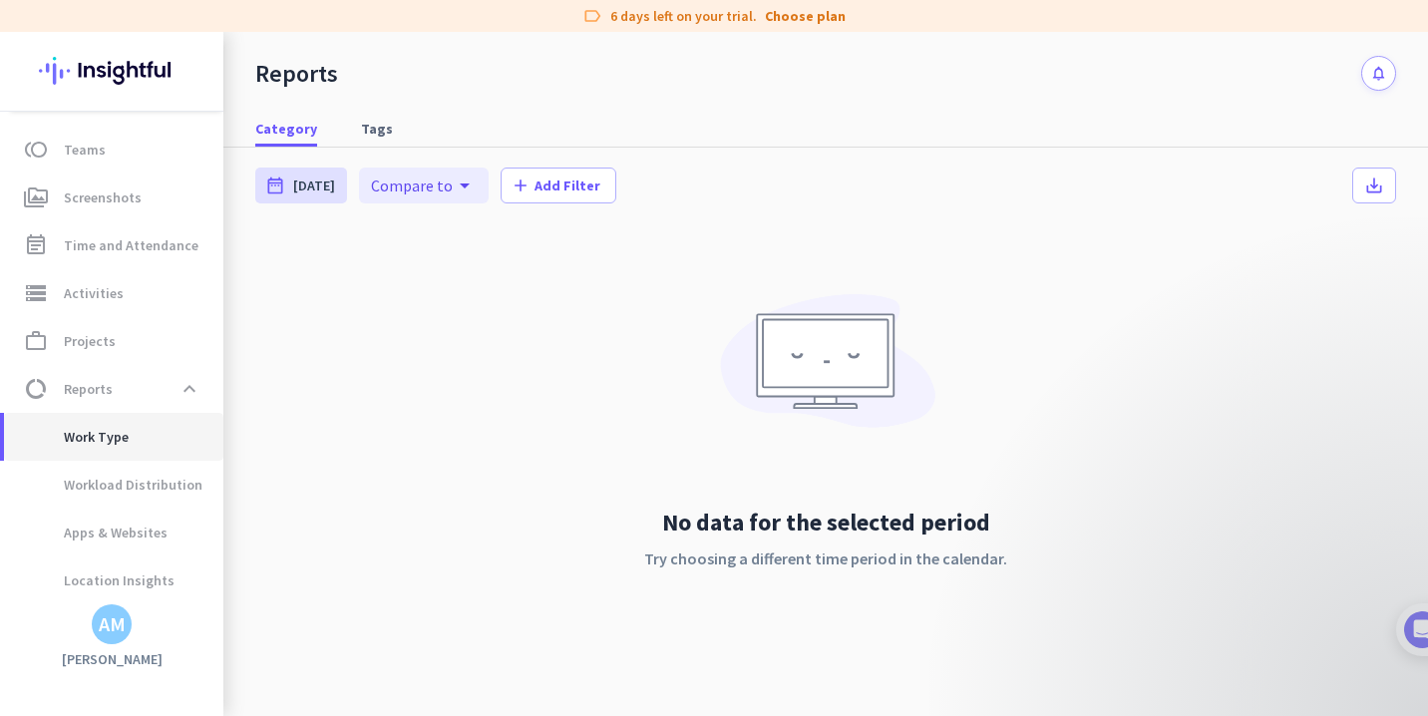
click at [136, 443] on span "Work Type" at bounding box center [113, 437] width 187 height 48
click at [132, 388] on span "data_usage Reports expand_less" at bounding box center [113, 389] width 187 height 36
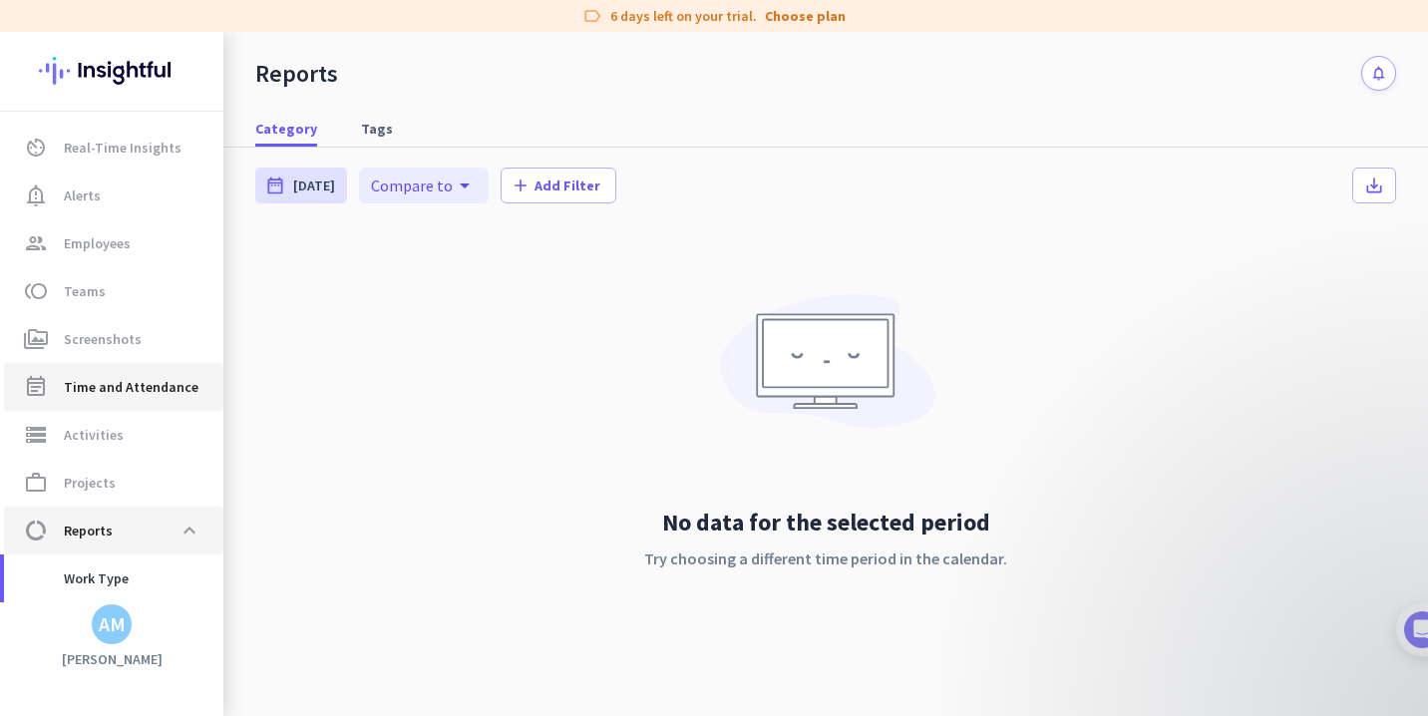
scroll to position [0, 0]
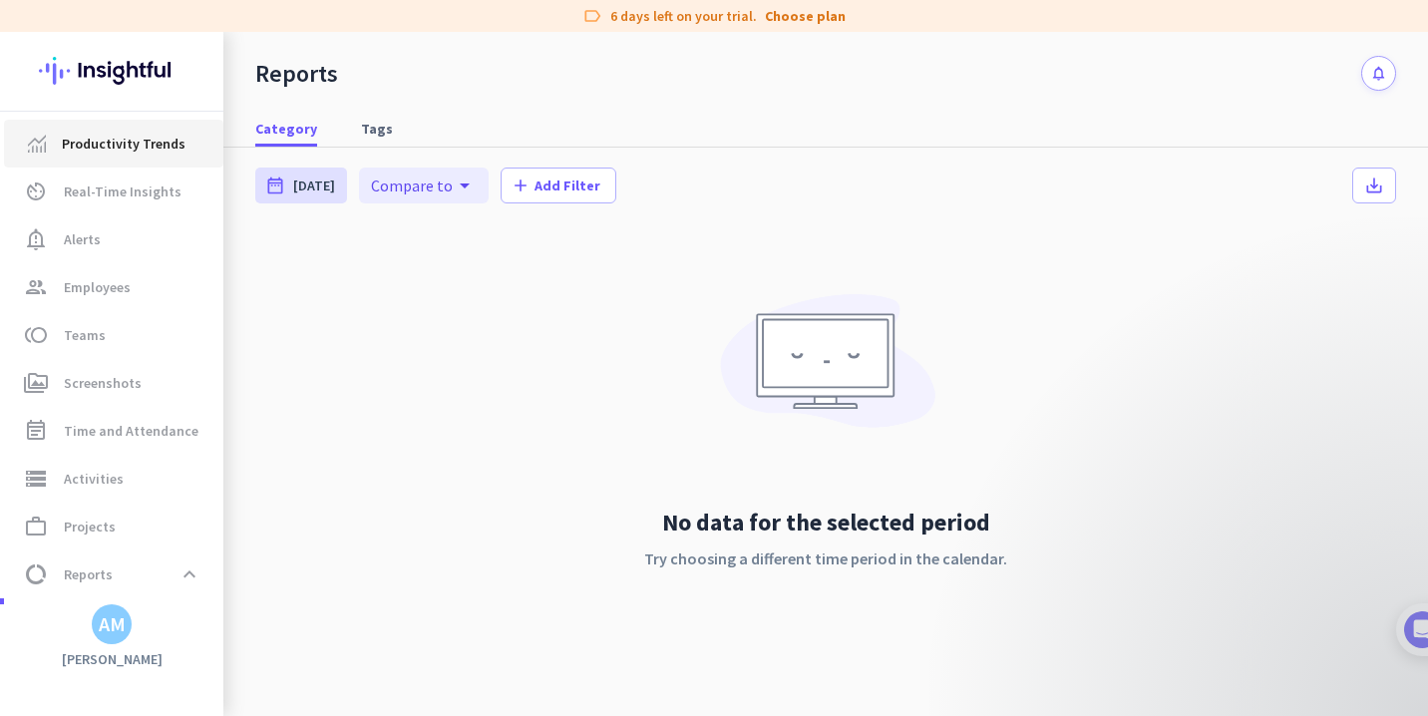
click at [116, 152] on span "Productivity Trends" at bounding box center [124, 144] width 124 height 24
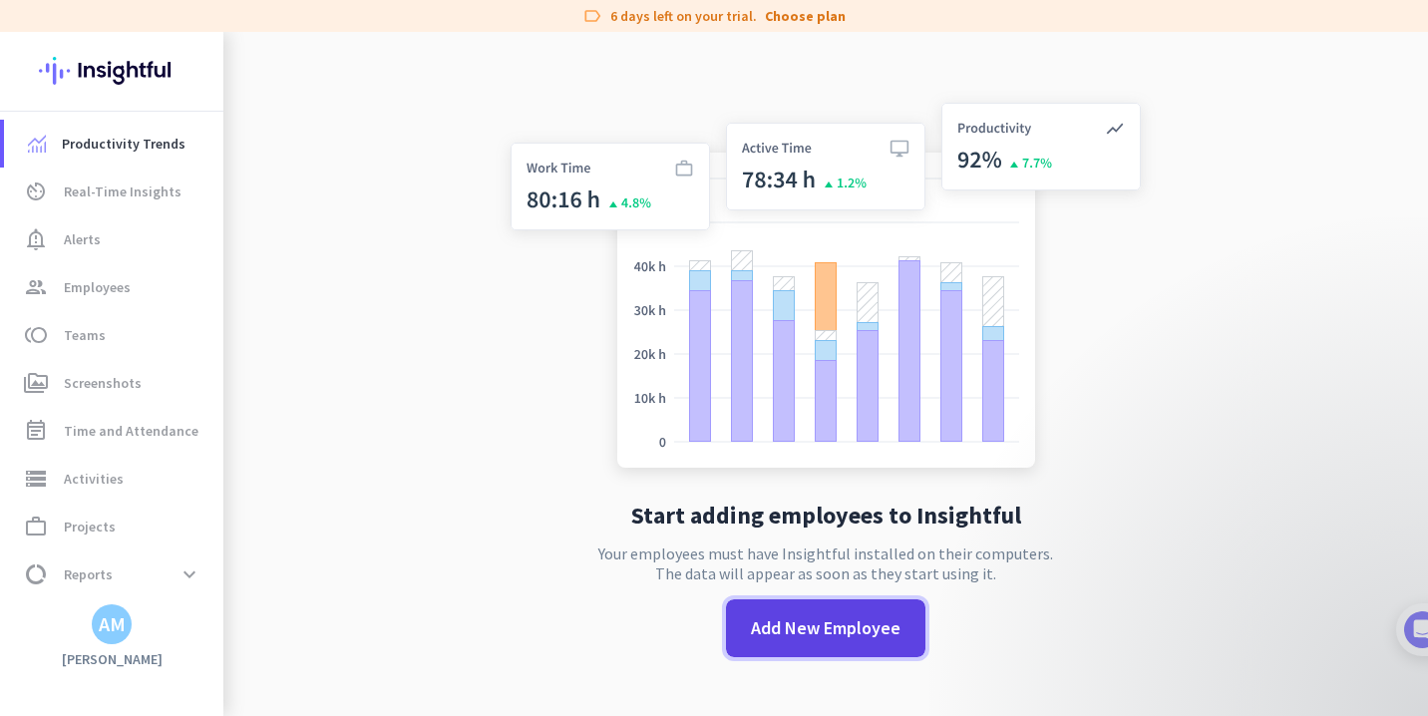
click at [802, 635] on span "Add New Employee" at bounding box center [826, 628] width 150 height 26
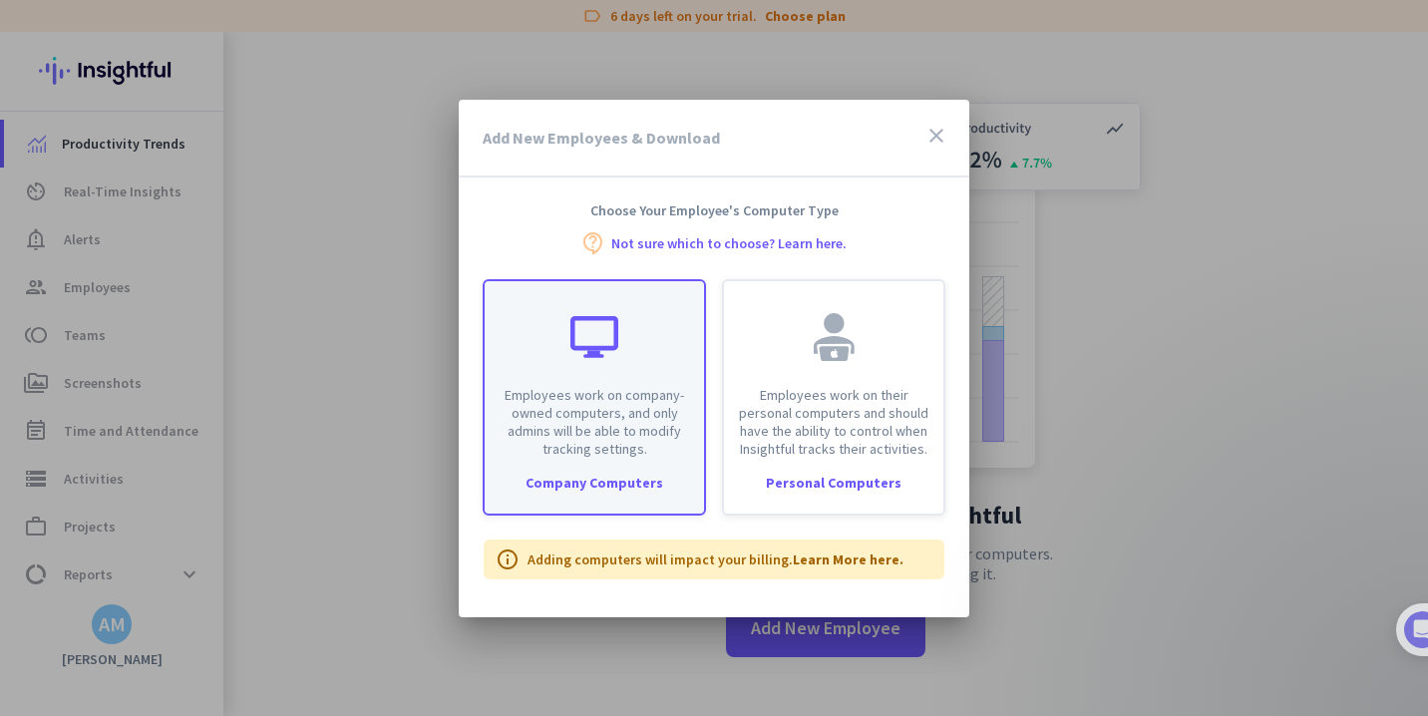
click at [584, 415] on p "Employees work on company-owned computers, and only admins will be able to modi…" at bounding box center [594, 422] width 195 height 72
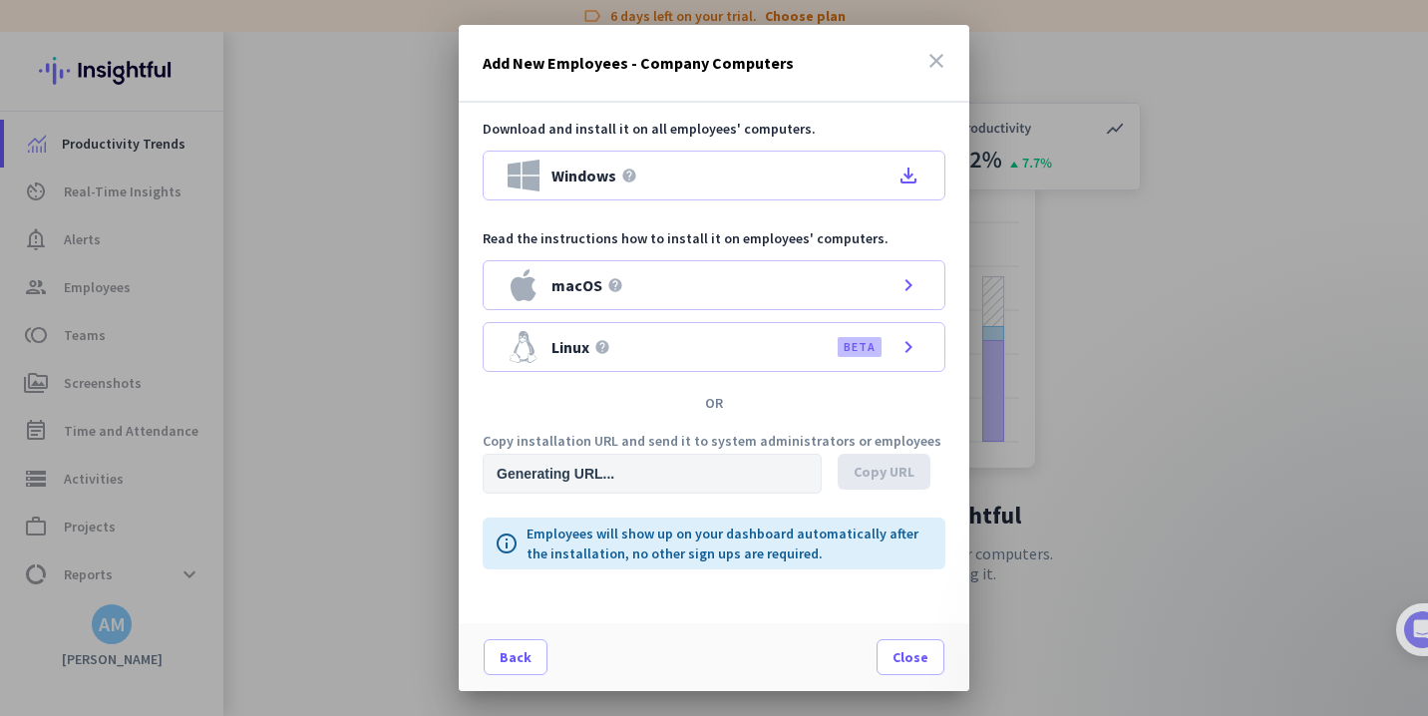
type input "[URL][DOMAIN_NAME]"
click at [512, 649] on span "Back" at bounding box center [516, 657] width 32 height 20
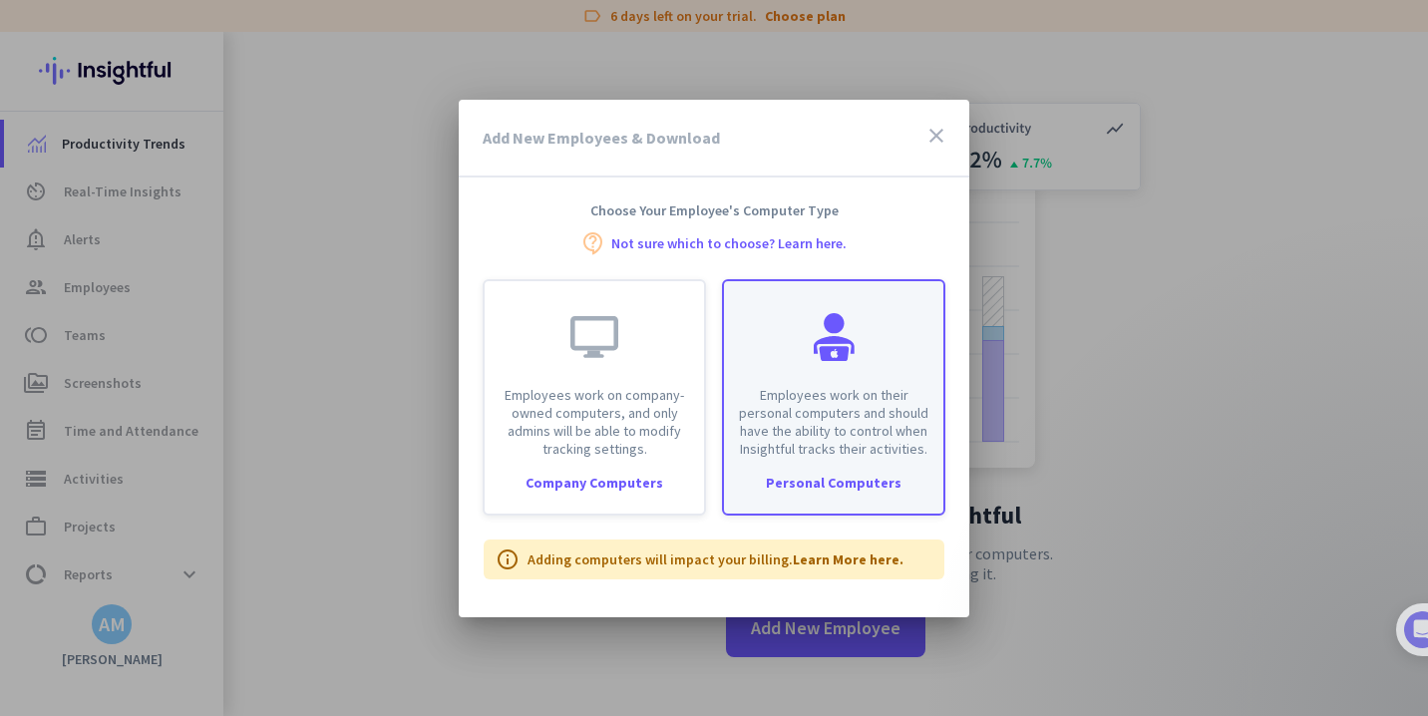
click at [843, 417] on p "Employees work on their personal computers and should have the ability to contr…" at bounding box center [833, 422] width 195 height 72
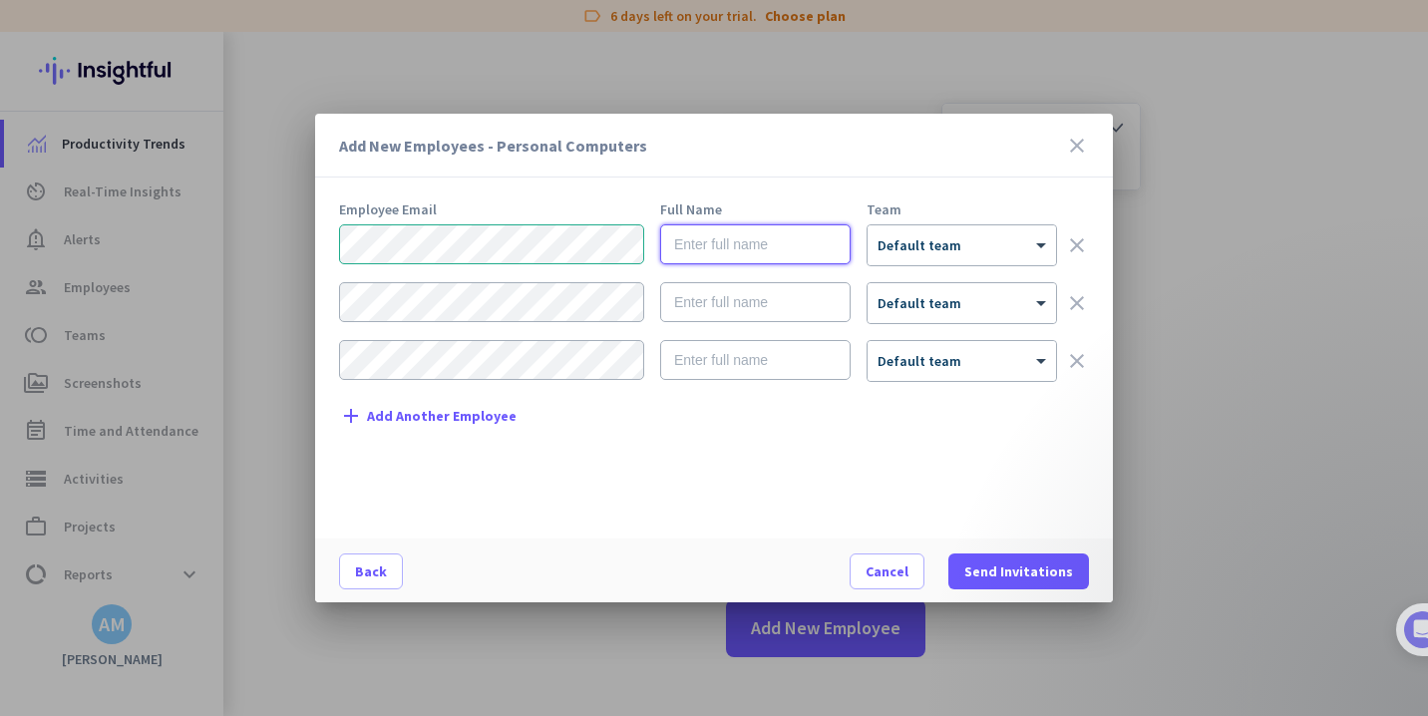
click at [702, 245] on input "text" at bounding box center [755, 244] width 190 height 40
click at [721, 254] on input "text" at bounding box center [755, 244] width 190 height 40
type input "a"
type input "[PERSON_NAME]"
click at [957, 226] on div "× Default team" at bounding box center [962, 245] width 188 height 40
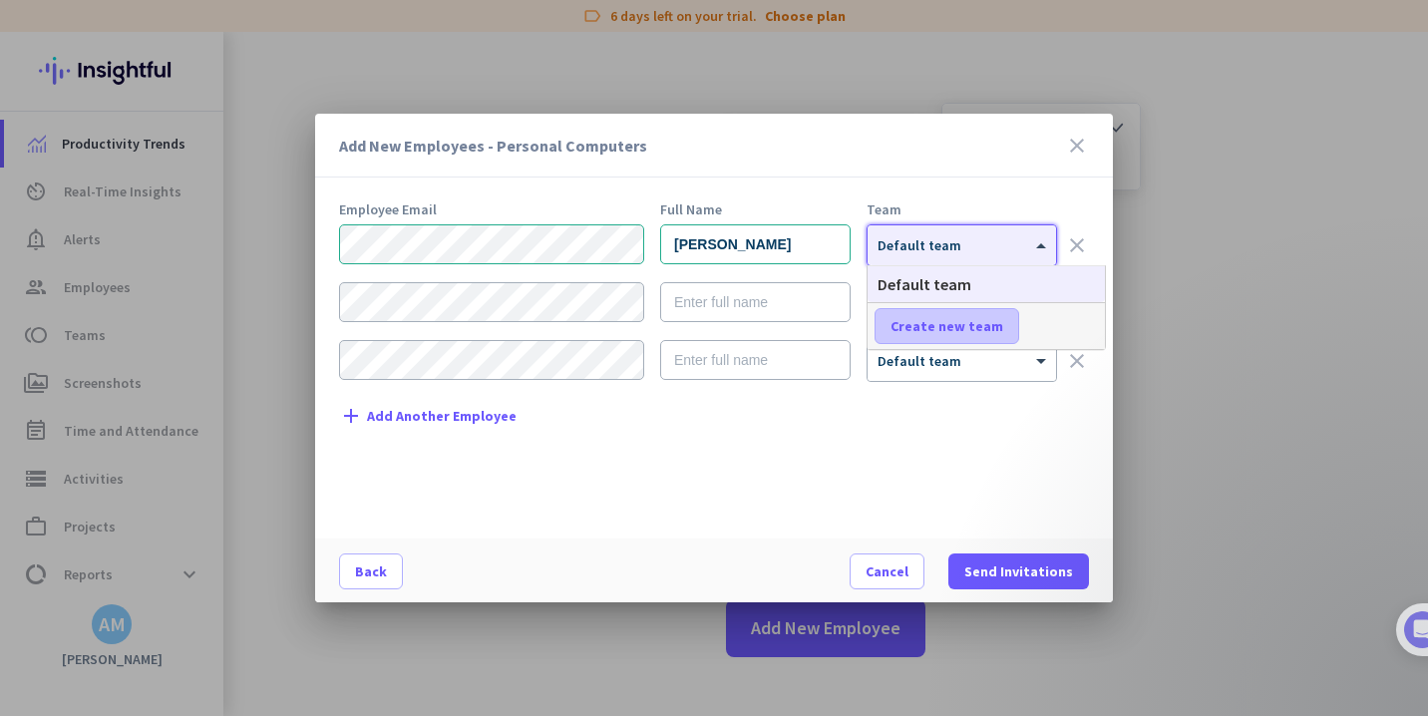
click at [954, 317] on span "Create new team" at bounding box center [946, 326] width 113 height 20
click at [946, 326] on input "text" at bounding box center [949, 326] width 148 height 36
type input "IT Team"
click at [1078, 318] on span "Save" at bounding box center [1066, 326] width 31 height 18
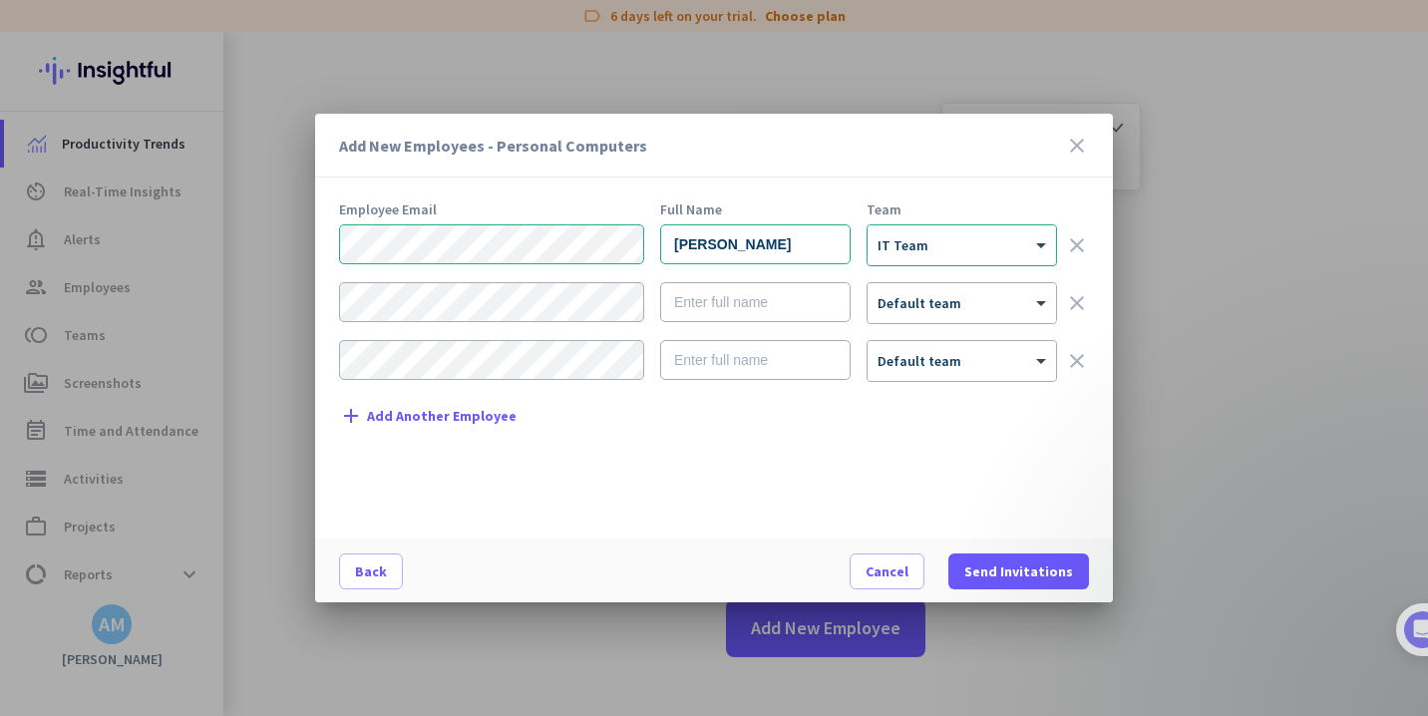
click at [937, 252] on div "× IT Team" at bounding box center [950, 245] width 164 height 17
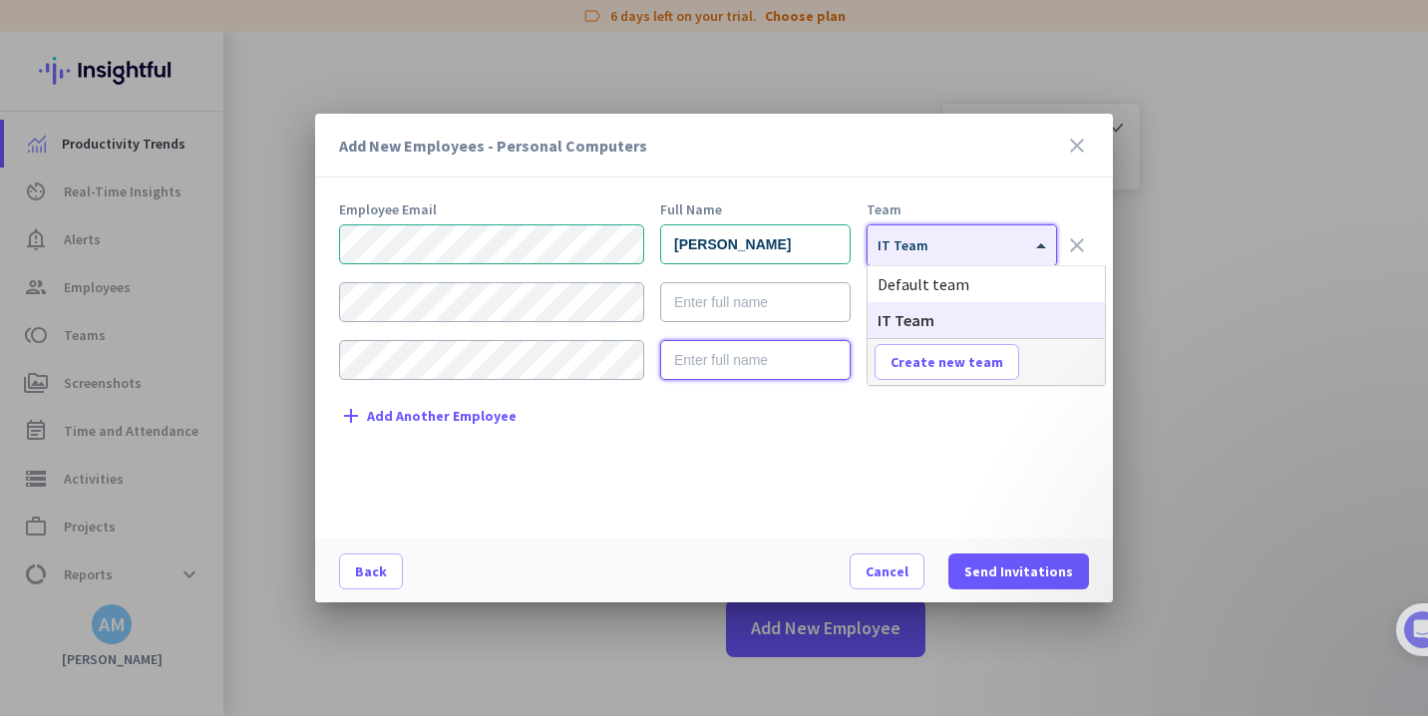
click at [804, 376] on input "text" at bounding box center [755, 360] width 190 height 40
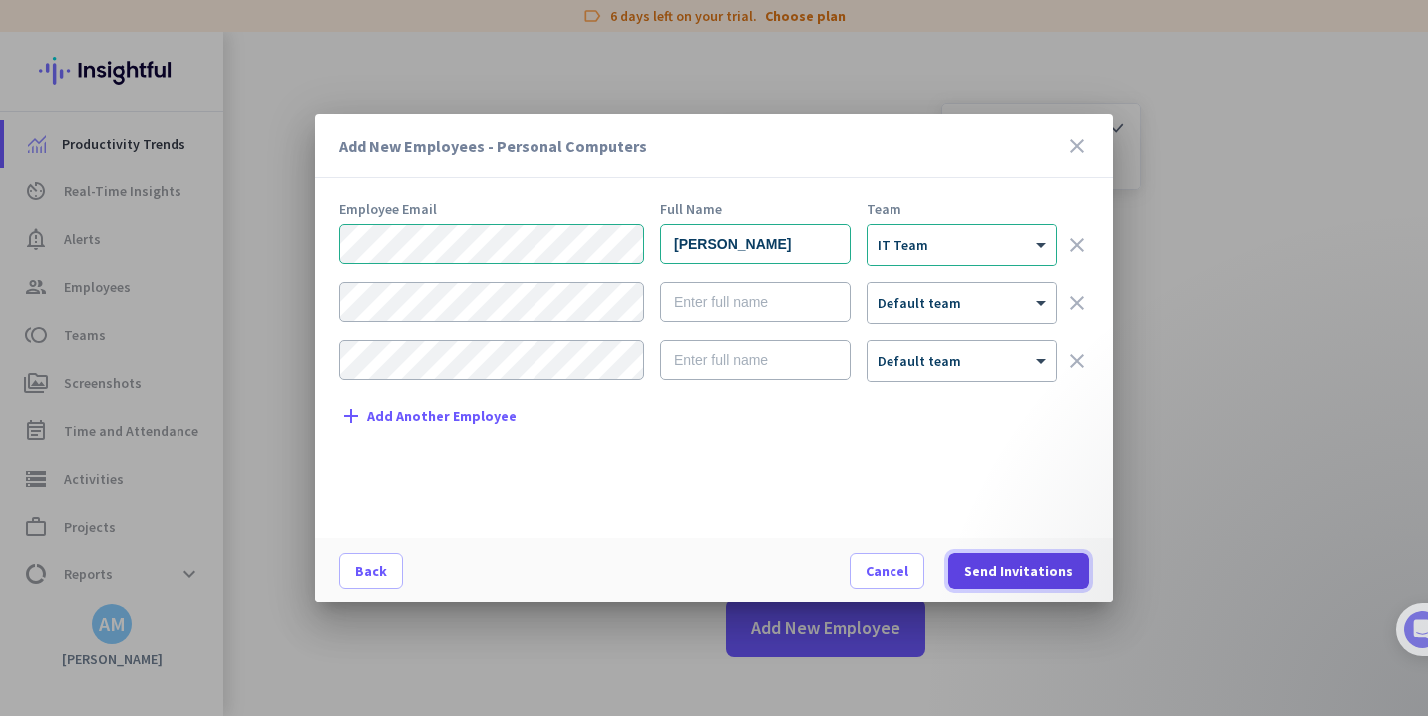
click at [976, 553] on span at bounding box center [1018, 571] width 141 height 48
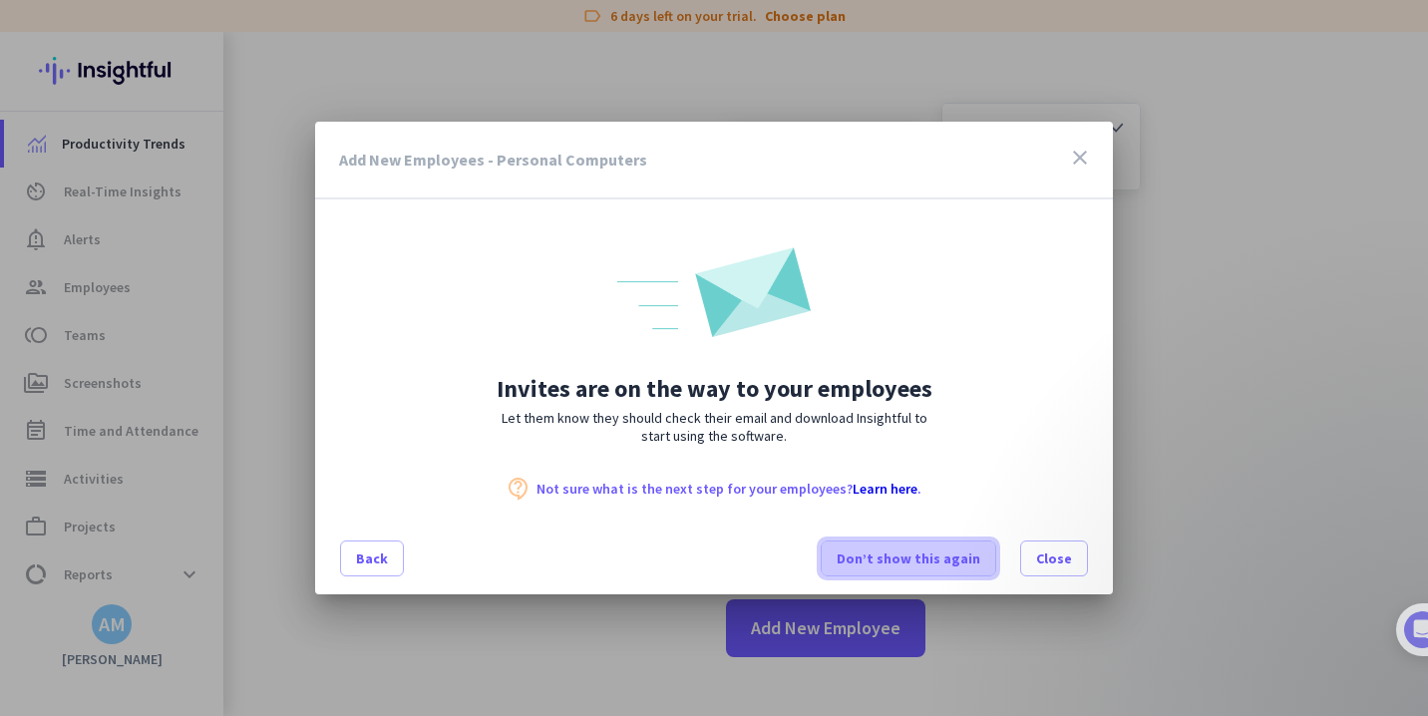
click at [928, 578] on span at bounding box center [909, 558] width 174 height 48
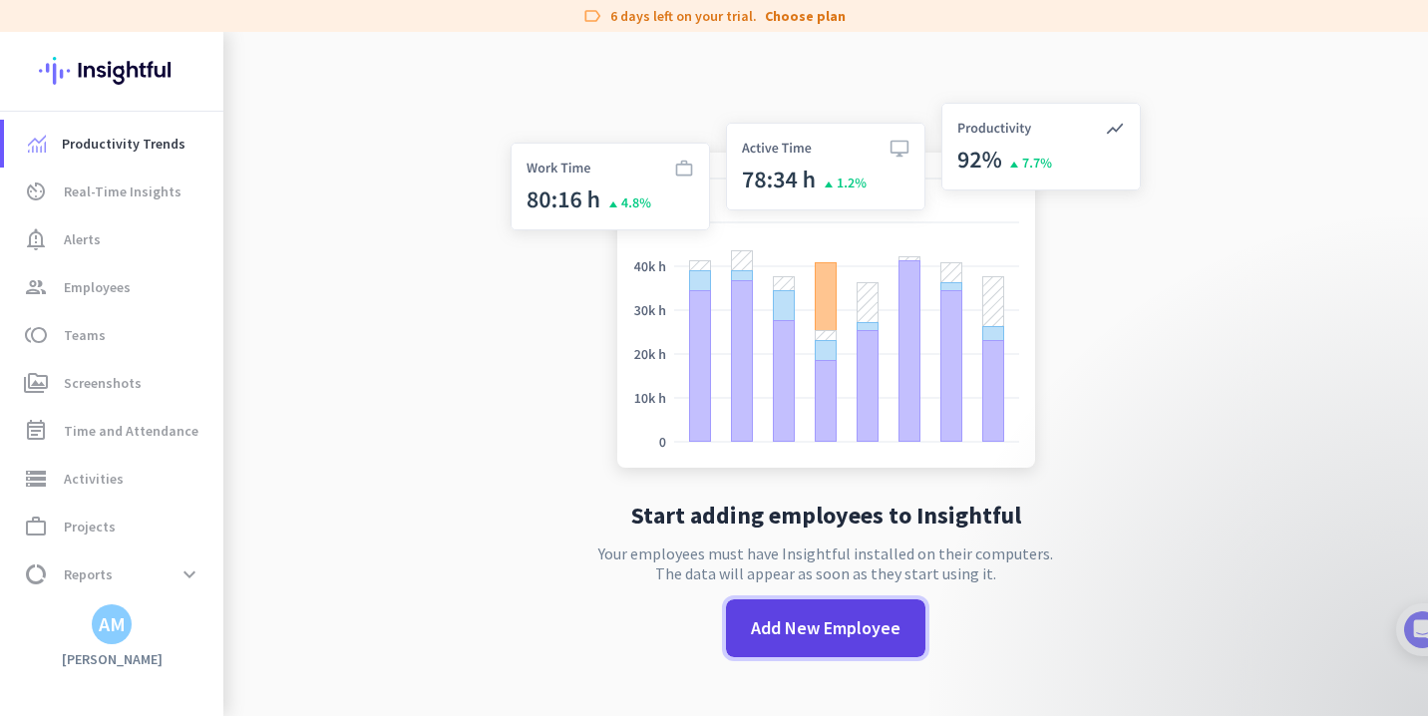
click at [865, 631] on span "Add New Employee" at bounding box center [826, 628] width 150 height 26
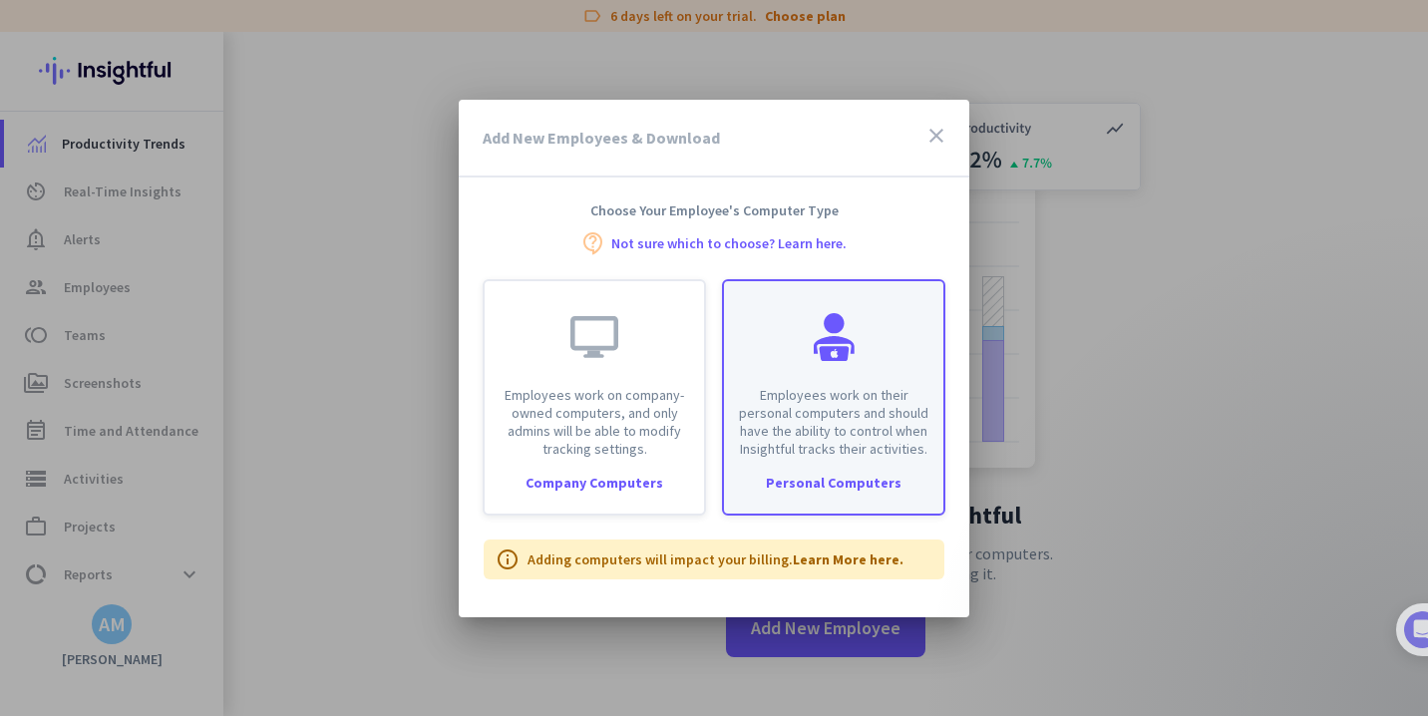
click at [855, 428] on p "Employees work on their personal computers and should have the ability to contr…" at bounding box center [833, 422] width 195 height 72
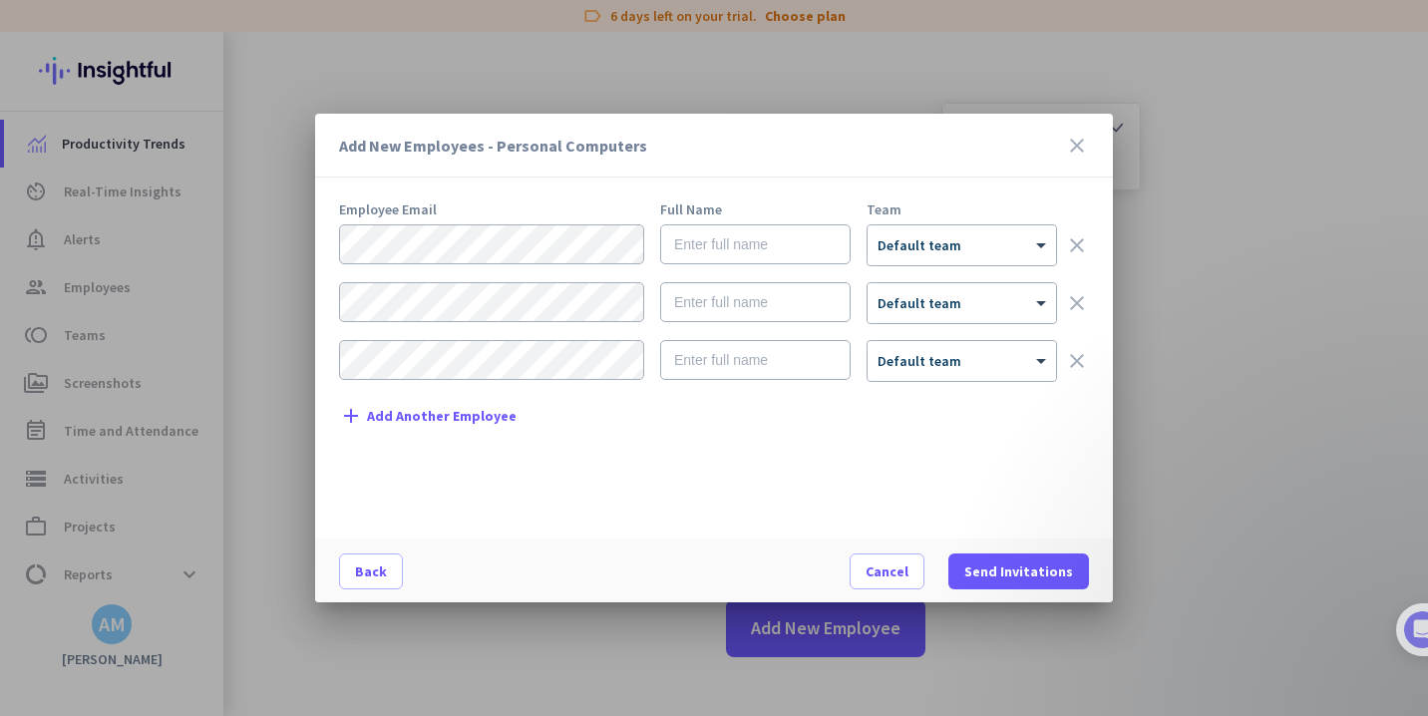
click at [568, 209] on div "Employee Email" at bounding box center [491, 209] width 305 height 14
click at [506, 98] on div at bounding box center [714, 358] width 1428 height 716
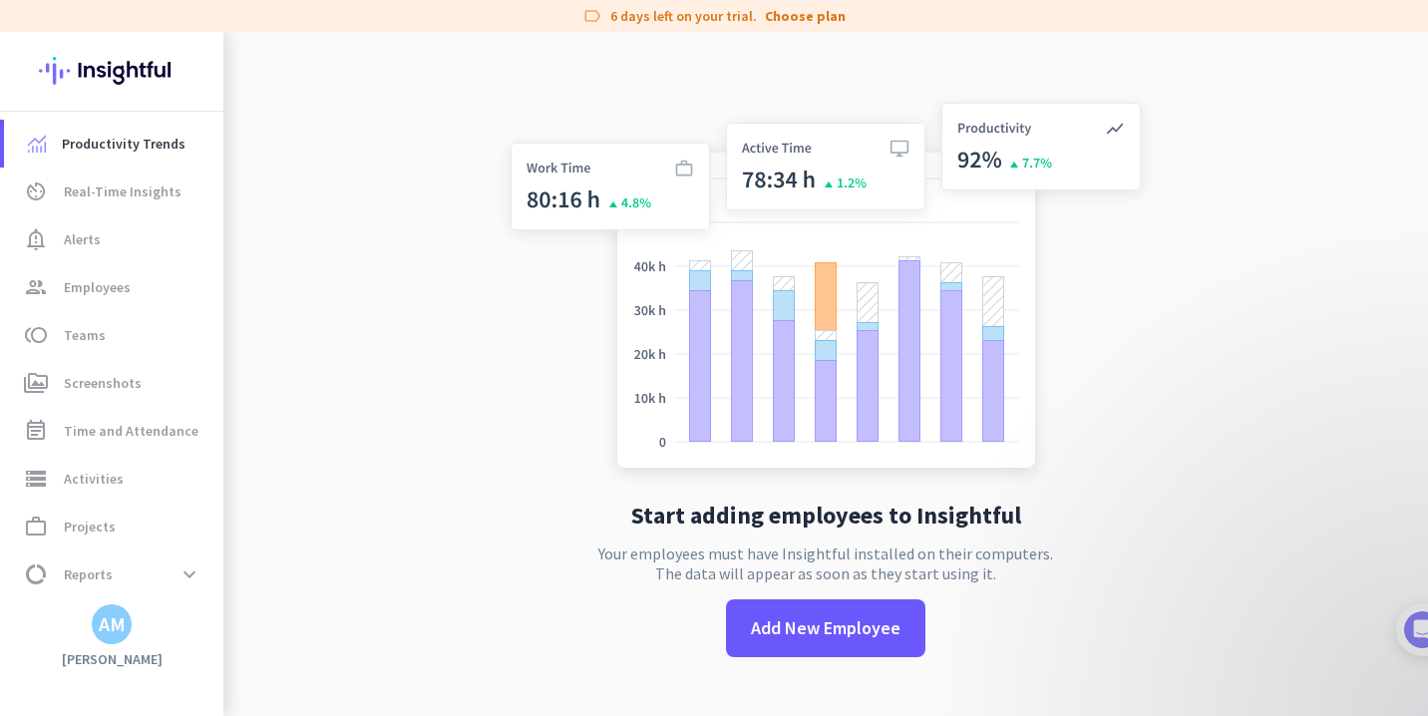
click at [108, 624] on div "AM" at bounding box center [112, 624] width 27 height 20
click at [226, 472] on span "Personal Settings" at bounding box center [218, 479] width 121 height 18
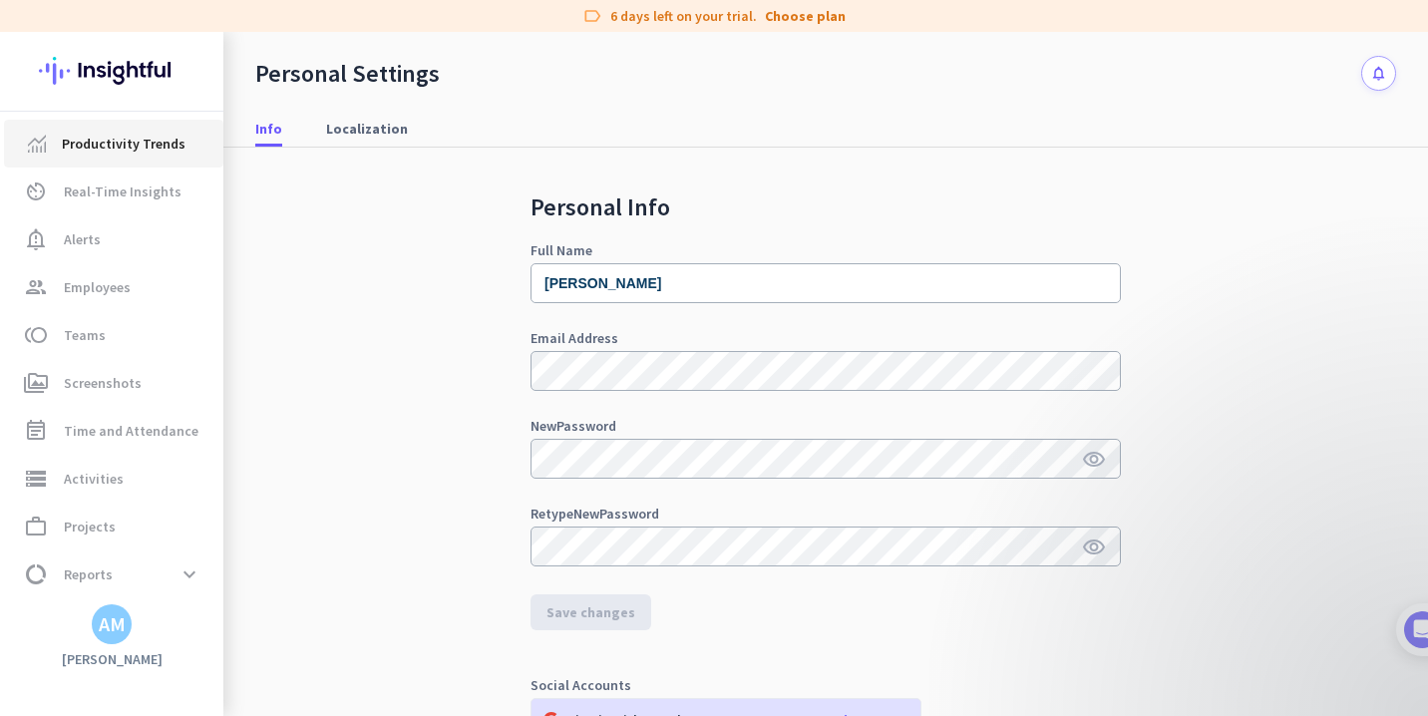
click at [135, 154] on span "Productivity Trends" at bounding box center [124, 144] width 124 height 24
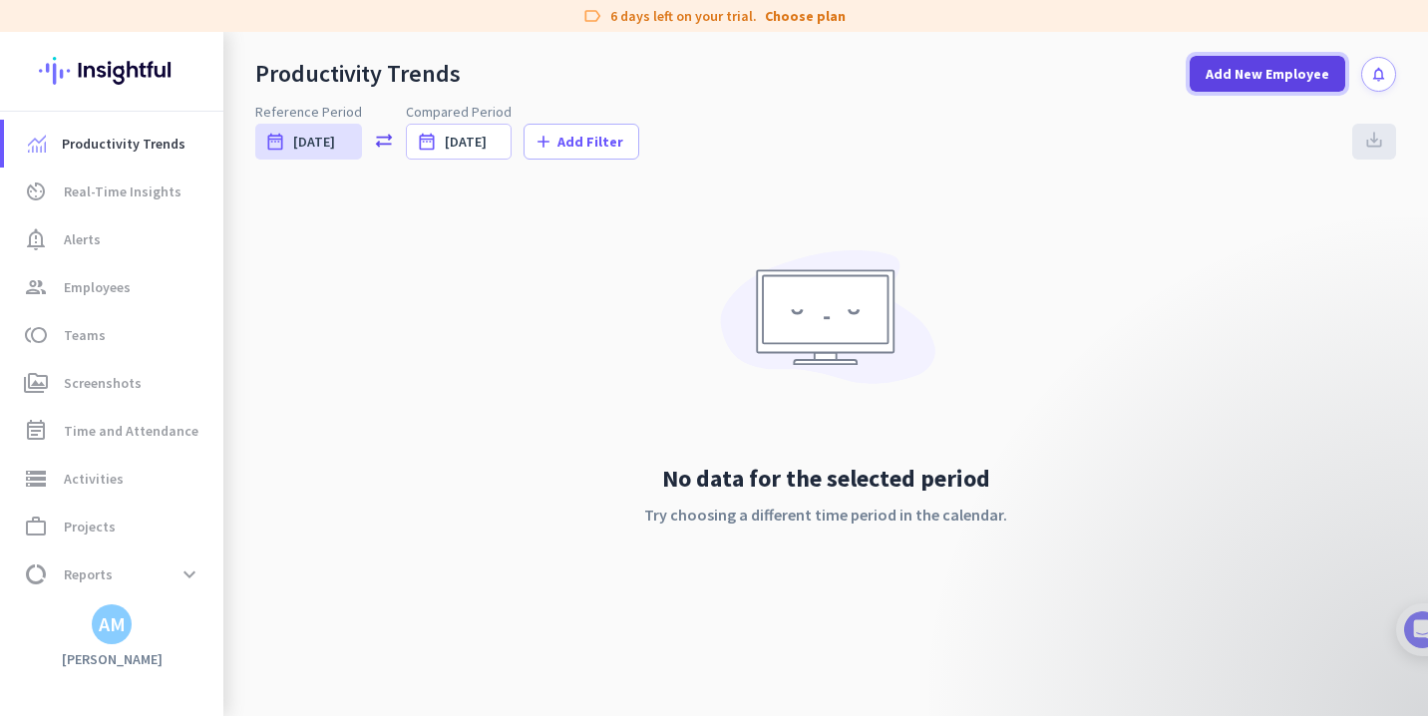
click at [1200, 75] on span at bounding box center [1268, 74] width 156 height 48
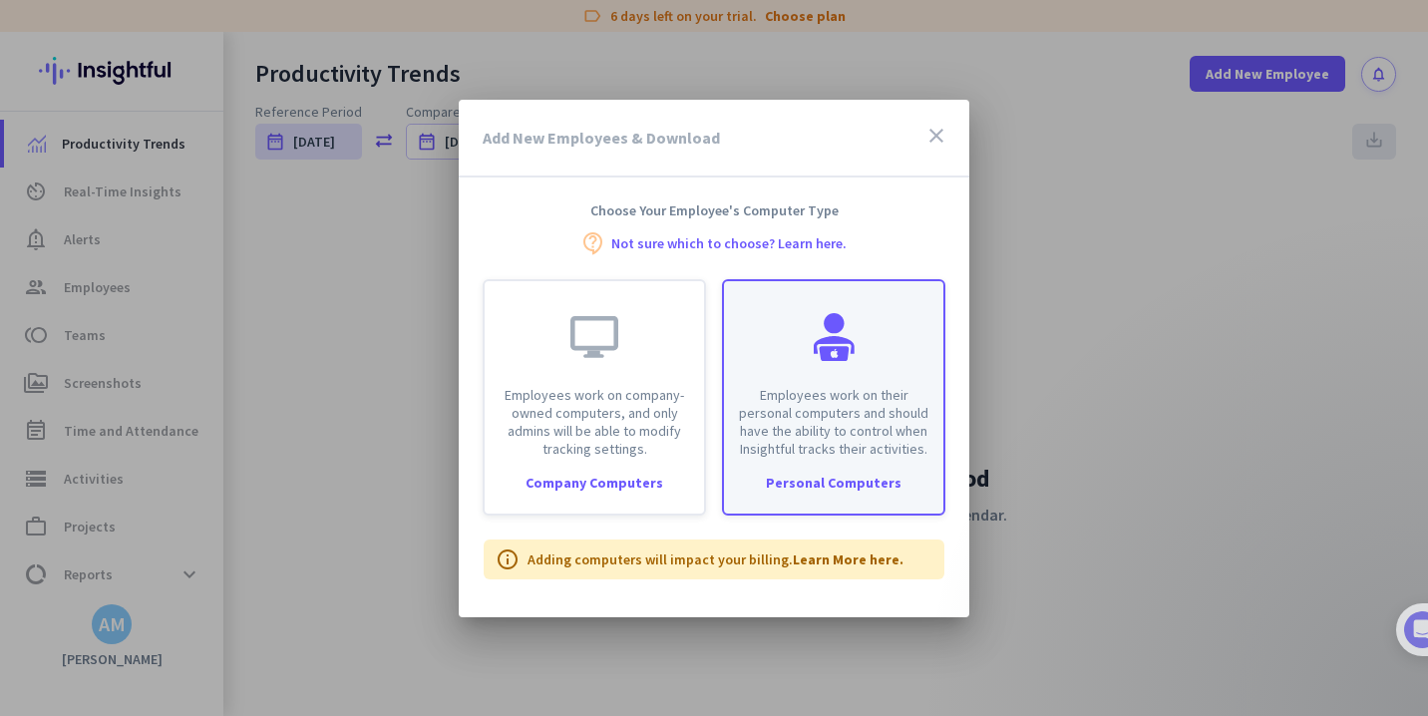
click at [800, 404] on p "Employees work on their personal computers and should have the ability to contr…" at bounding box center [833, 422] width 195 height 72
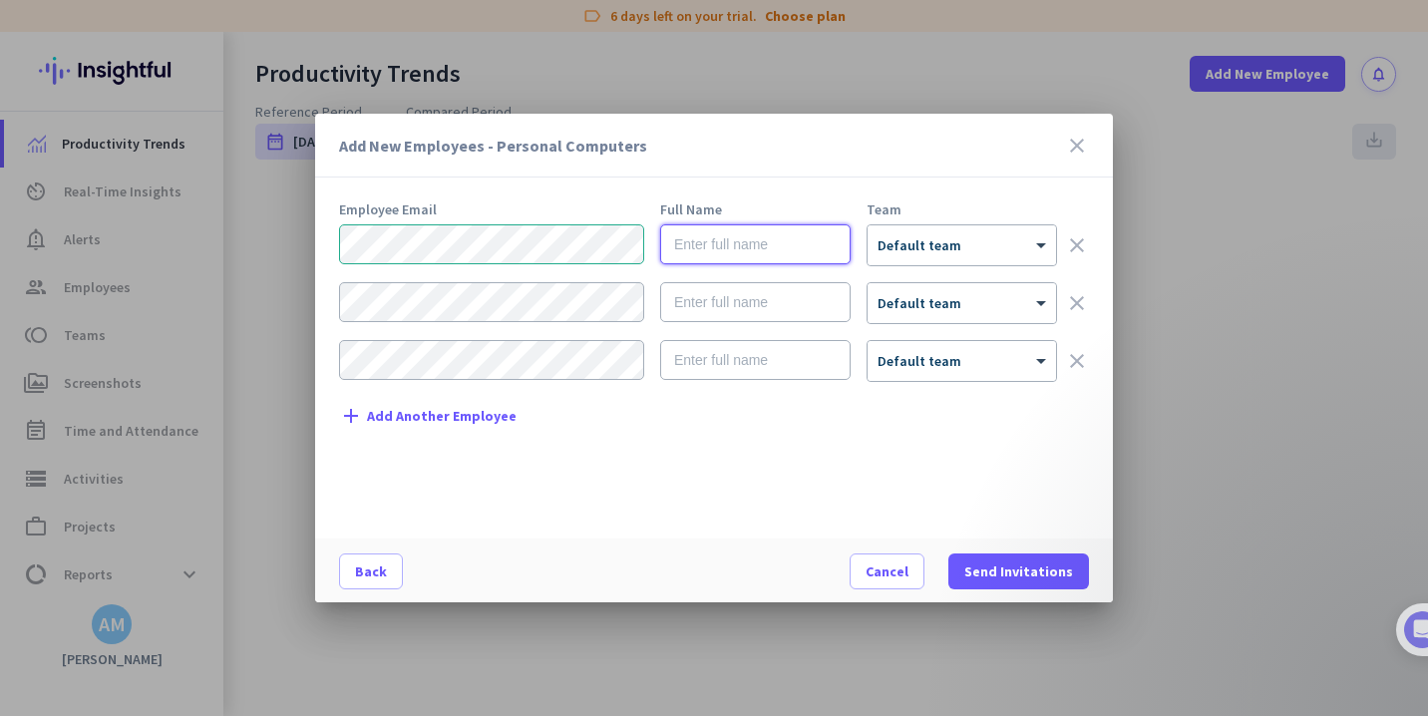
click at [765, 246] on input "text" at bounding box center [755, 244] width 190 height 40
type input "[DEMOGRAPHIC_DATA] [PERSON_NAME]"
click at [887, 257] on div "× Default team" at bounding box center [962, 245] width 188 height 40
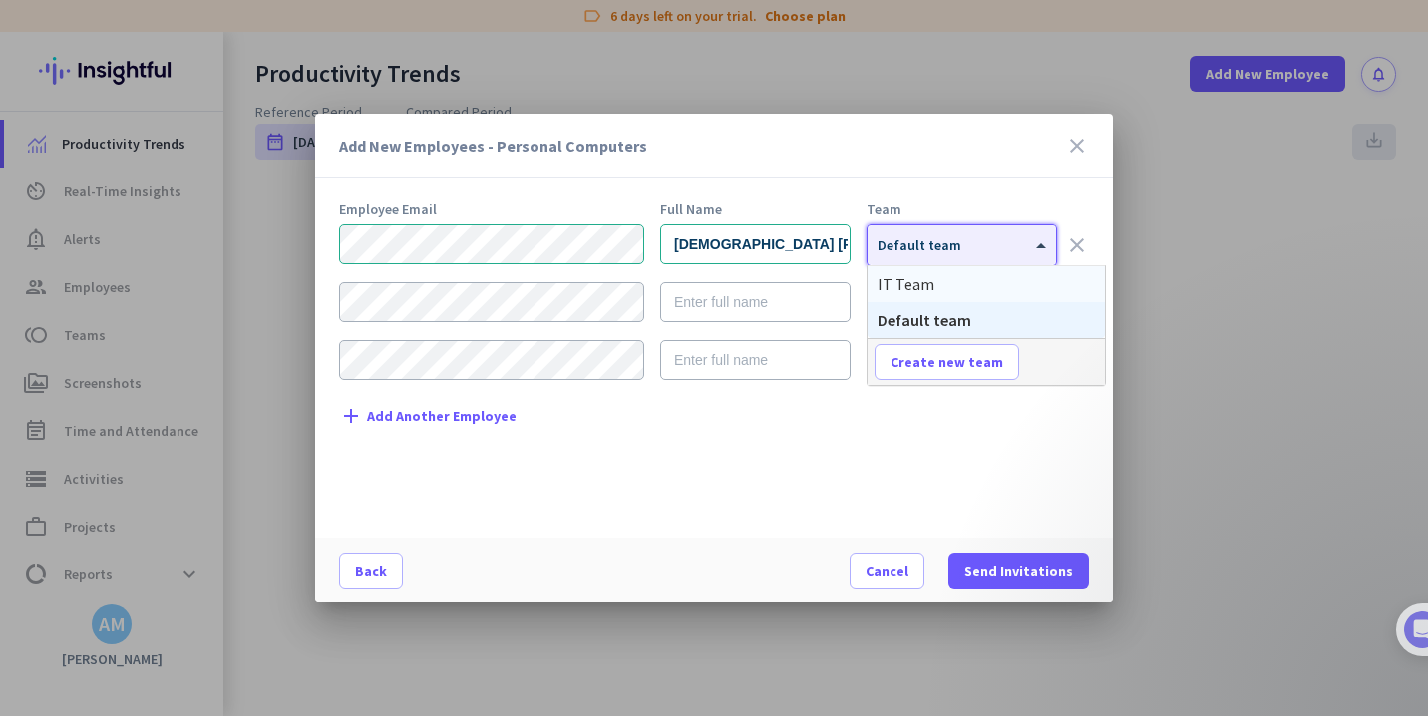
click at [893, 276] on span "IT Team" at bounding box center [906, 284] width 57 height 20
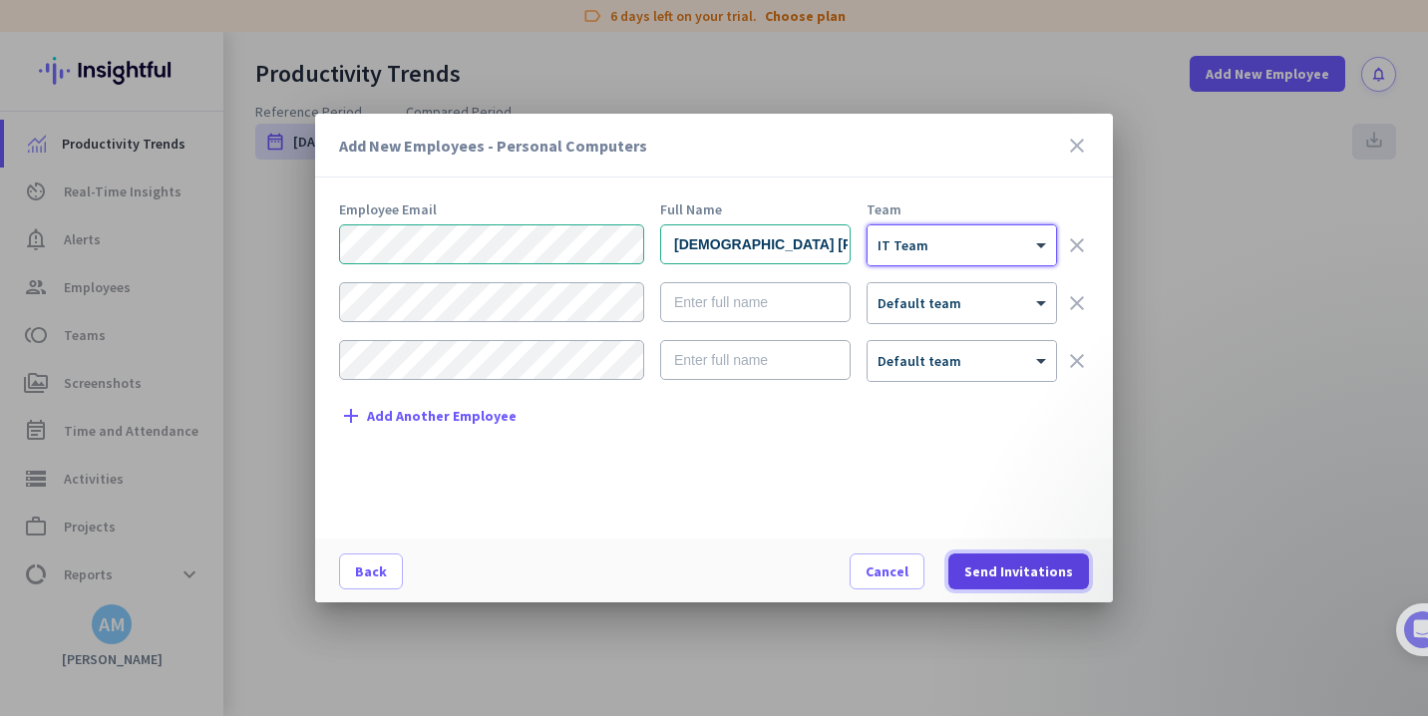
click at [1004, 566] on span "Send Invitations" at bounding box center [1018, 571] width 109 height 20
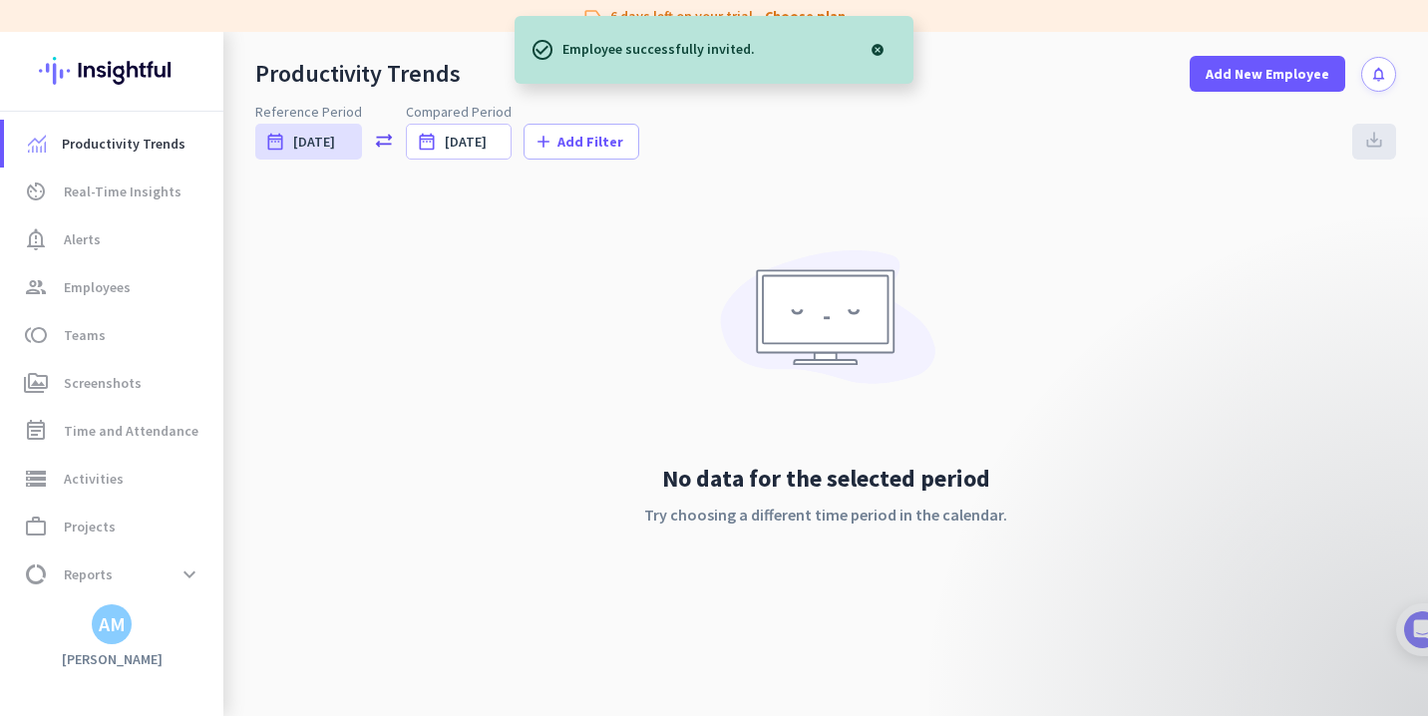
click at [1004, 566] on div "No data for the selected period Try choosing a different time period in the cal…" at bounding box center [825, 545] width 395 height 164
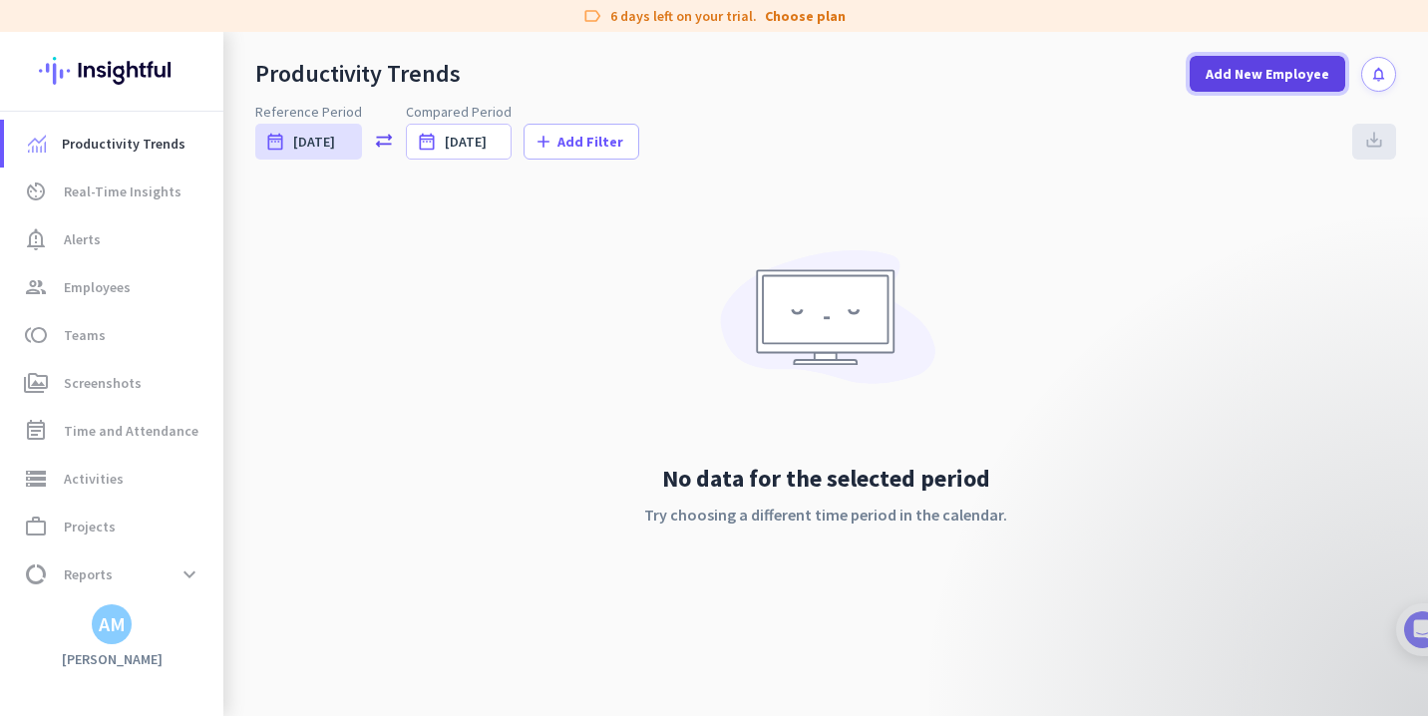
click at [1205, 78] on span at bounding box center [1268, 74] width 156 height 48
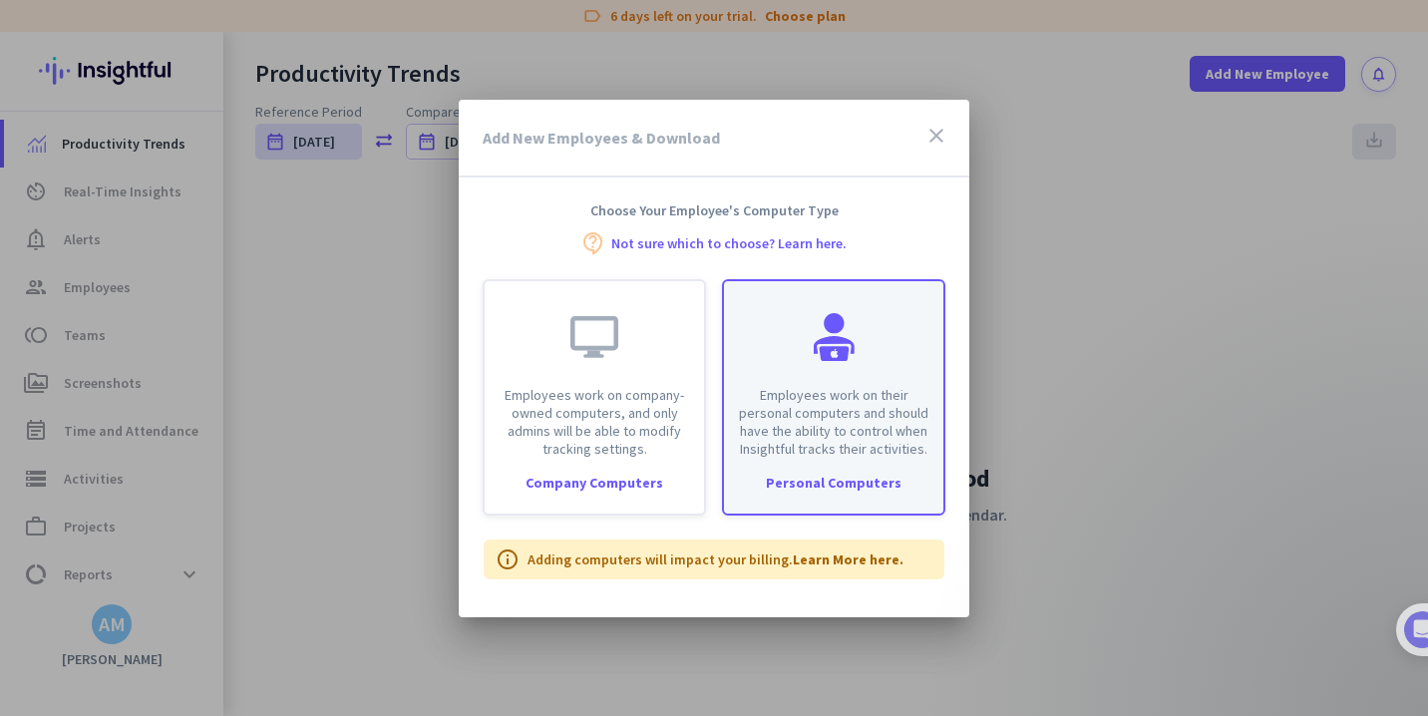
click at [820, 362] on div "Employees work on their personal computers and should have the ability to contr…" at bounding box center [833, 369] width 219 height 177
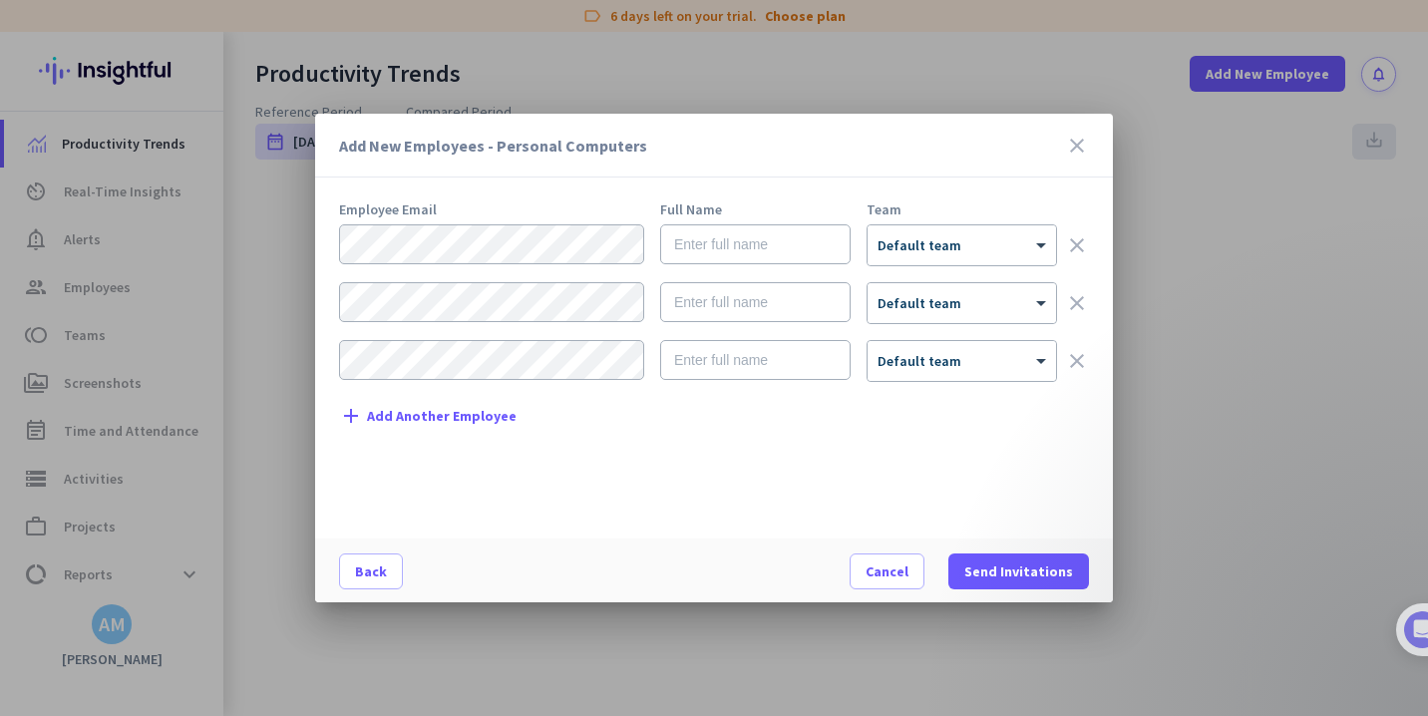
click at [1074, 152] on icon "close" at bounding box center [1077, 146] width 24 height 24
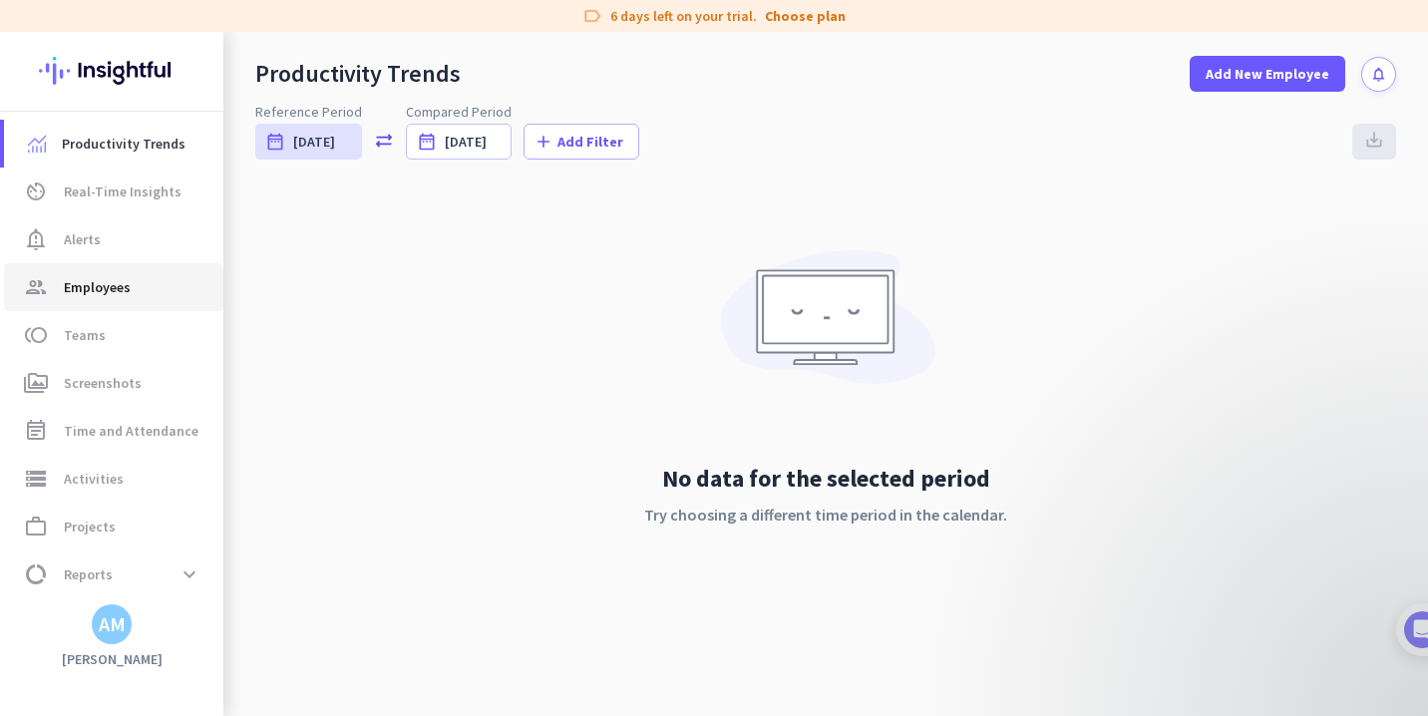
click at [134, 288] on span "group Employees" at bounding box center [113, 287] width 187 height 24
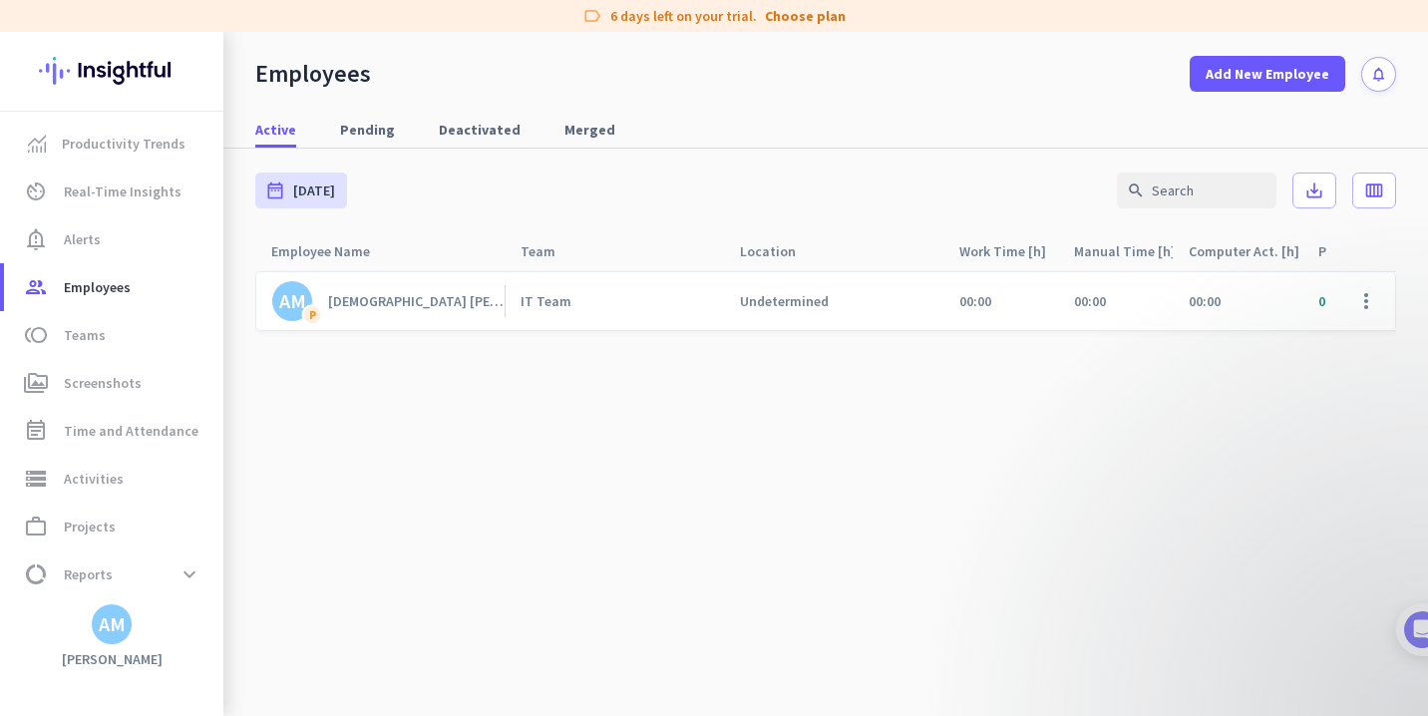
click at [488, 306] on link "AM P Arabela [PERSON_NAME]" at bounding box center [388, 301] width 232 height 40
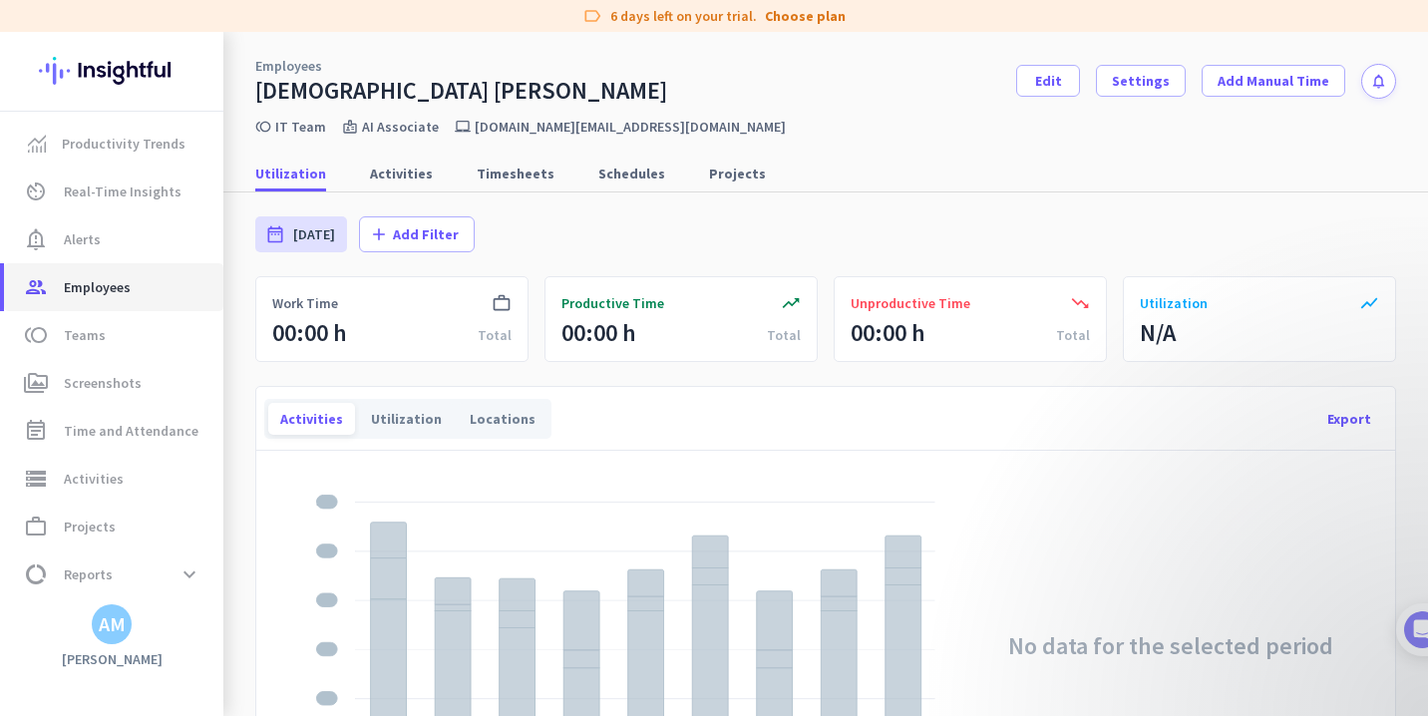
click at [119, 283] on span "Employees" at bounding box center [97, 287] width 67 height 24
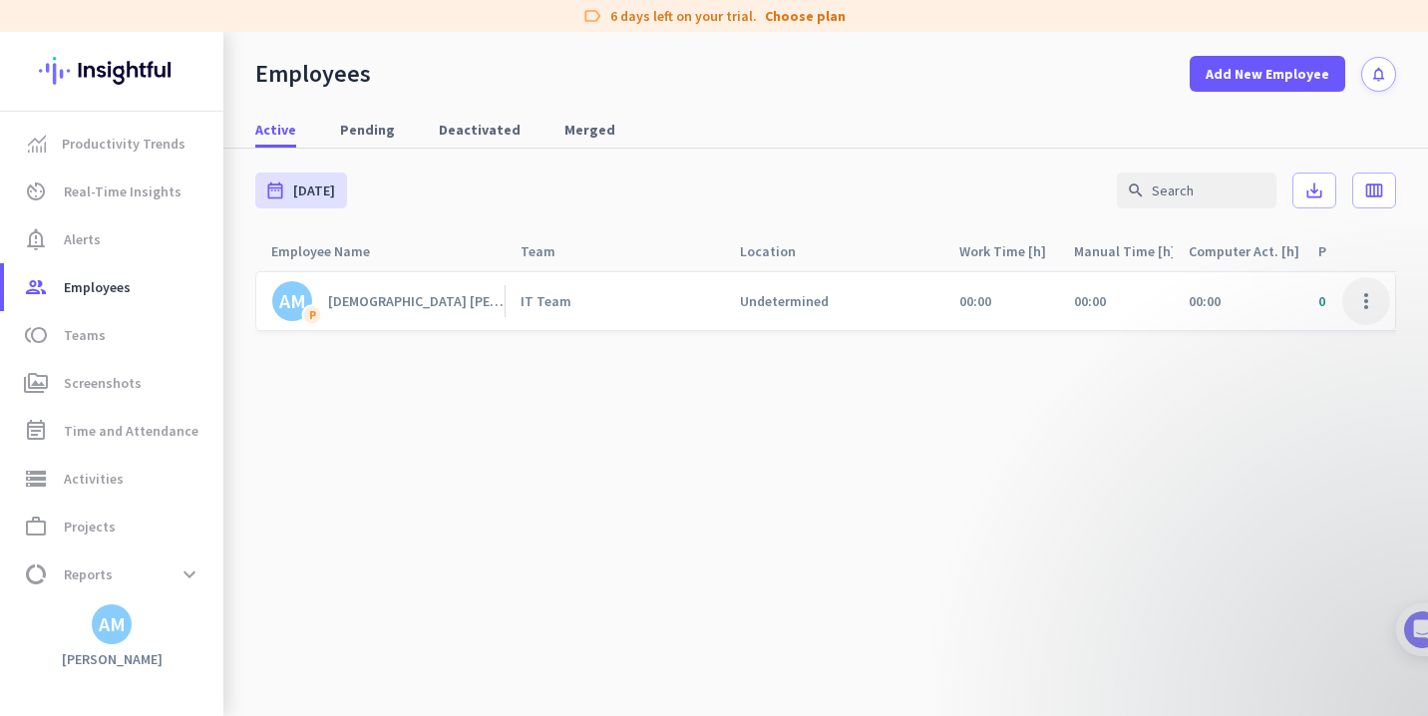
click at [1357, 300] on span at bounding box center [1366, 301] width 48 height 48
click at [843, 385] on div at bounding box center [714, 358] width 1428 height 716
click at [534, 303] on div "IT Team" at bounding box center [546, 301] width 51 height 18
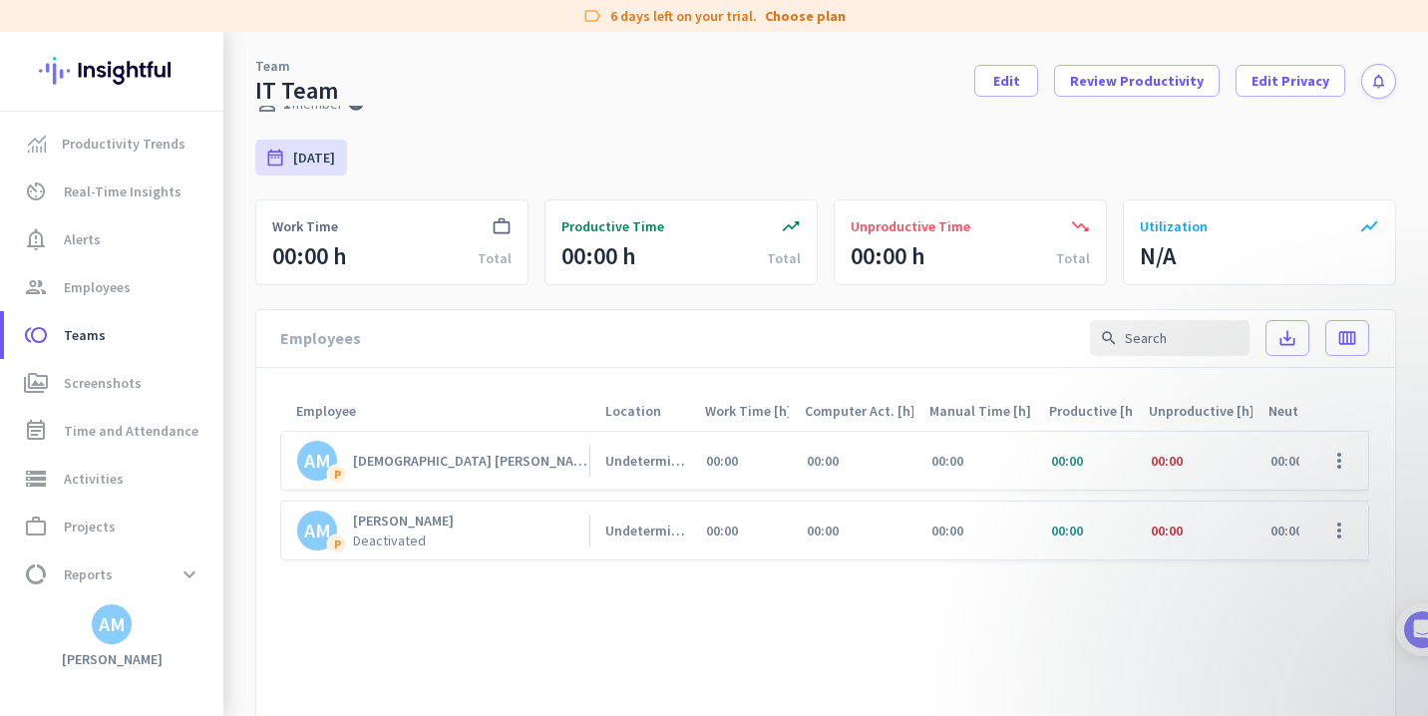
scroll to position [9, 0]
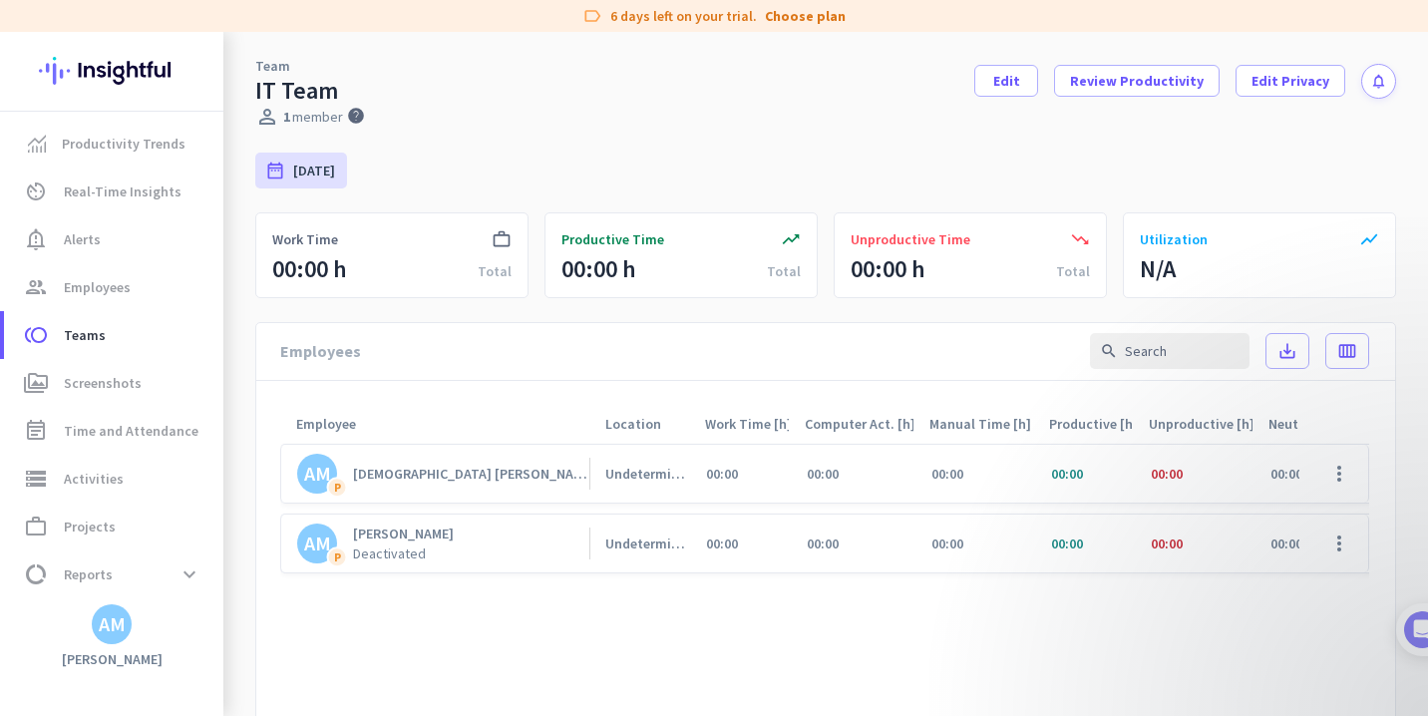
click at [916, 235] on span "Unproductive Time" at bounding box center [911, 239] width 120 height 20
click at [1341, 480] on span at bounding box center [1339, 474] width 48 height 48
click at [1314, 546] on span "View Screenshots" at bounding box center [1293, 551] width 110 height 18
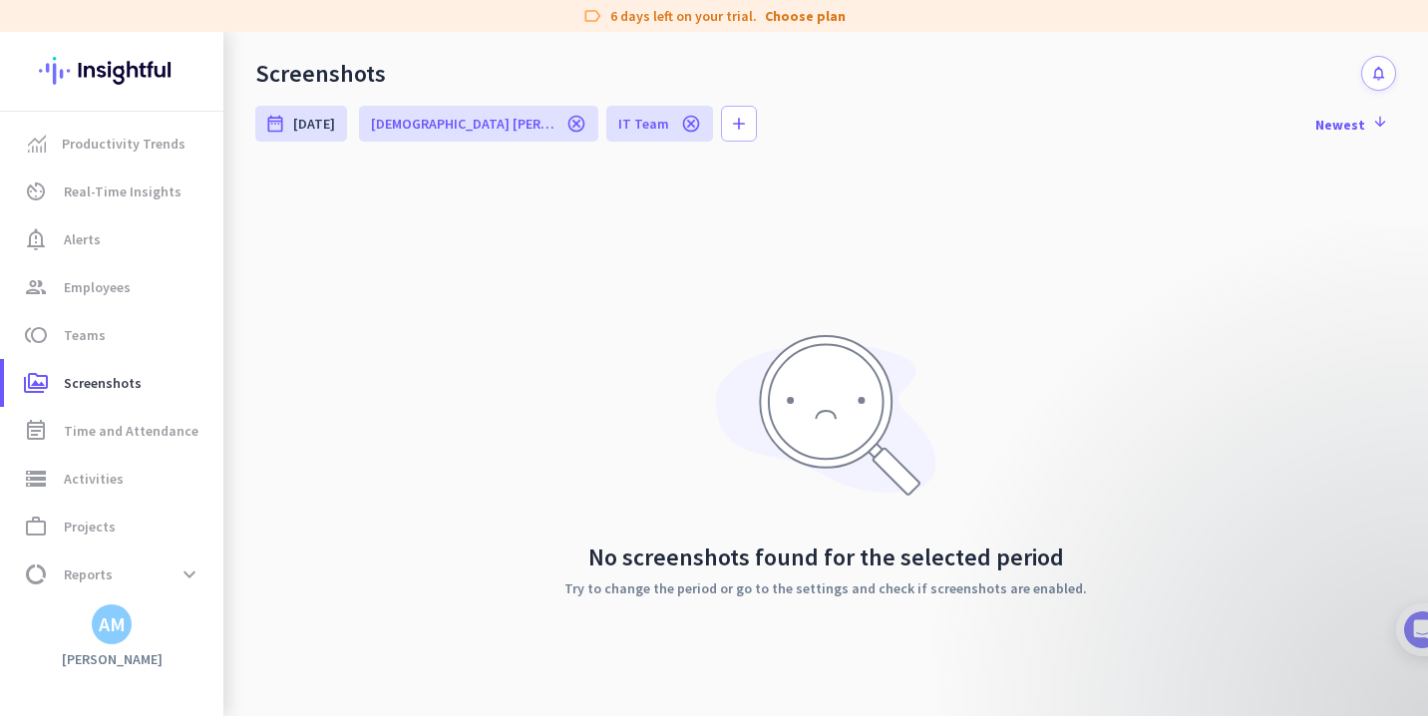
click at [681, 124] on icon "cancel" at bounding box center [691, 124] width 20 height 20
click at [566, 119] on icon "cancel" at bounding box center [576, 124] width 20 height 20
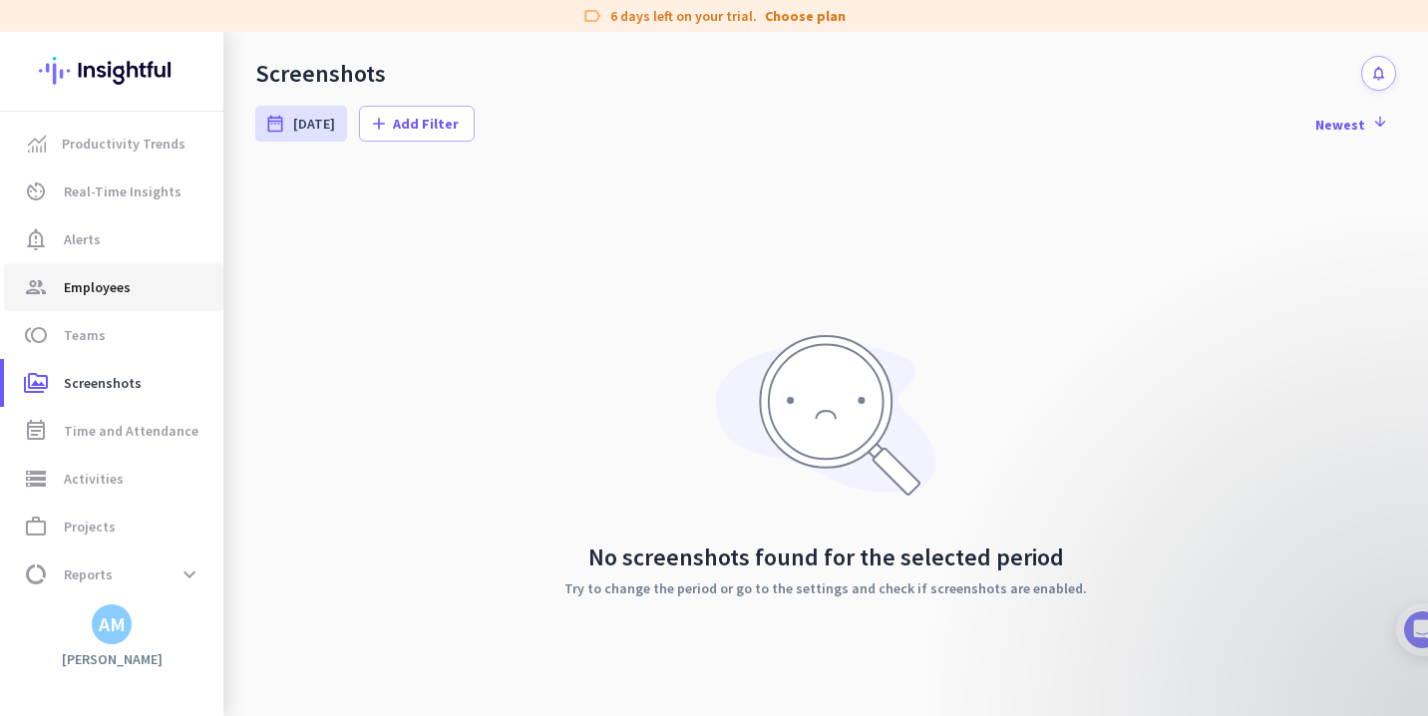
click at [100, 306] on link "group Employees" at bounding box center [113, 287] width 219 height 48
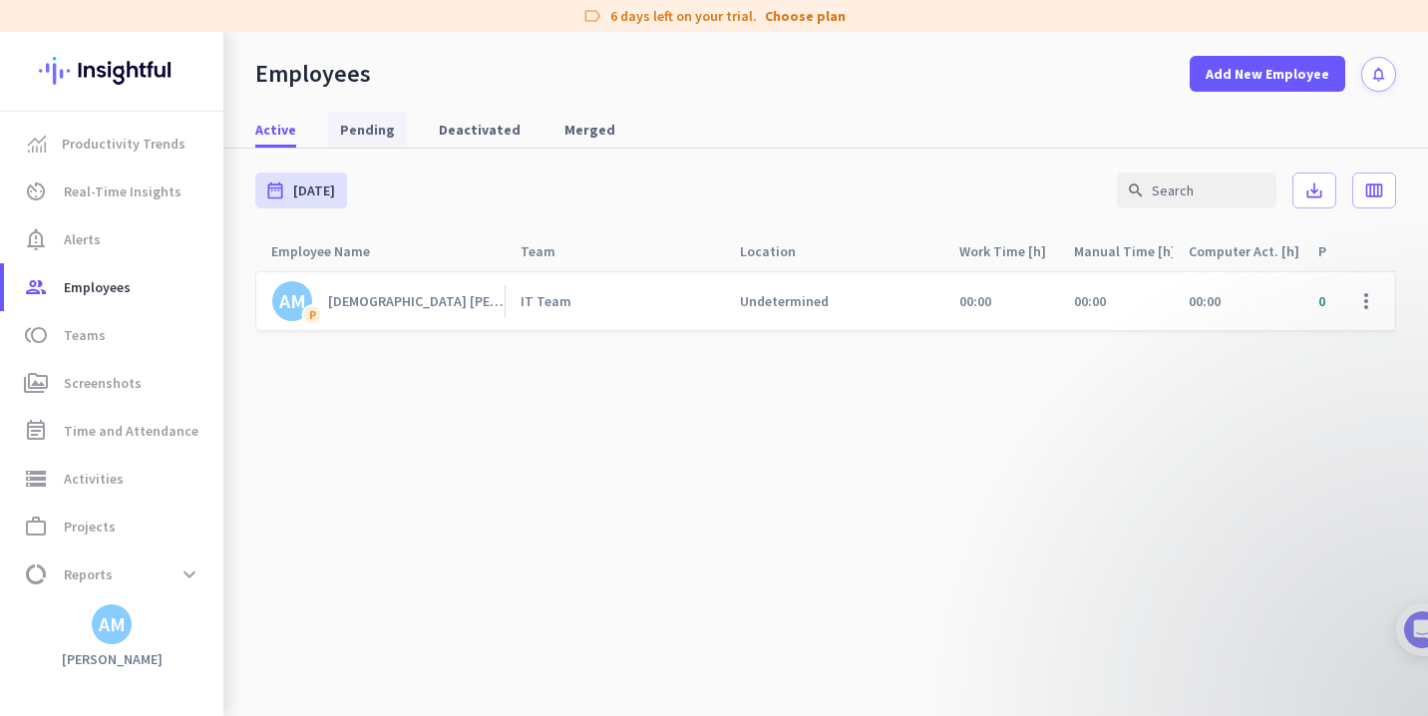
click at [377, 135] on span "Pending" at bounding box center [367, 130] width 55 height 20
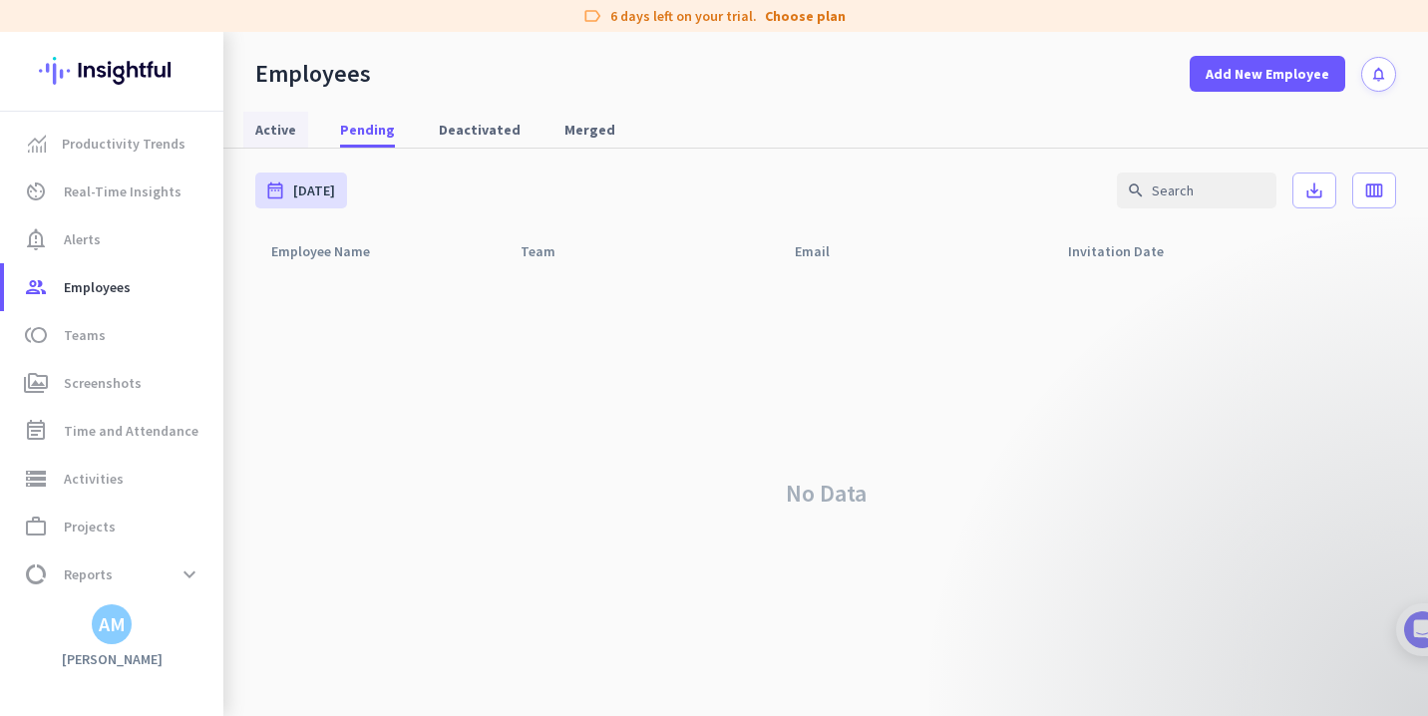
click at [298, 132] on link "Active" at bounding box center [275, 130] width 65 height 36
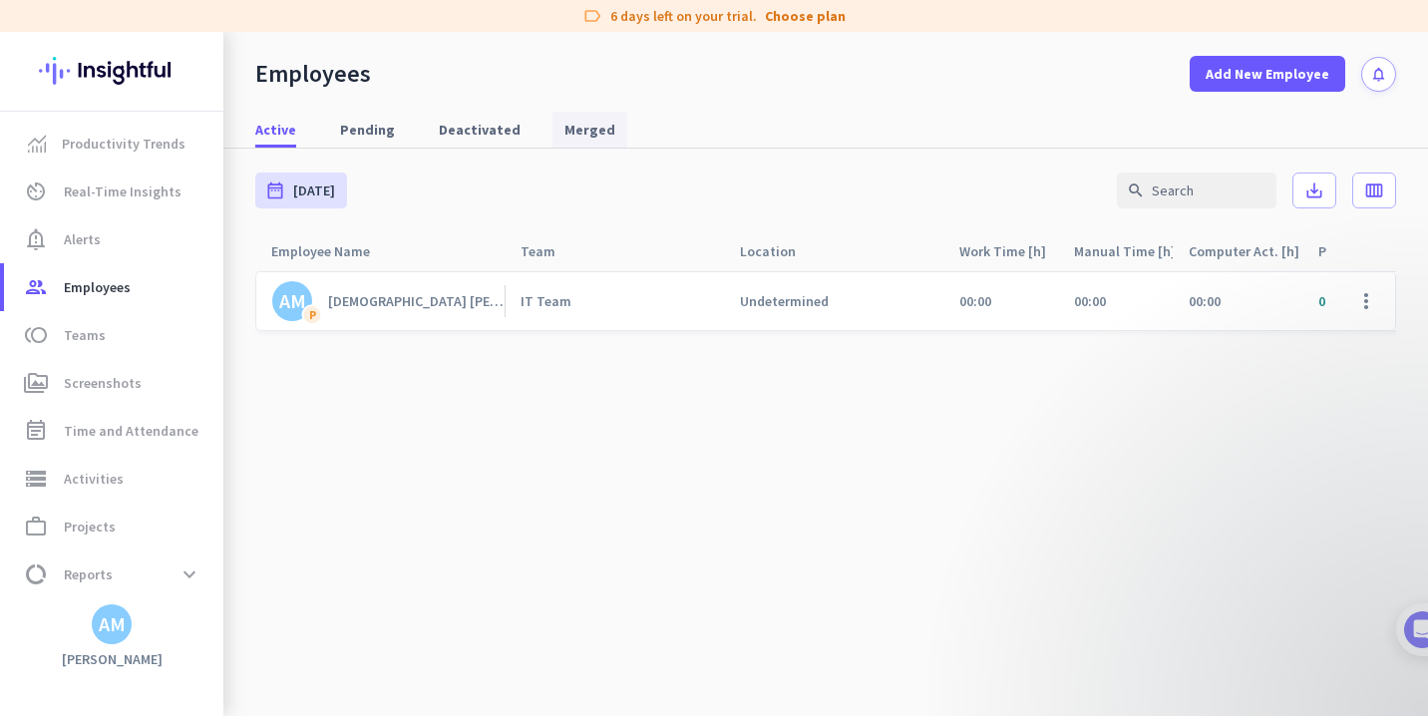
click at [564, 123] on span "Merged" at bounding box center [589, 130] width 51 height 20
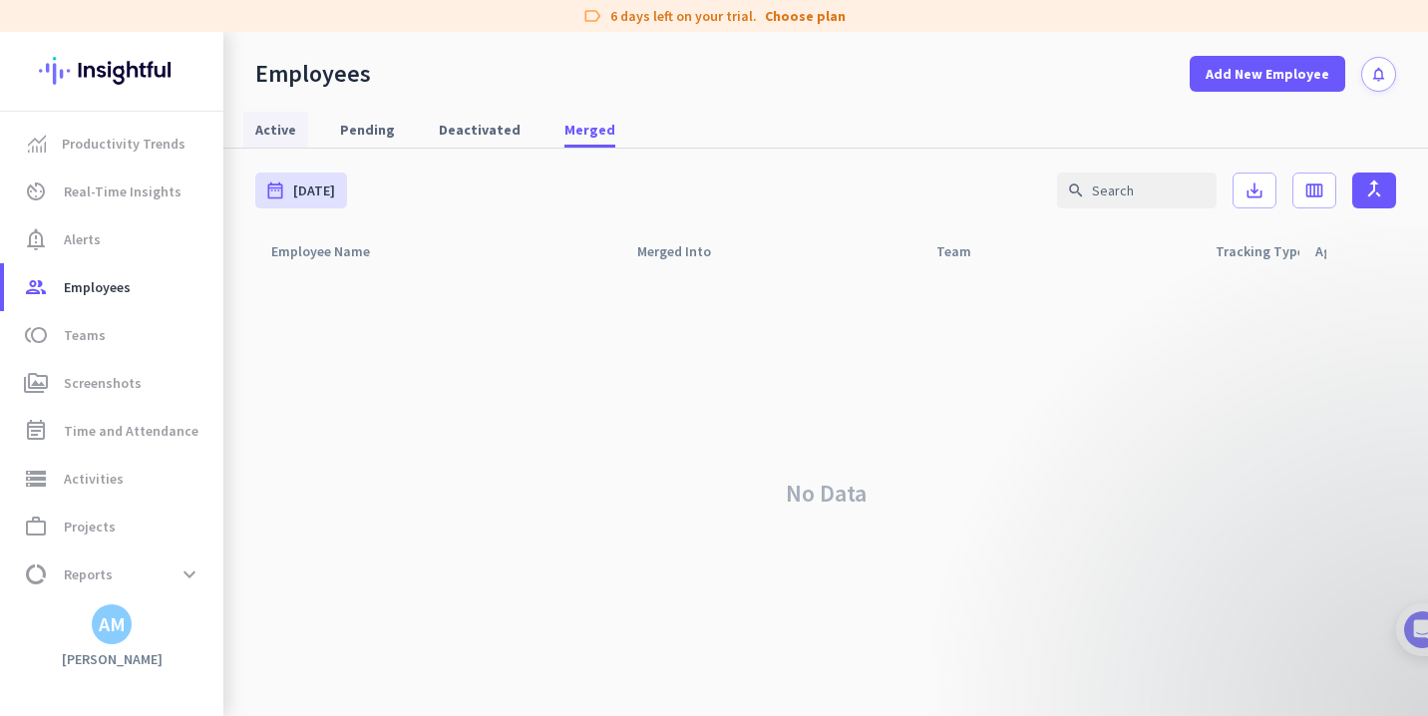
click at [293, 130] on link "Active" at bounding box center [275, 130] width 65 height 36
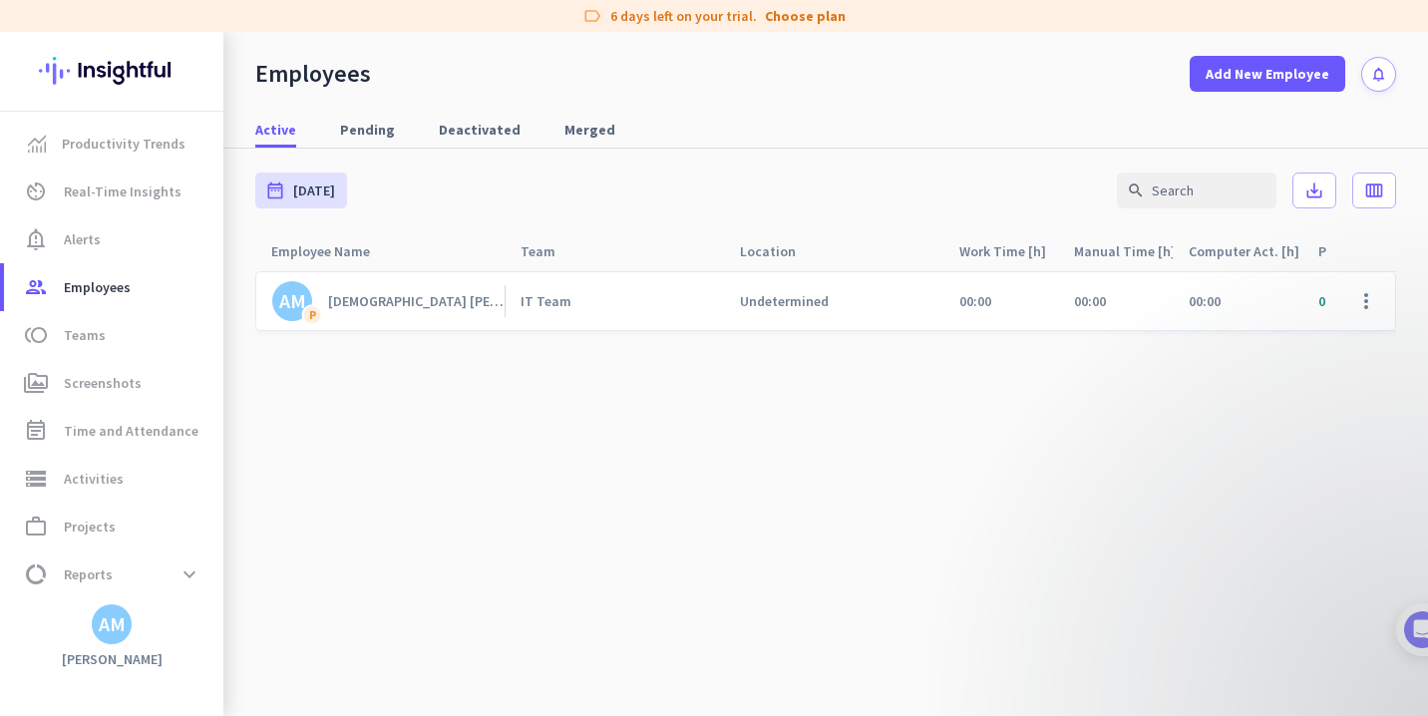
click at [122, 633] on div "AM" at bounding box center [112, 624] width 27 height 20
click at [291, 421] on div at bounding box center [714, 358] width 1428 height 716
click at [134, 630] on div "AM" at bounding box center [111, 624] width 223 height 40
click at [126, 624] on div "AM" at bounding box center [112, 624] width 40 height 40
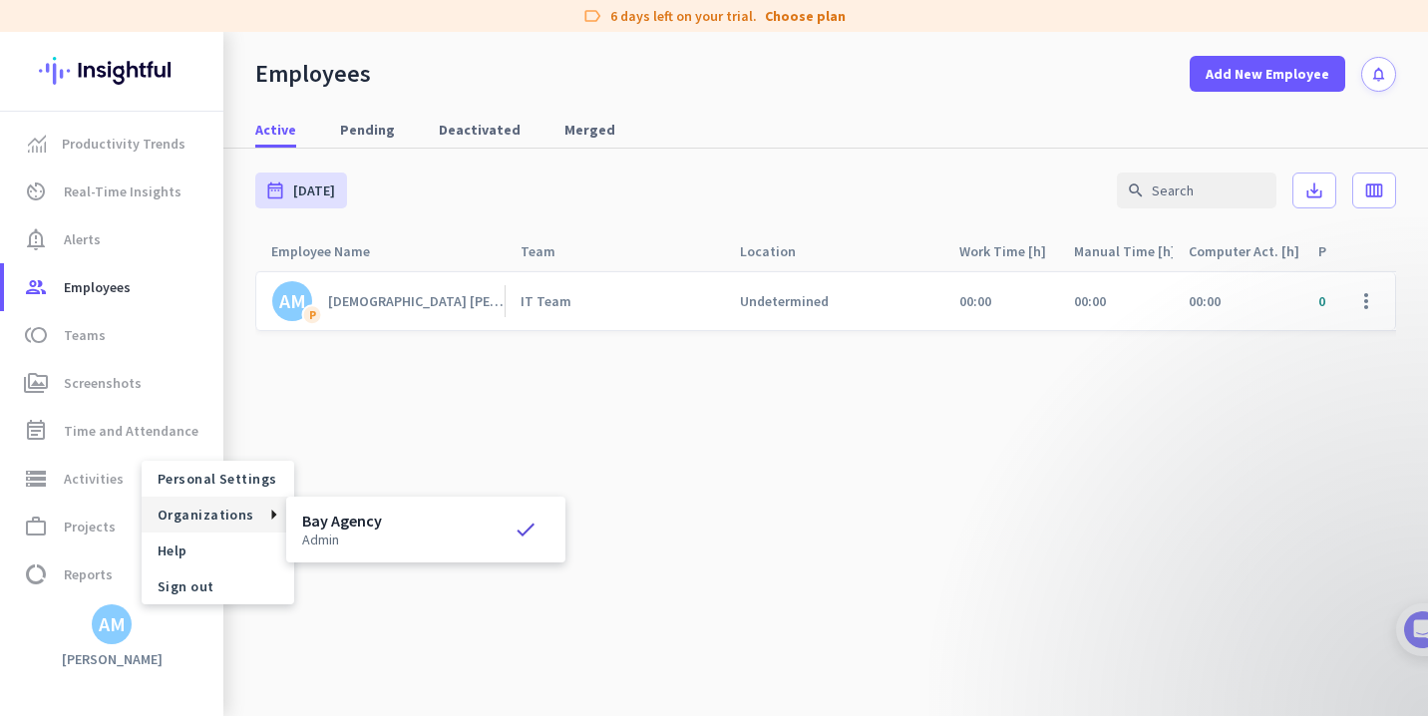
click at [323, 522] on h3 "Bay Agency" at bounding box center [342, 521] width 80 height 16
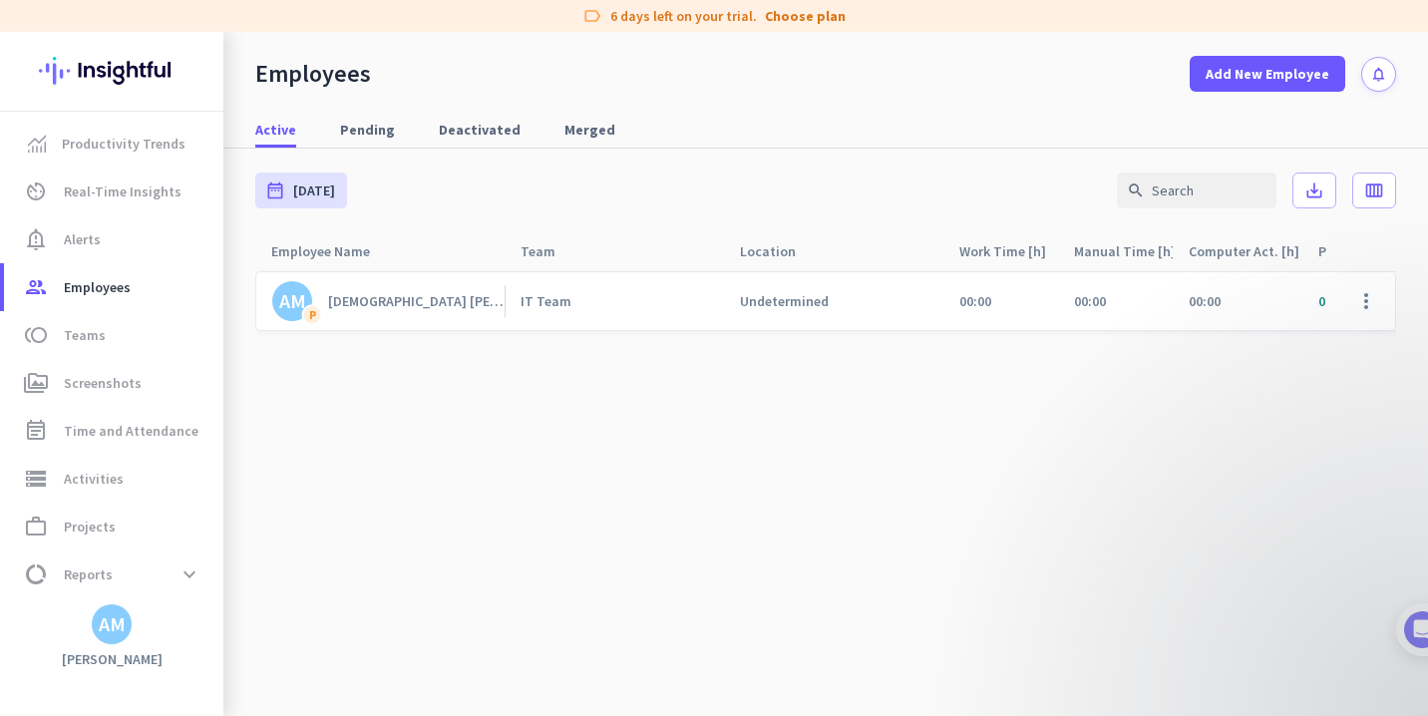
click at [142, 622] on div "AM" at bounding box center [111, 624] width 223 height 40
click at [107, 634] on div "AM" at bounding box center [112, 624] width 27 height 20
click at [195, 508] on span "Organizations" at bounding box center [206, 515] width 97 height 18
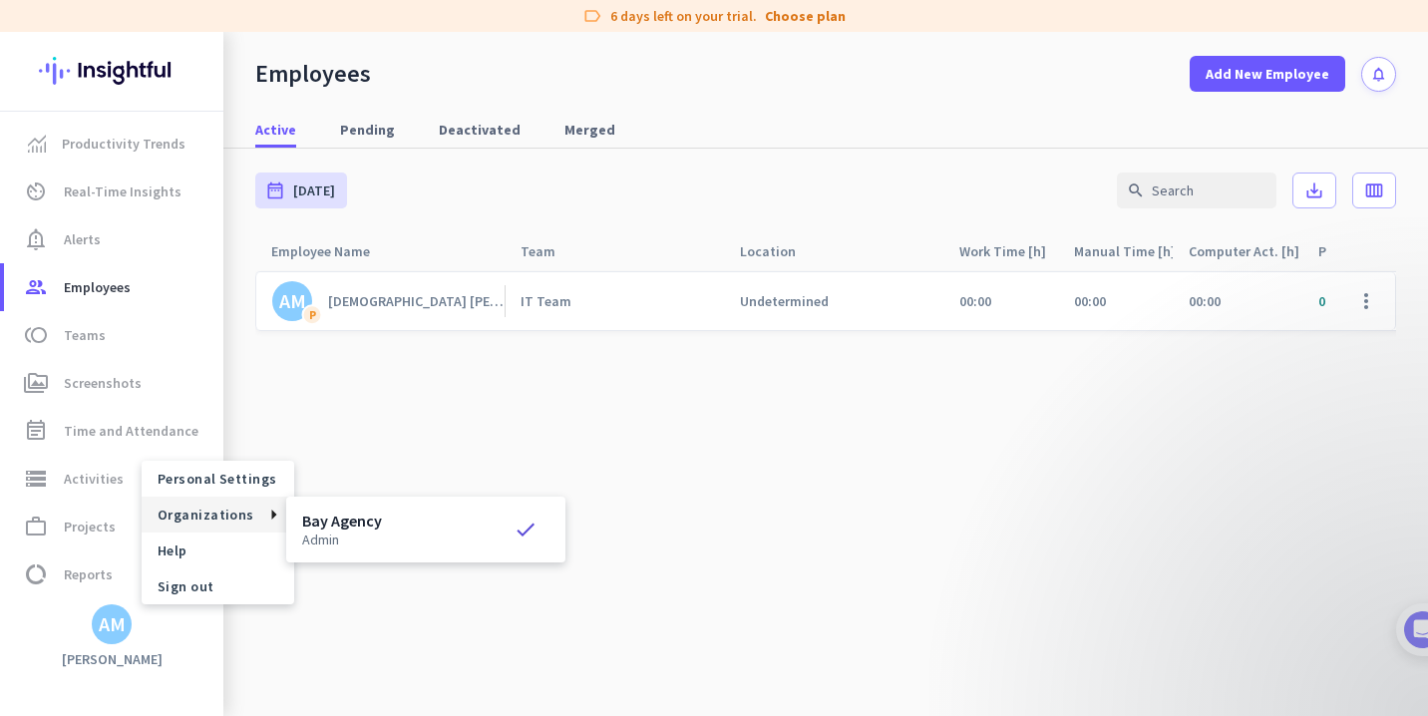
click at [312, 513] on h3 "Bay Agency" at bounding box center [342, 521] width 80 height 16
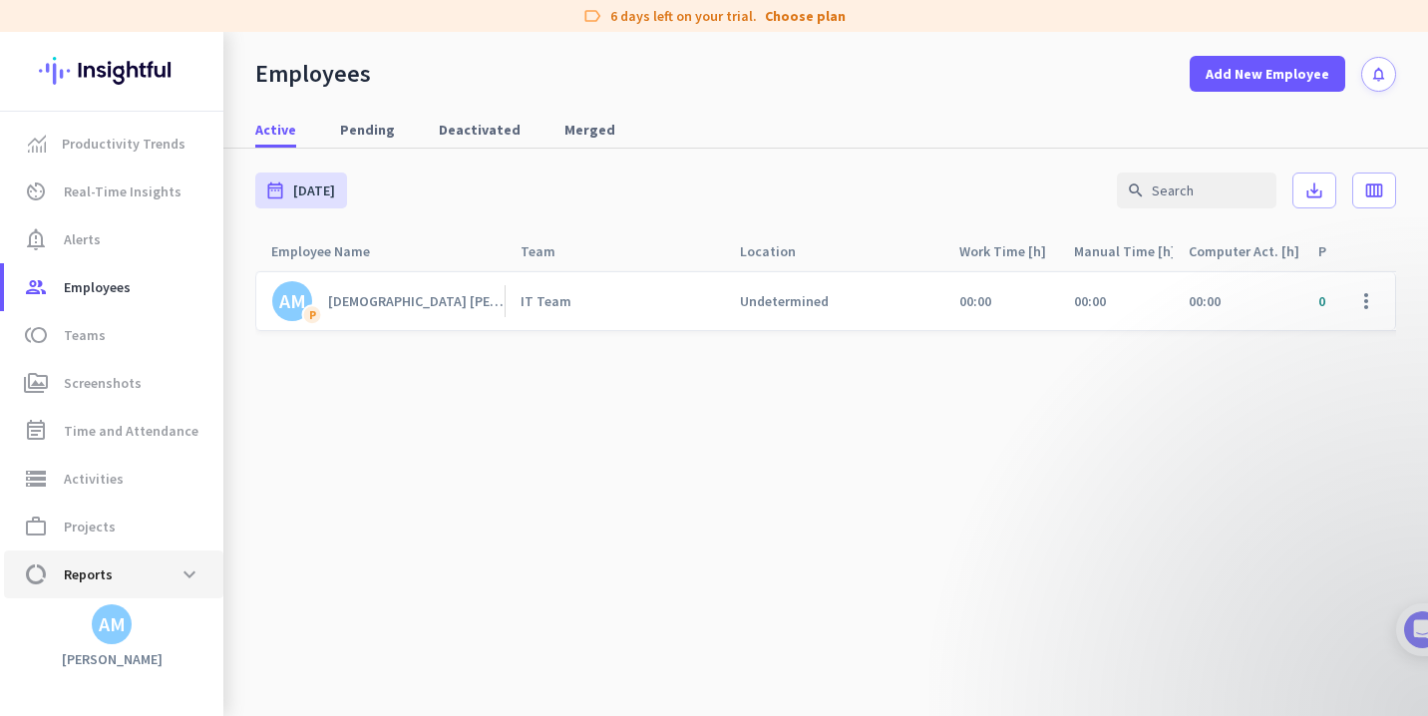
click at [110, 575] on span "Reports" at bounding box center [88, 574] width 49 height 24
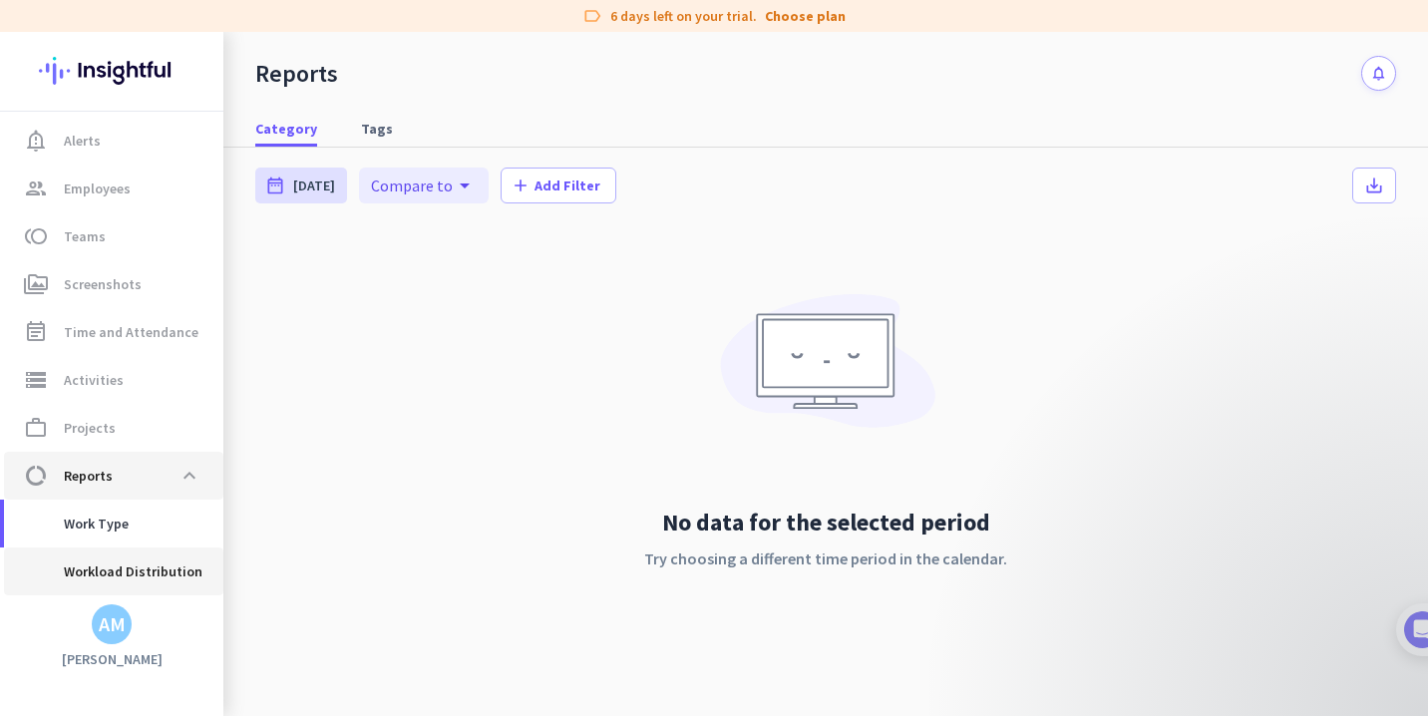
click at [110, 575] on span "Workload Distribution" at bounding box center [111, 571] width 182 height 48
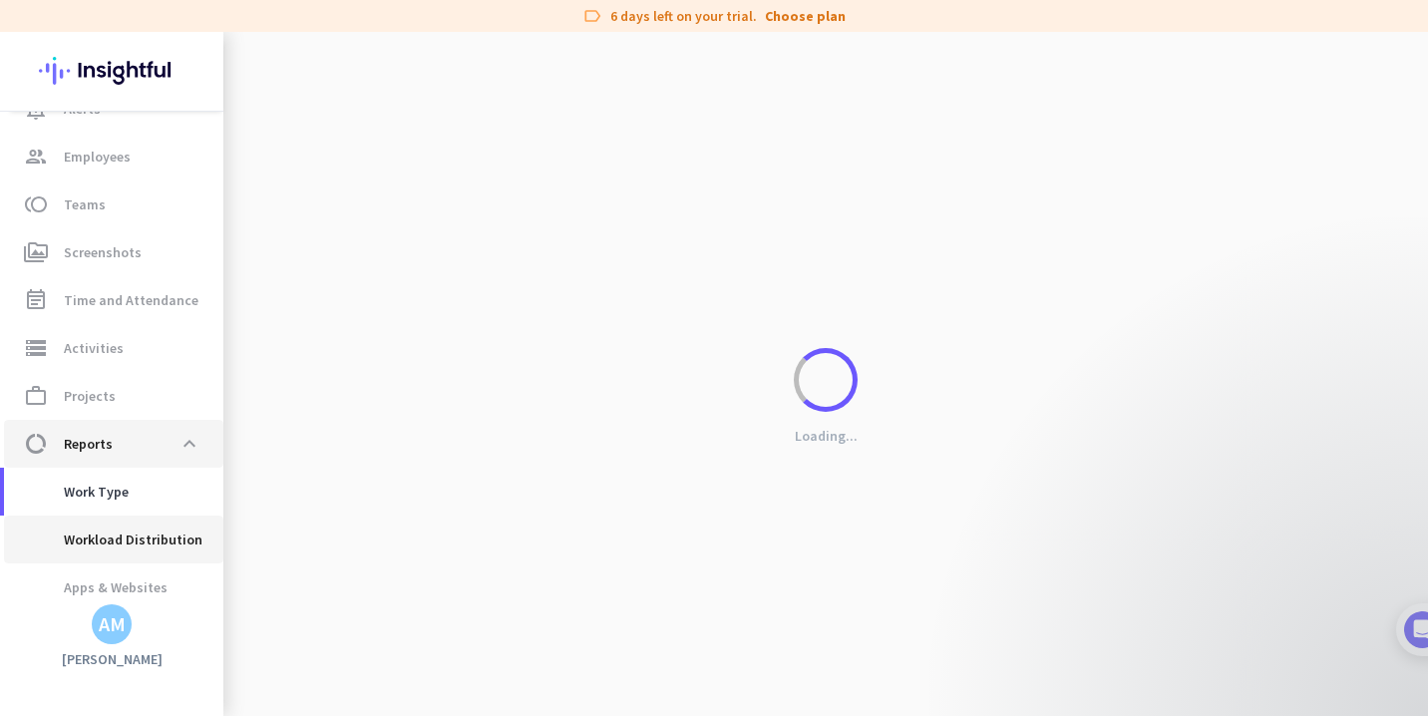
scroll to position [185, 0]
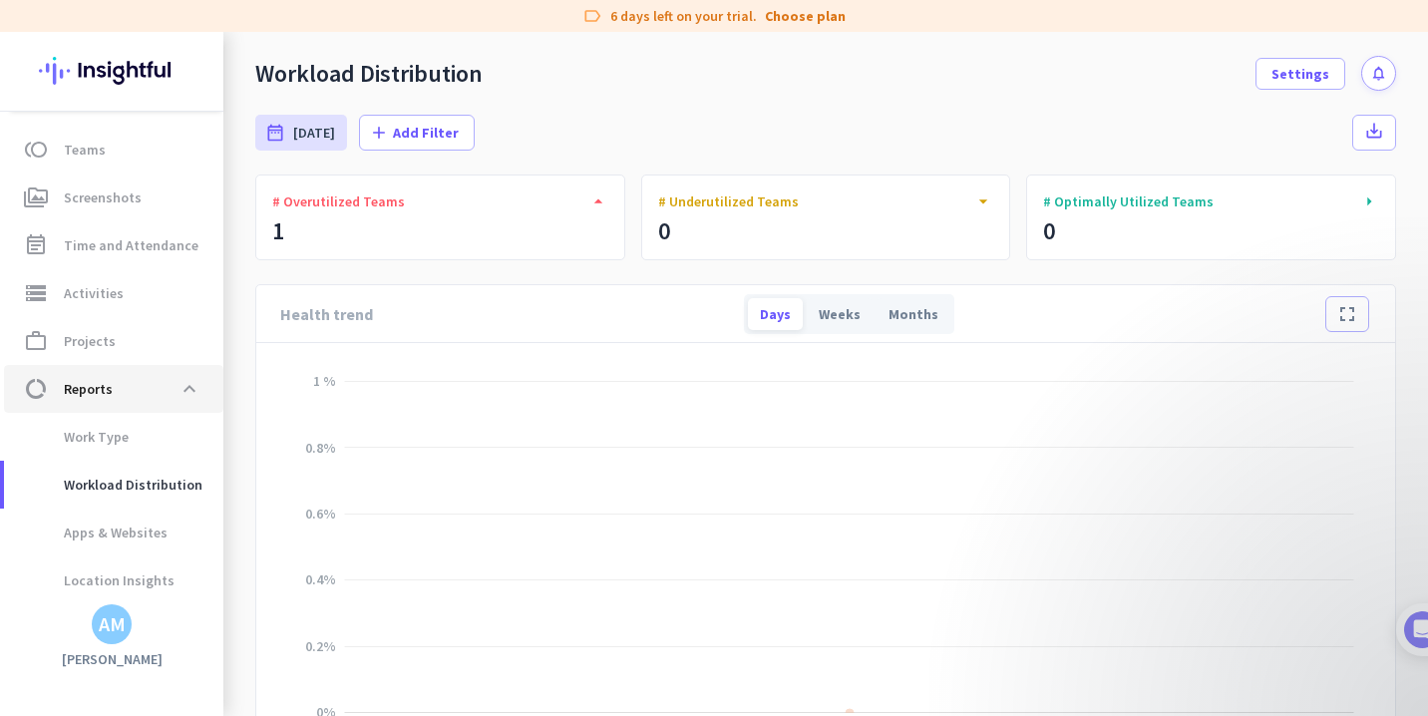
click at [65, 371] on span "data_usage Reports expand_less" at bounding box center [113, 389] width 187 height 36
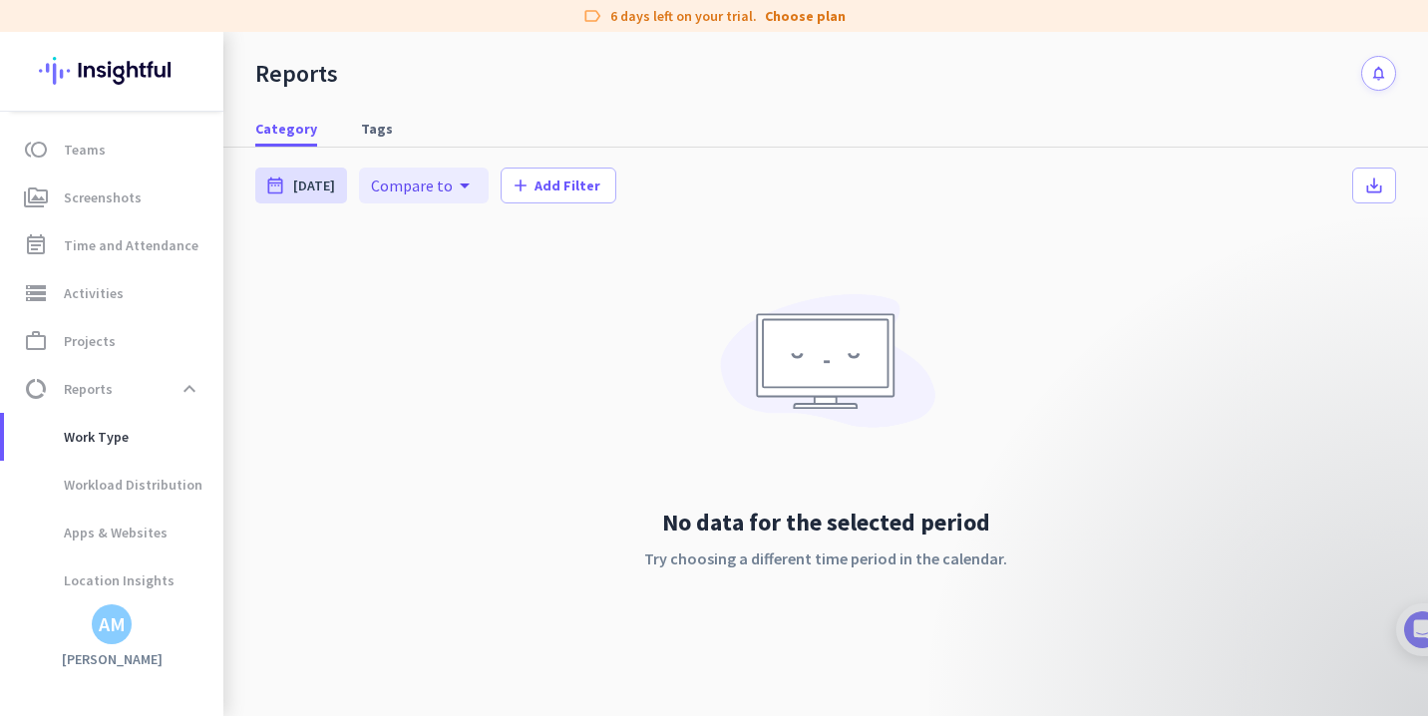
click at [103, 622] on div "AM" at bounding box center [112, 624] width 27 height 20
click at [103, 622] on div at bounding box center [714, 358] width 1428 height 716
click at [103, 622] on div "AM" at bounding box center [112, 624] width 27 height 20
click at [177, 483] on span "Personal Settings" at bounding box center [218, 479] width 121 height 18
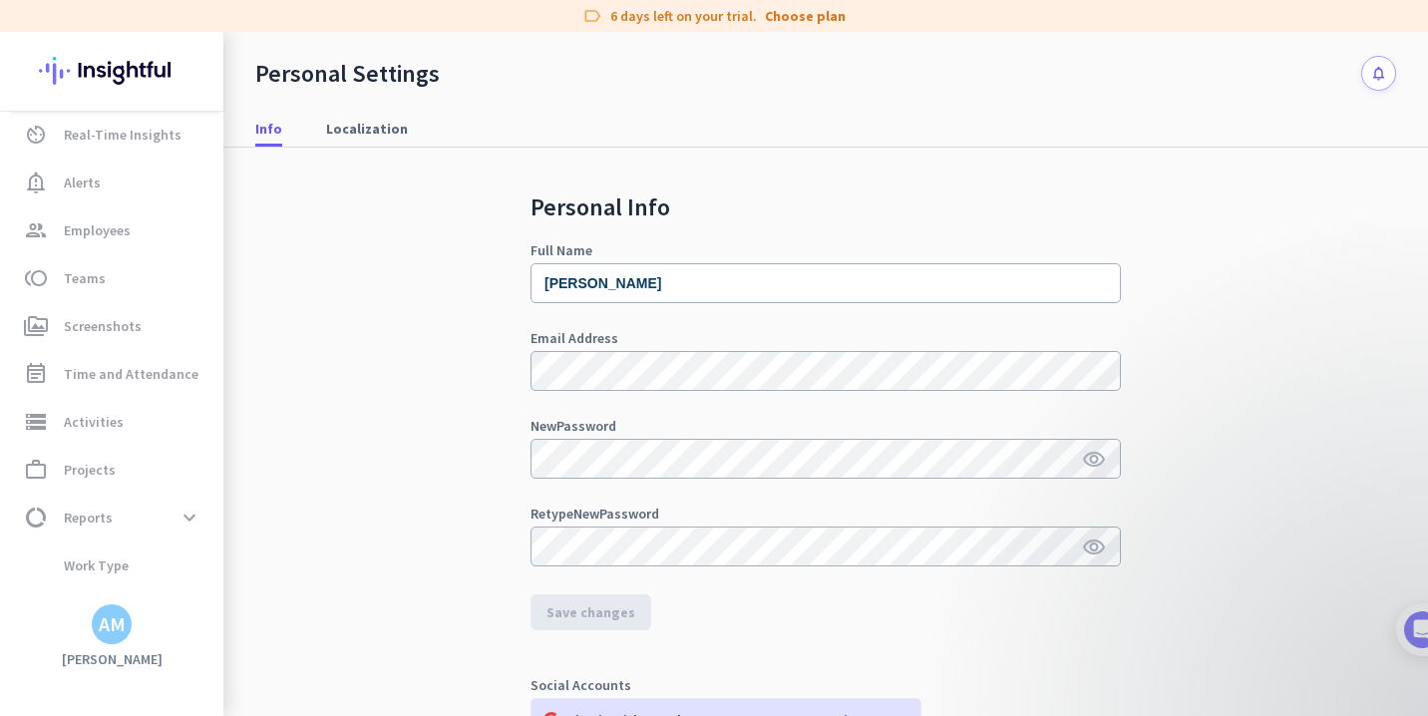
scroll to position [50, 0]
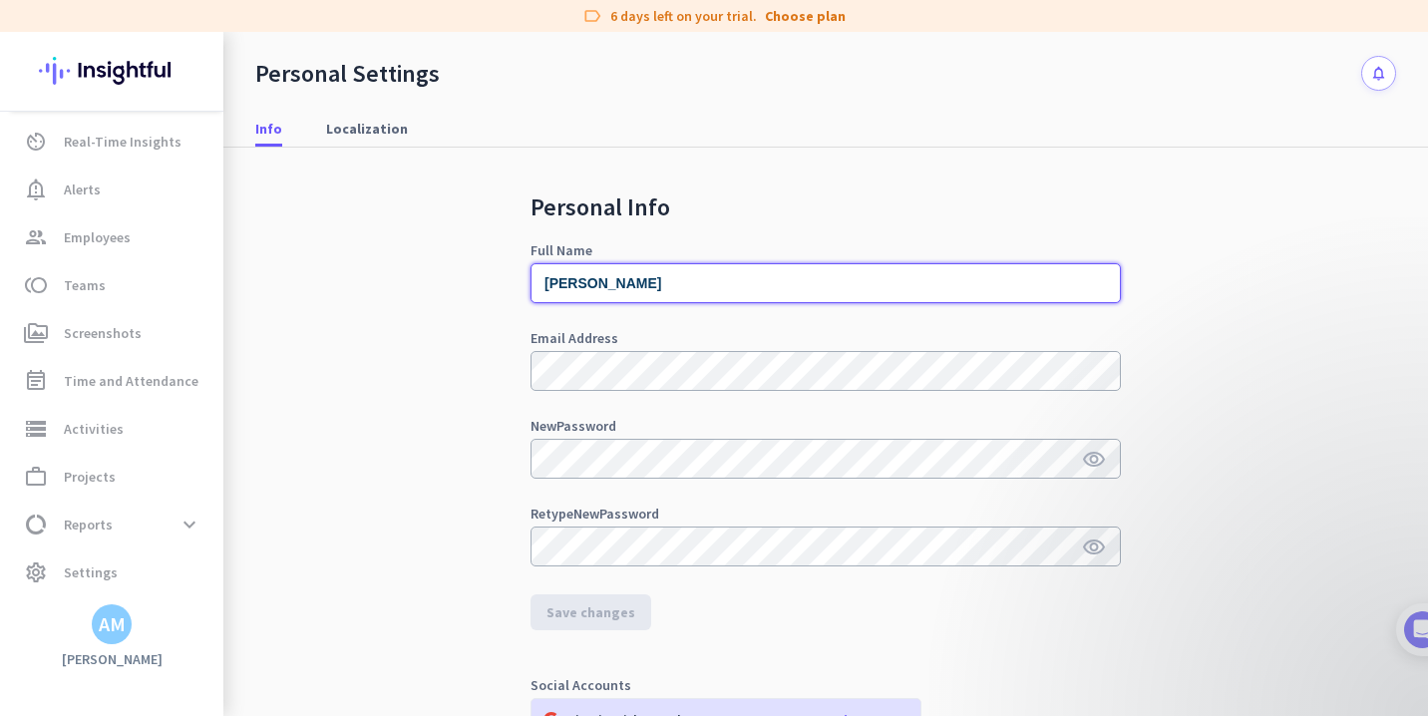
click at [626, 269] on input "[PERSON_NAME]" at bounding box center [826, 283] width 590 height 40
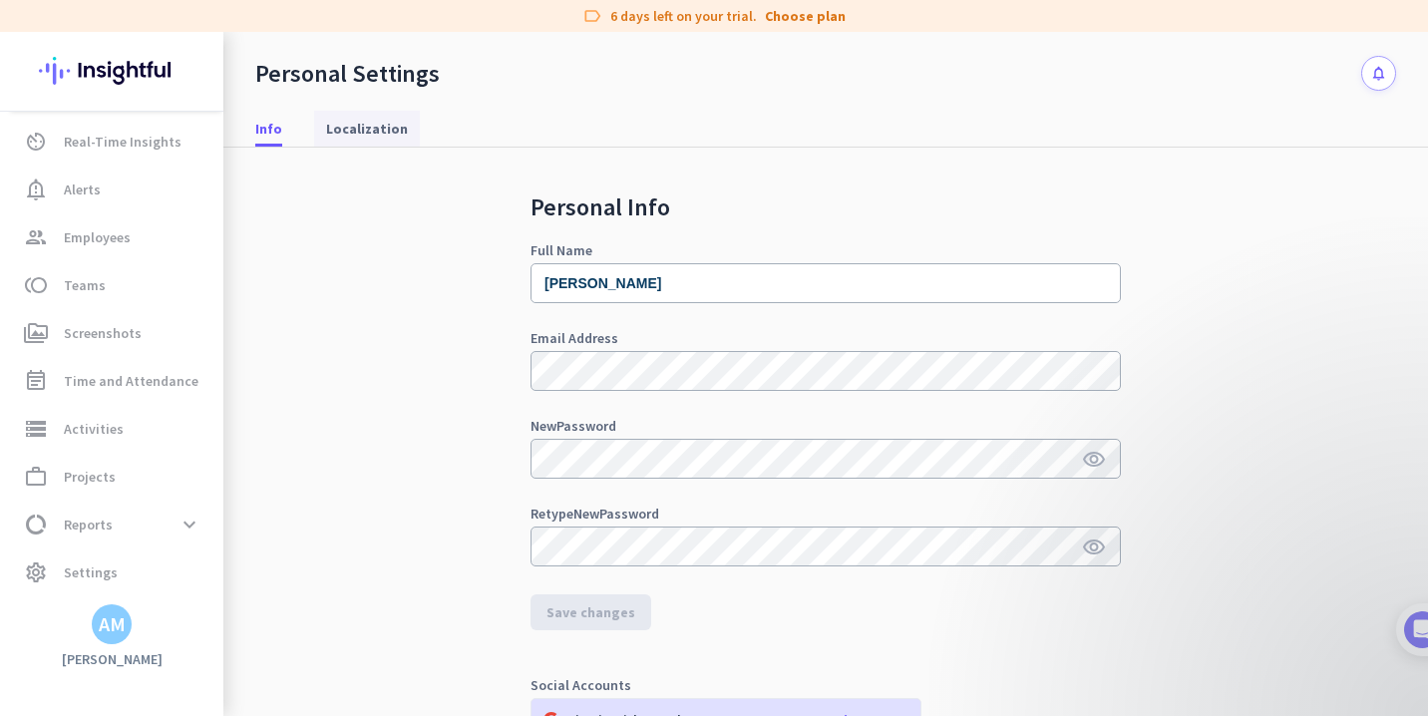
click at [357, 143] on span "Localization" at bounding box center [367, 129] width 82 height 36
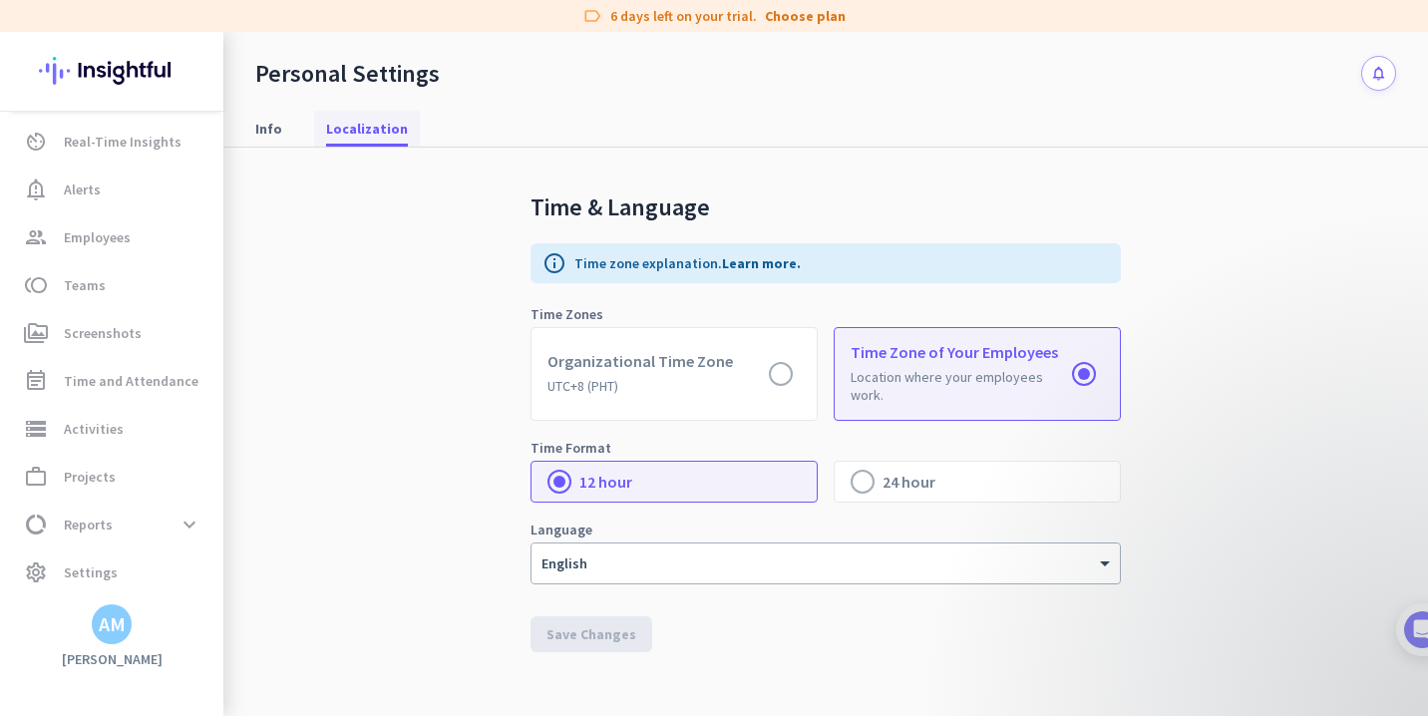
click at [357, 143] on span "Localization" at bounding box center [367, 129] width 82 height 36
click at [1413, 608] on div at bounding box center [1401, 629] width 53 height 53
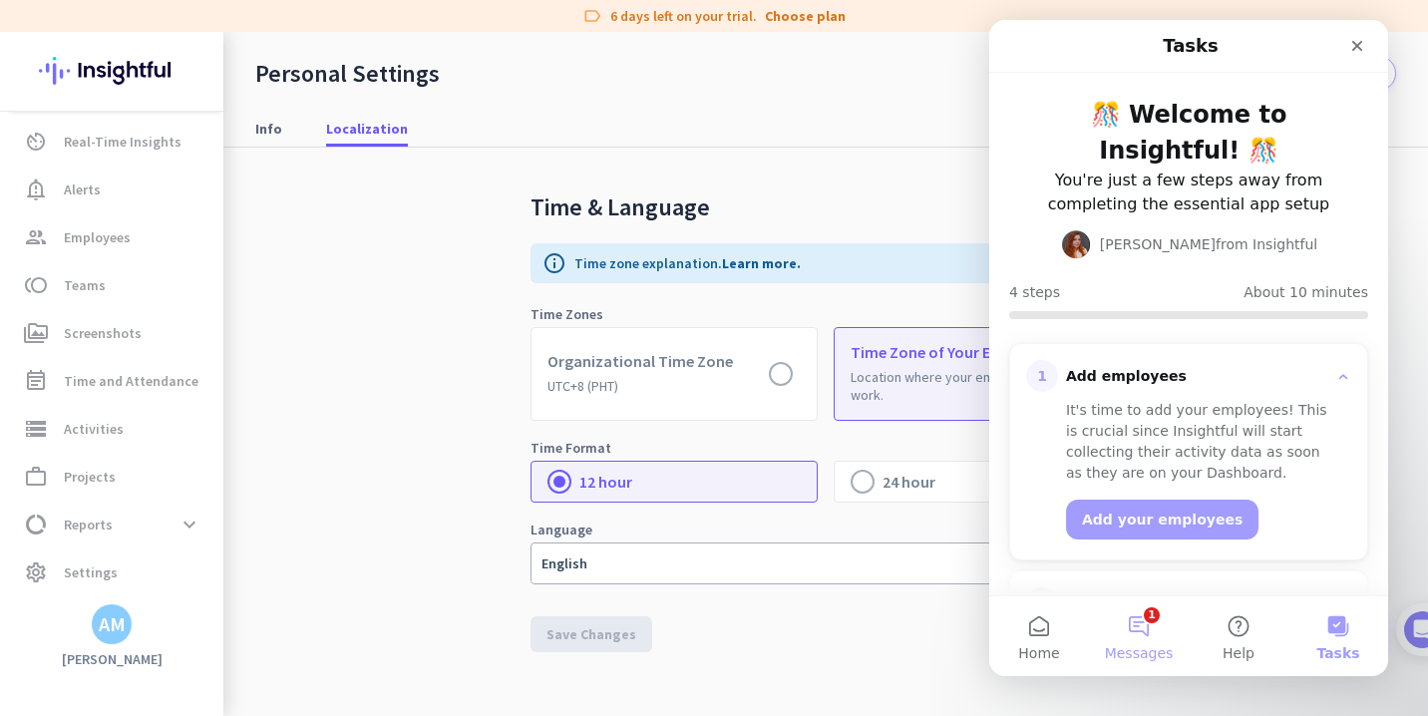
click at [1127, 653] on span "Messages" at bounding box center [1139, 653] width 69 height 14
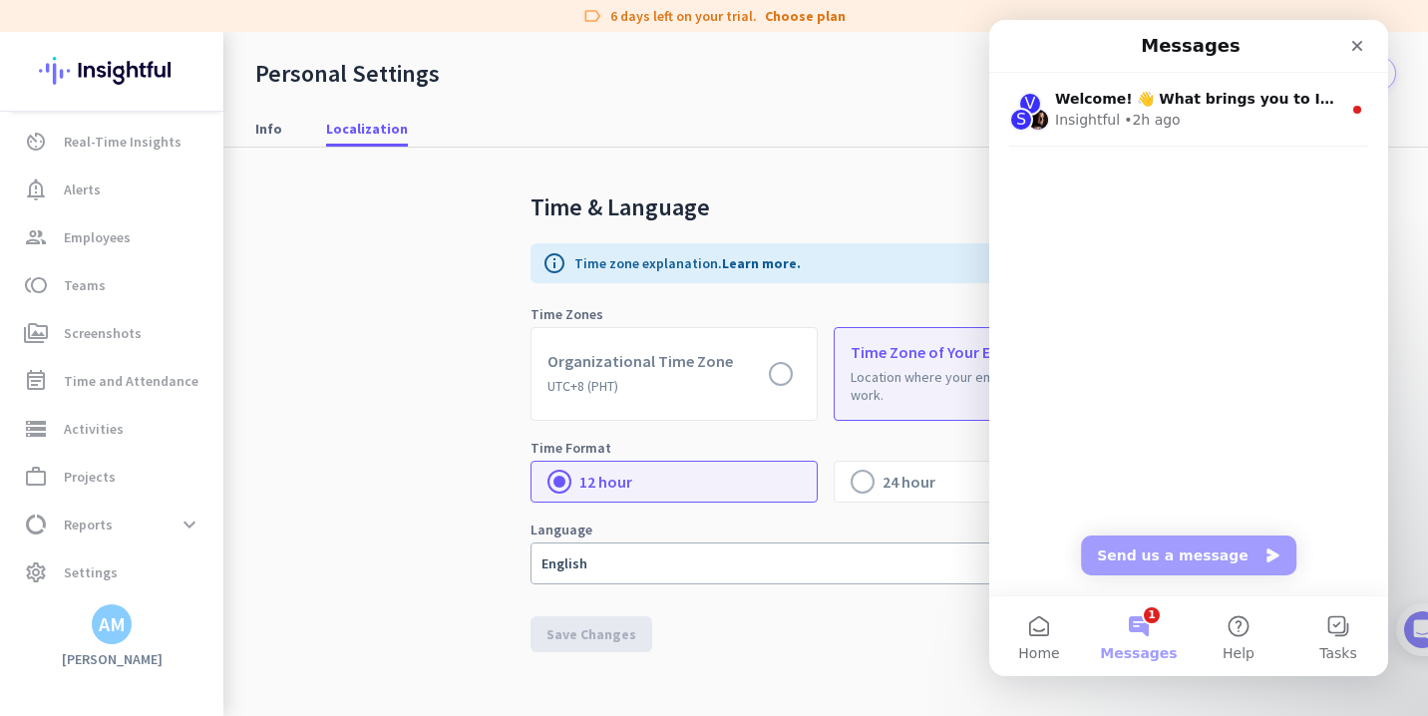
click at [876, 135] on div "Info Localization" at bounding box center [825, 129] width 1205 height 37
click at [509, 76] on div "Personal Settings notifications" at bounding box center [825, 61] width 1205 height 59
click at [1355, 39] on icon "Close" at bounding box center [1357, 46] width 16 height 16
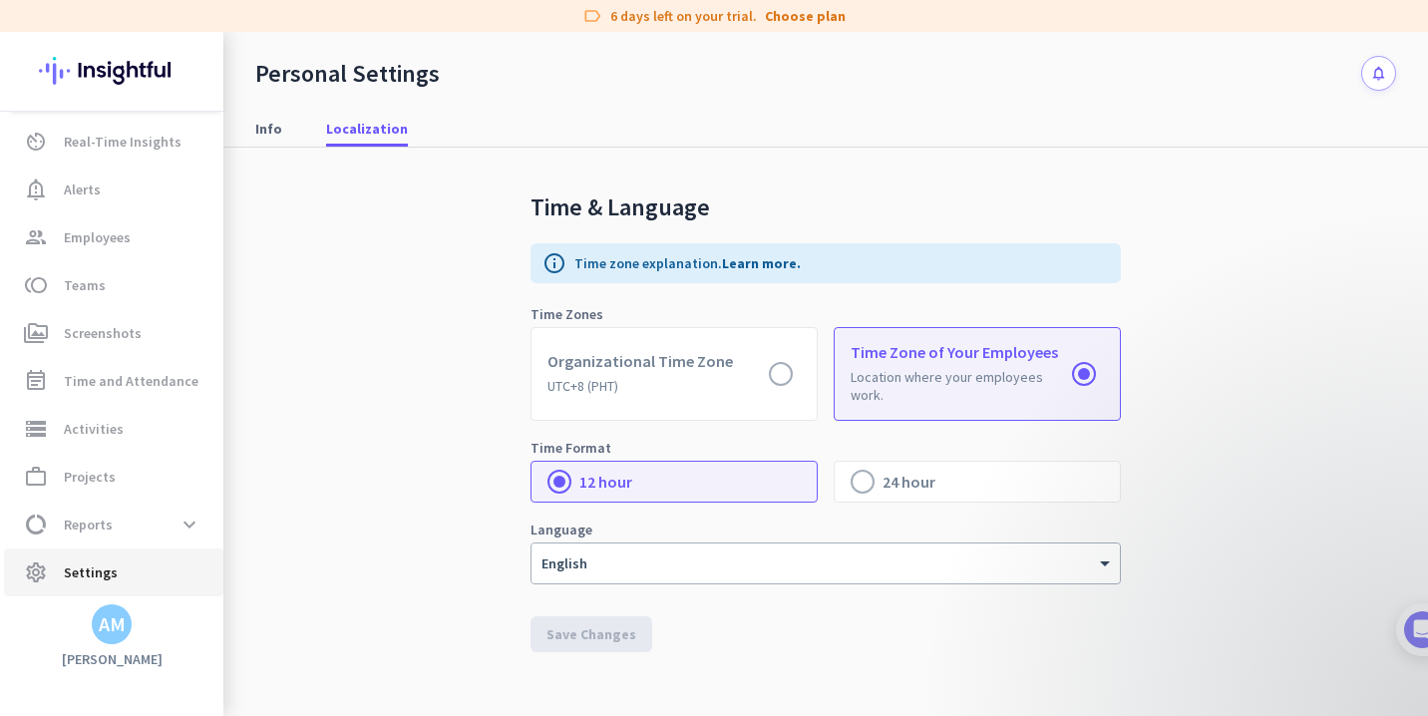
click at [132, 580] on span "settings Settings" at bounding box center [113, 572] width 187 height 24
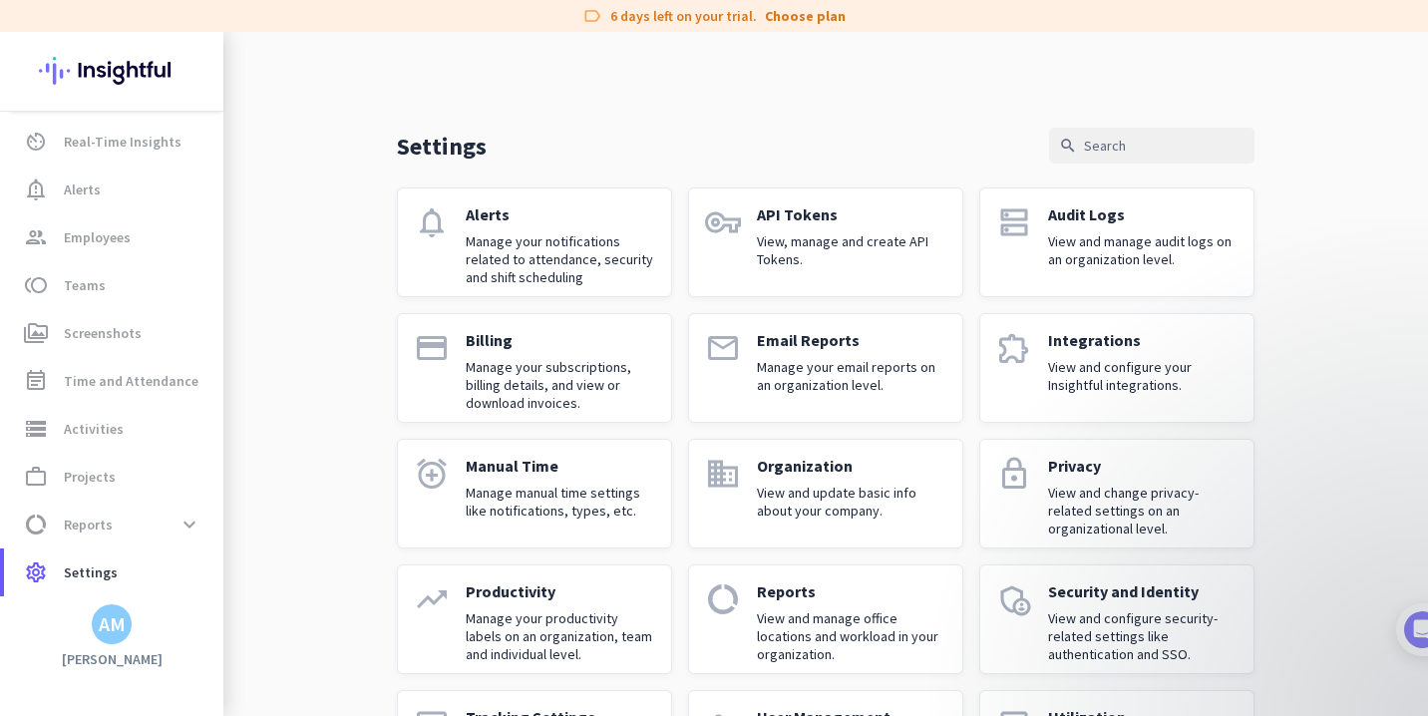
click at [120, 634] on div "AM" at bounding box center [112, 624] width 27 height 20
click at [188, 555] on span "Help" at bounding box center [218, 550] width 121 height 18
click at [492, 355] on div "Billing Manage your subscriptions, billing details, and view or download invoic…" at bounding box center [560, 368] width 189 height 76
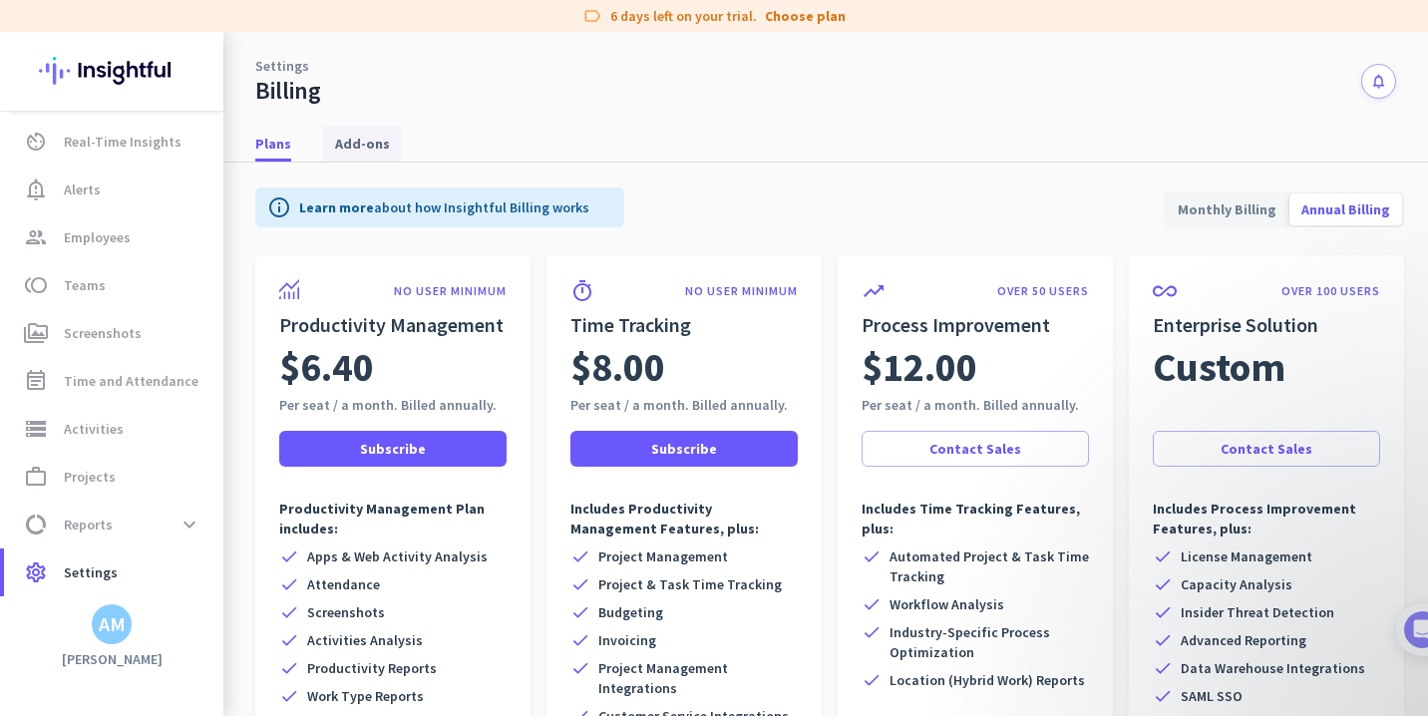
click at [367, 153] on span "Add-ons" at bounding box center [362, 144] width 55 height 20
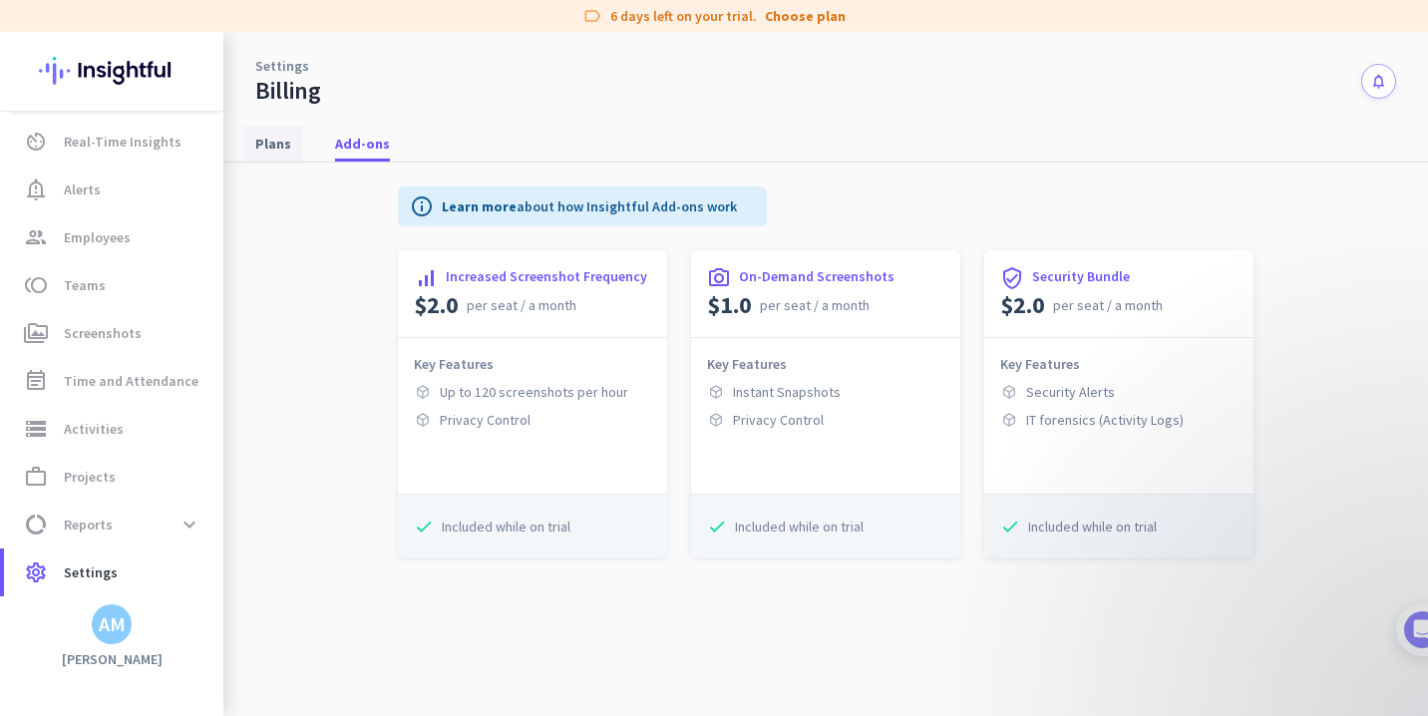
click at [296, 147] on link "Plans" at bounding box center [273, 144] width 60 height 36
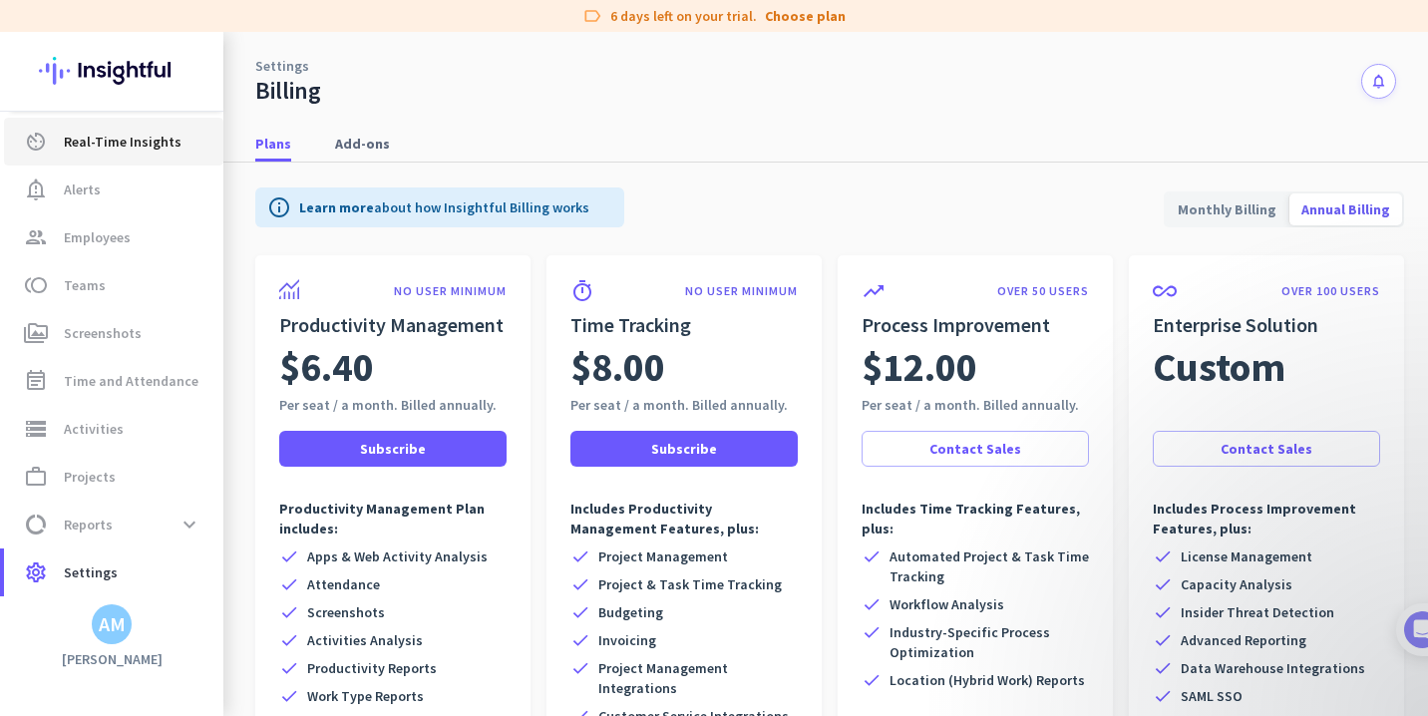
click at [155, 143] on span "Real-Time Insights" at bounding box center [123, 142] width 118 height 24
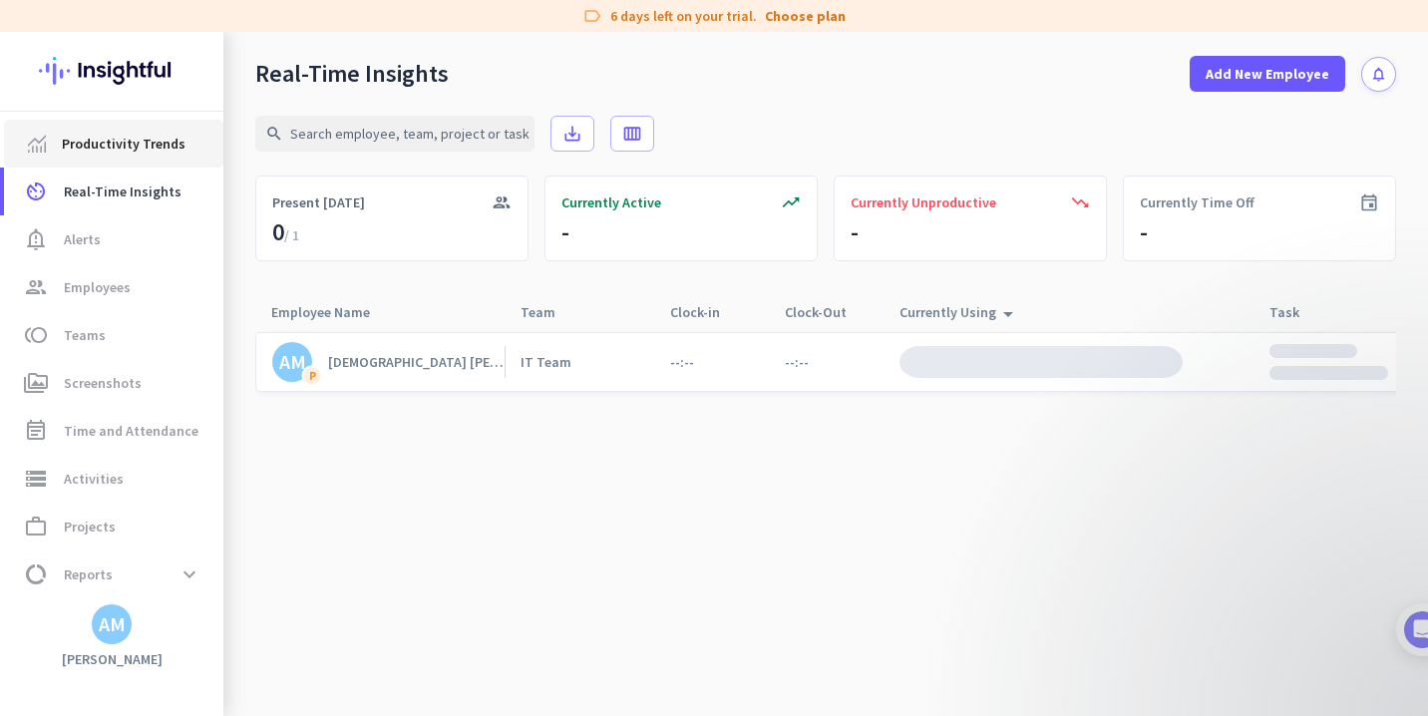
click at [145, 134] on span "Productivity Trends" at bounding box center [124, 144] width 124 height 24
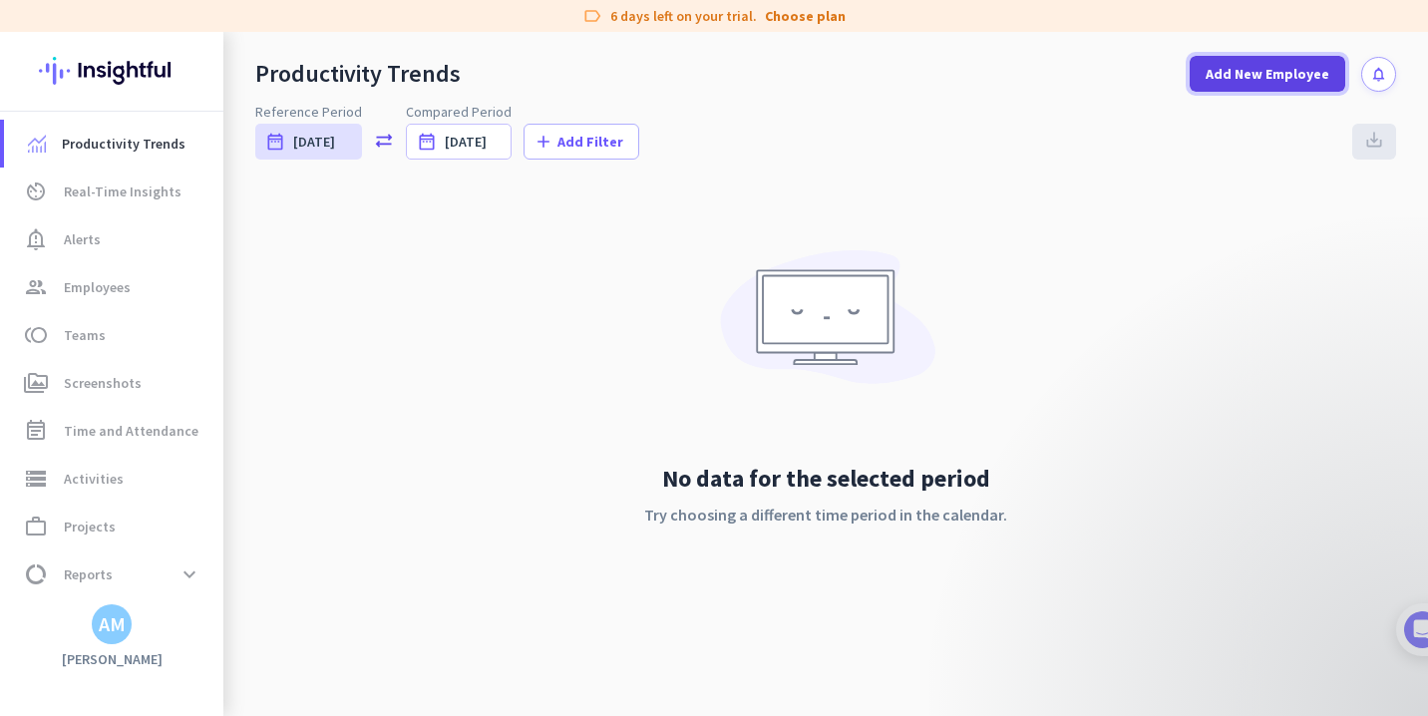
click at [1246, 74] on span "Add New Employee" at bounding box center [1268, 74] width 124 height 20
